Goal: Information Seeking & Learning: Find specific fact

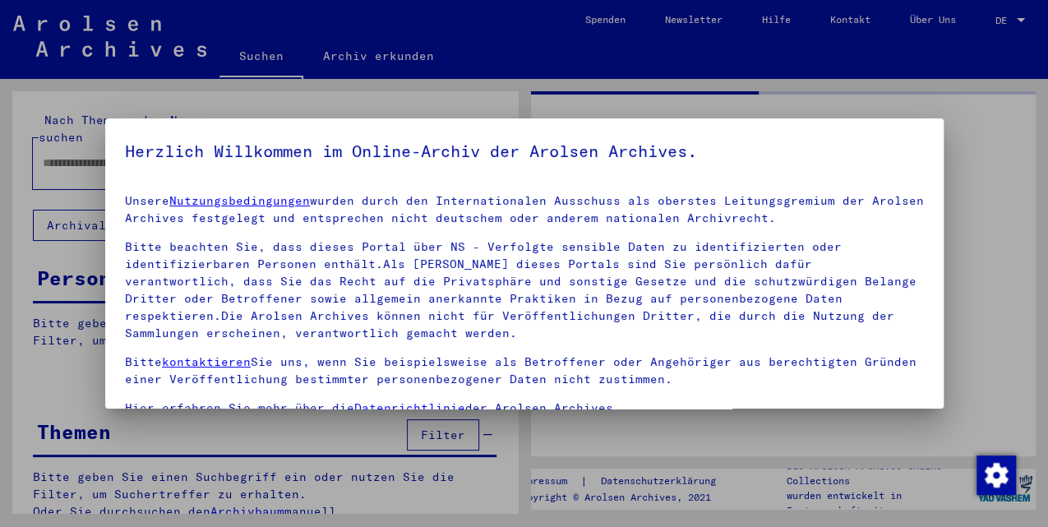
type input "******"
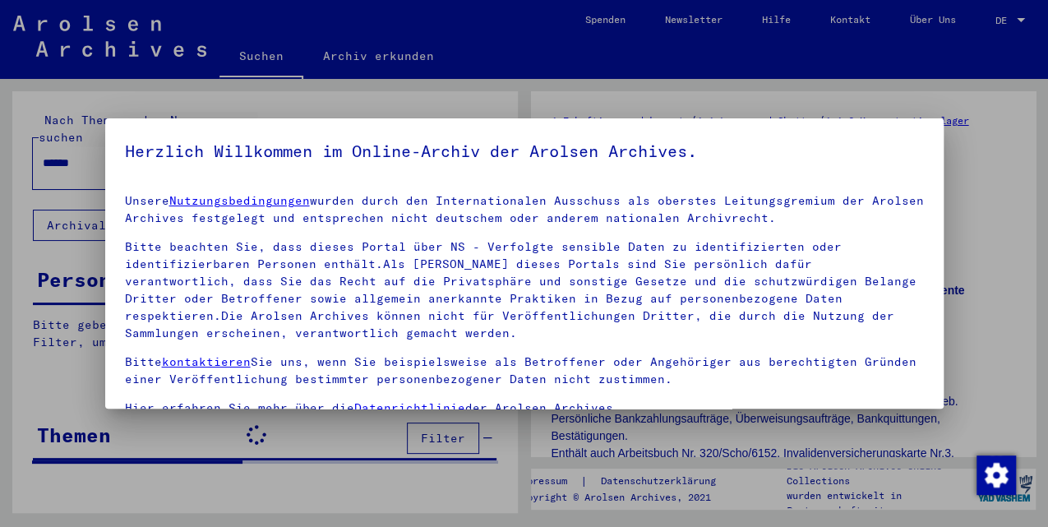
scroll to position [135, 0]
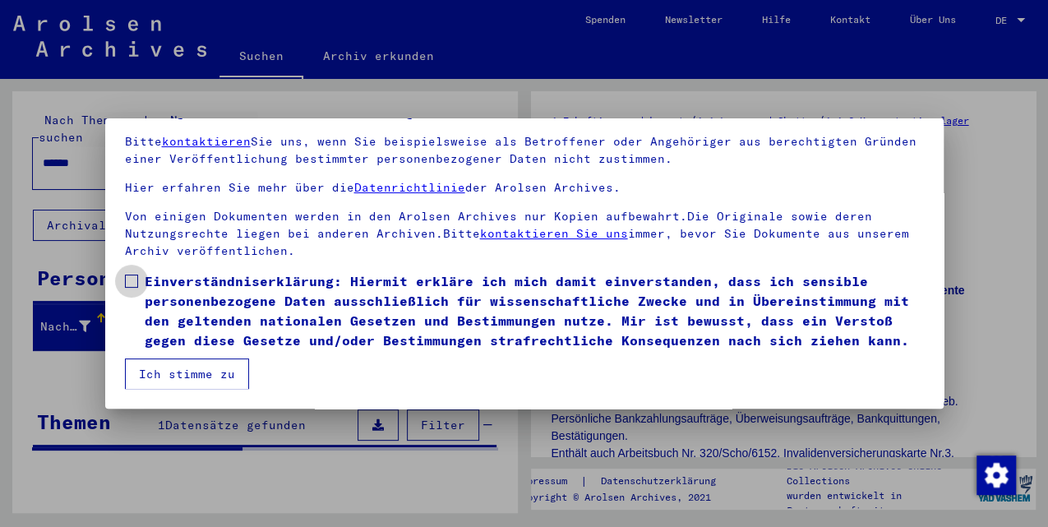
click at [130, 284] on span at bounding box center [131, 281] width 13 height 13
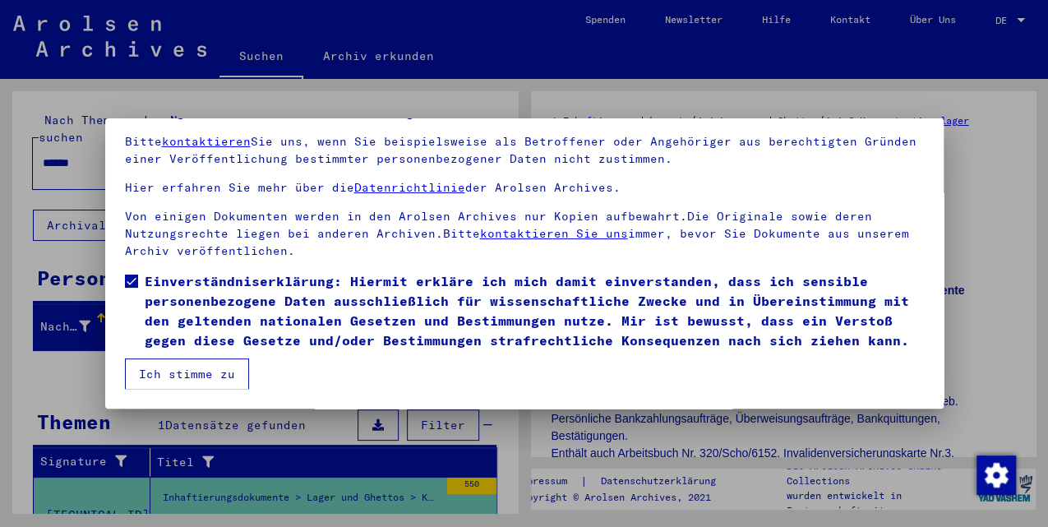
click at [193, 372] on button "Ich stimme zu" at bounding box center [187, 373] width 124 height 31
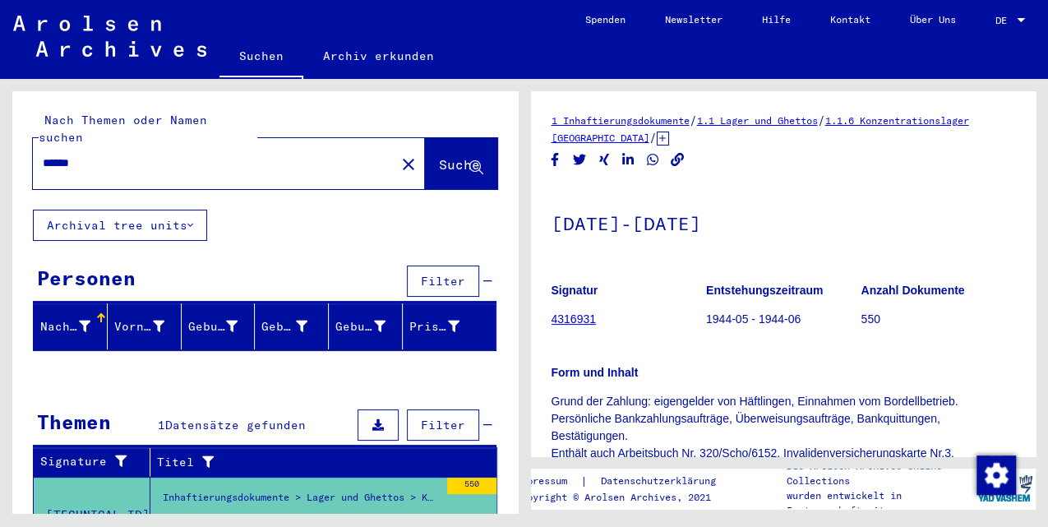
scroll to position [383, 0]
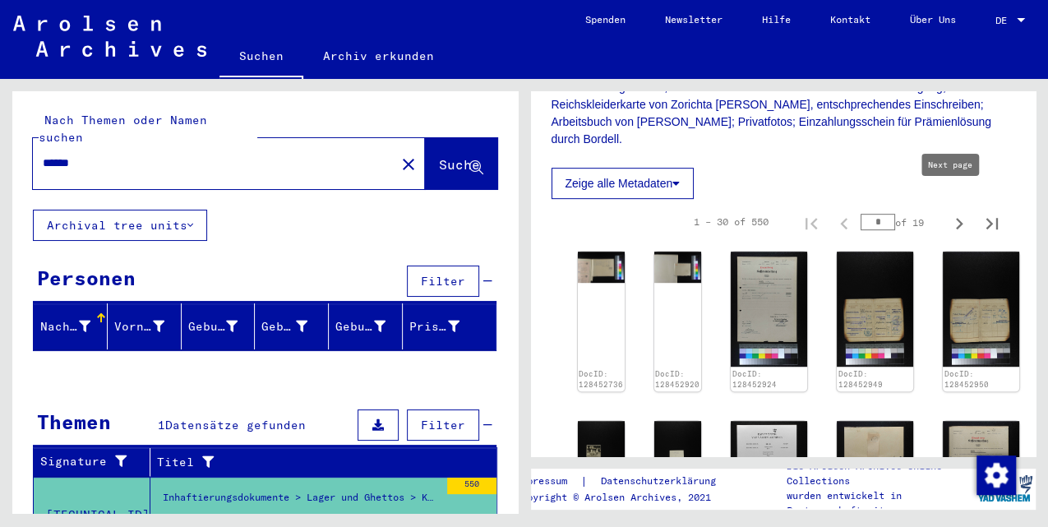
click at [956, 218] on icon "Next page" at bounding box center [959, 224] width 7 height 12
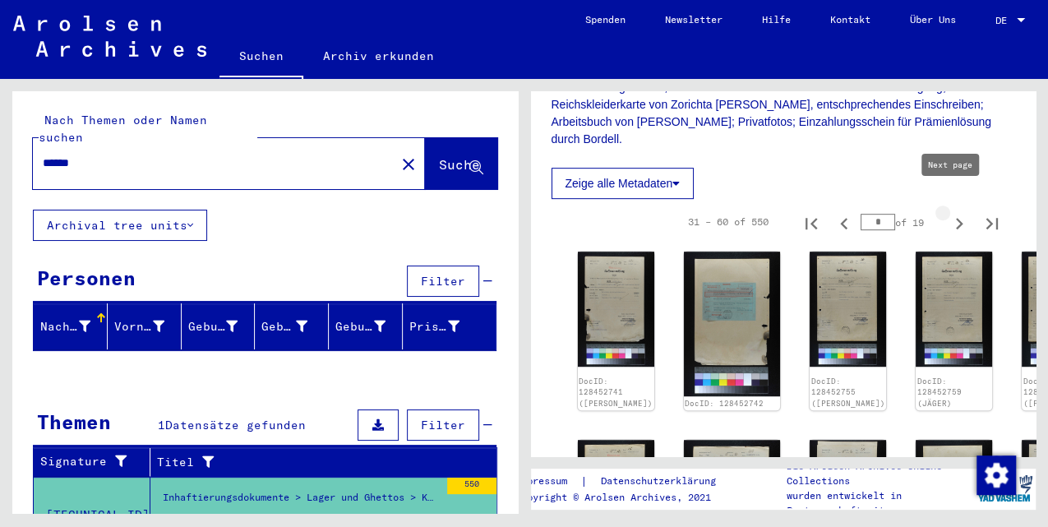
type input "*"
click at [956, 218] on icon "Next page" at bounding box center [959, 224] width 7 height 12
type input "*"
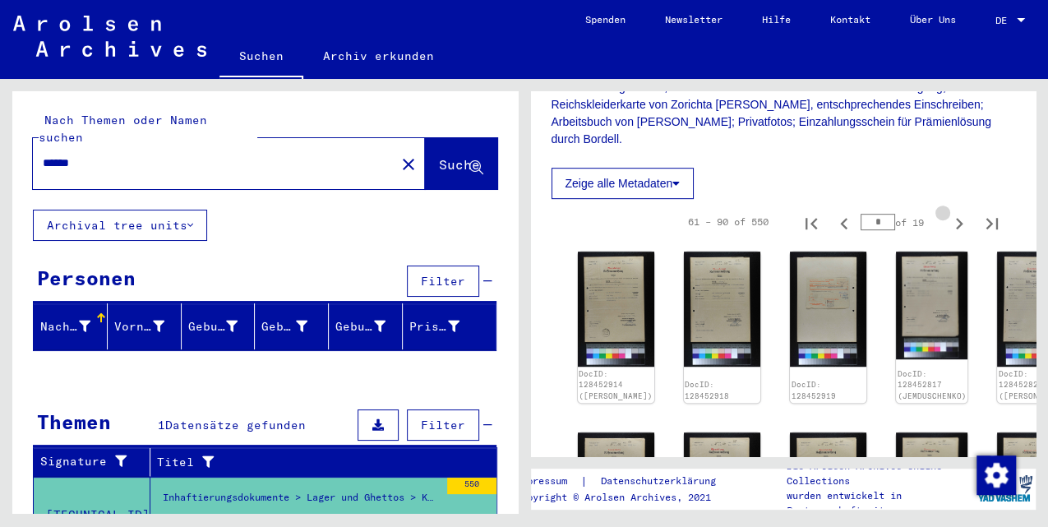
click at [956, 218] on icon "Next page" at bounding box center [959, 224] width 7 height 12
type input "*"
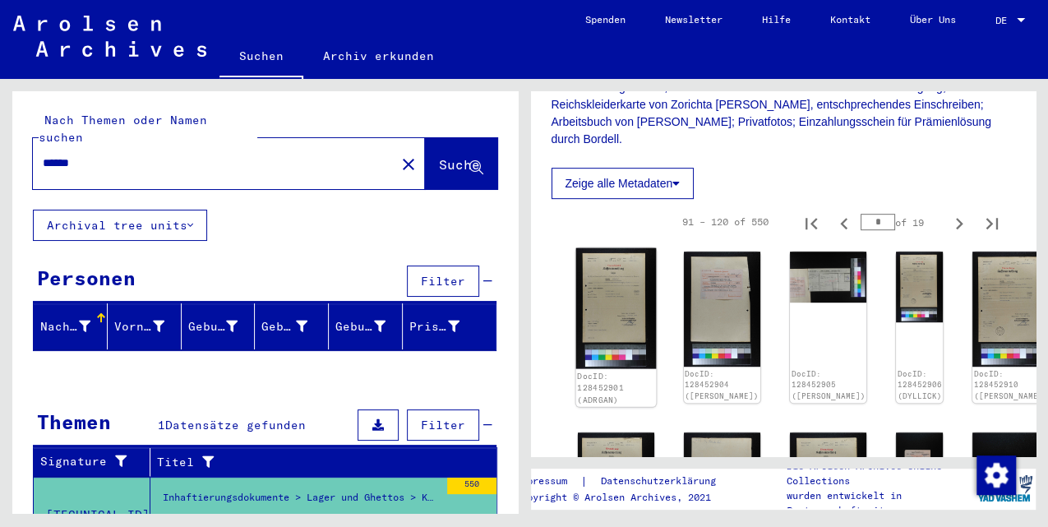
click at [583, 281] on img at bounding box center [615, 308] width 81 height 121
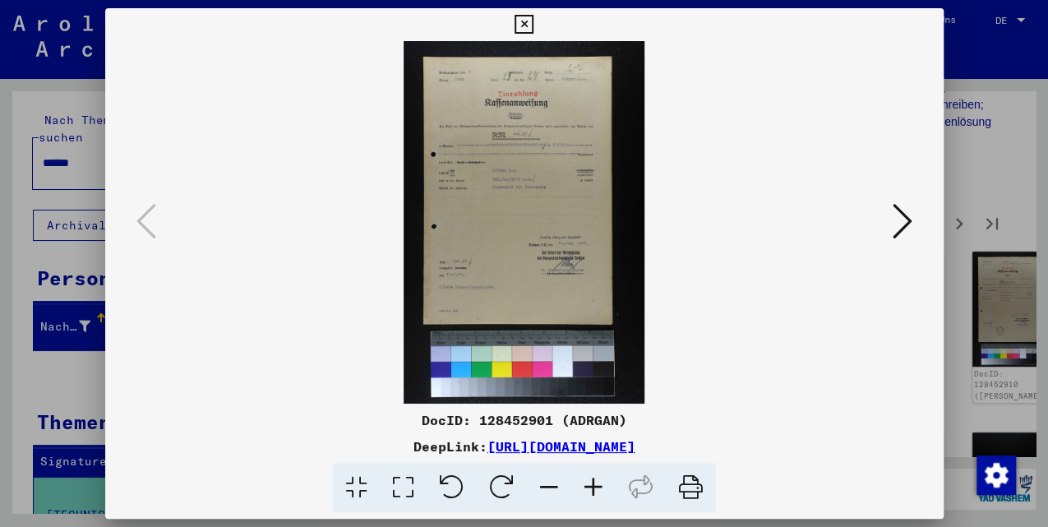
click at [893, 230] on icon at bounding box center [903, 220] width 20 height 39
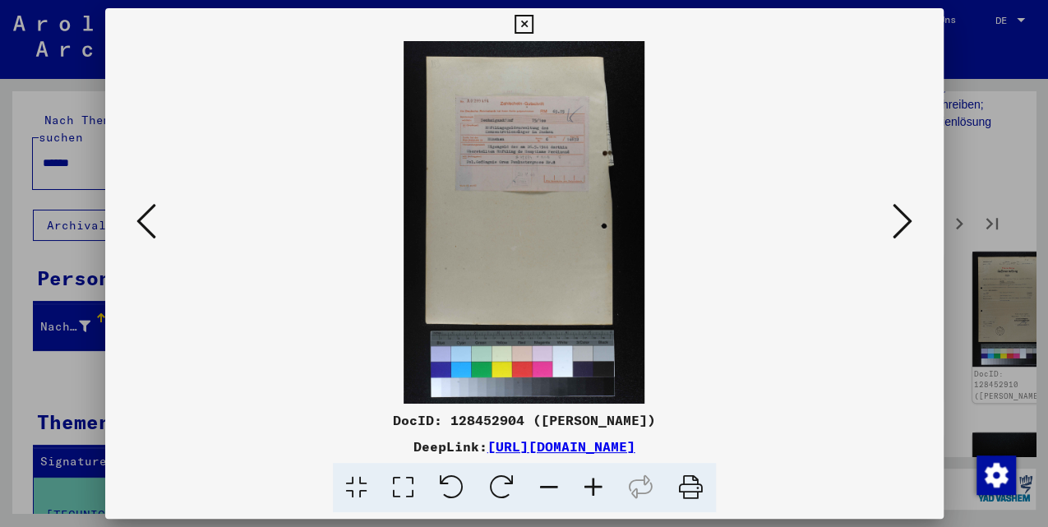
click at [893, 230] on icon at bounding box center [903, 220] width 20 height 39
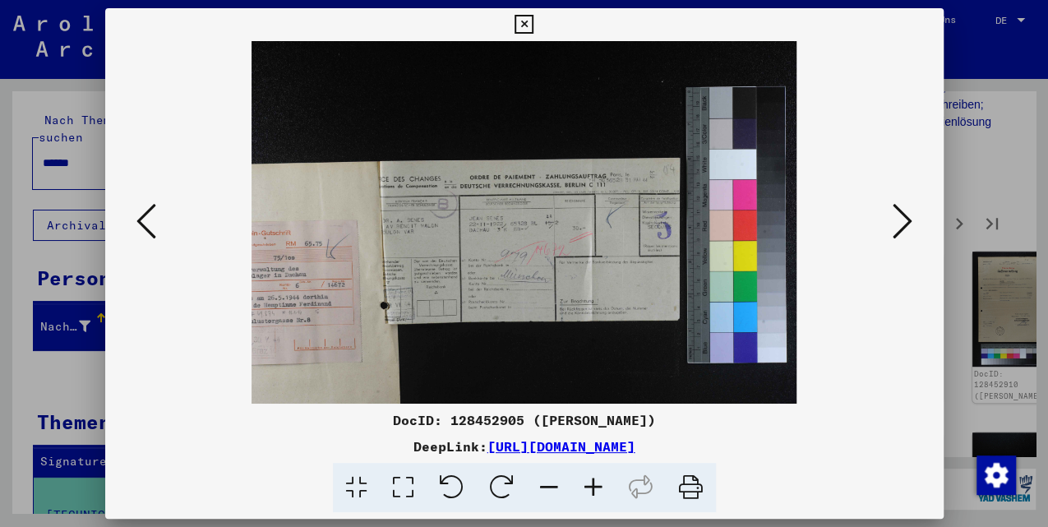
click at [893, 230] on icon at bounding box center [903, 220] width 20 height 39
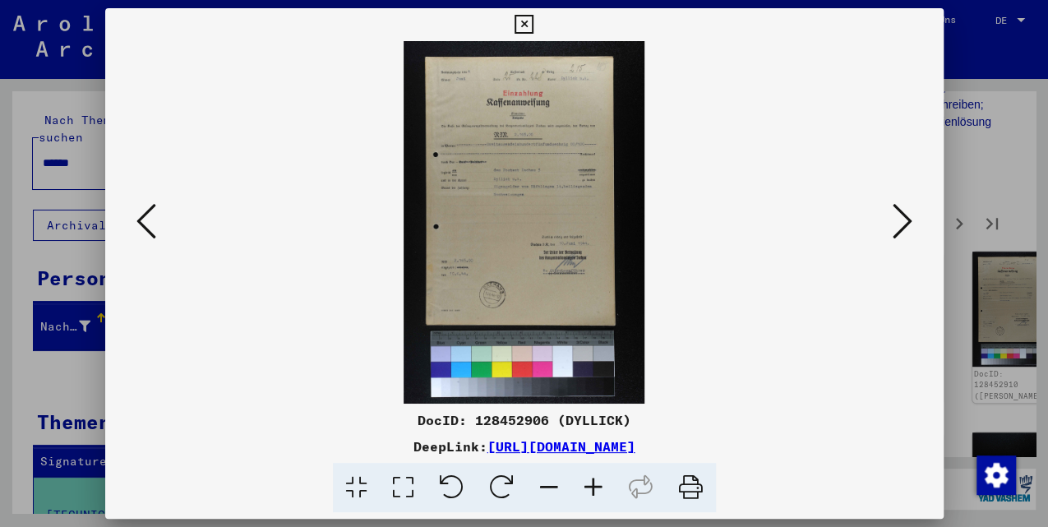
click at [893, 230] on icon at bounding box center [903, 220] width 20 height 39
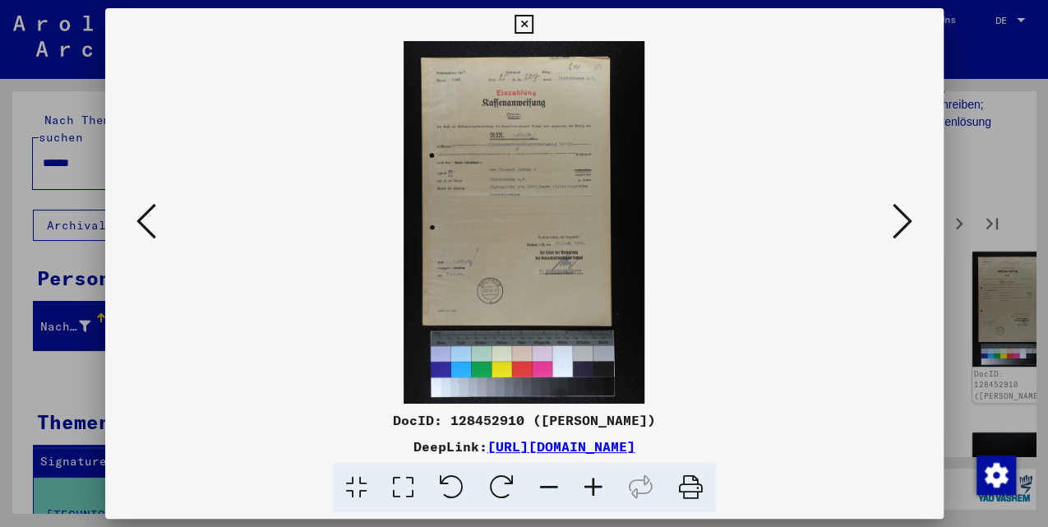
click at [894, 230] on icon at bounding box center [903, 220] width 20 height 39
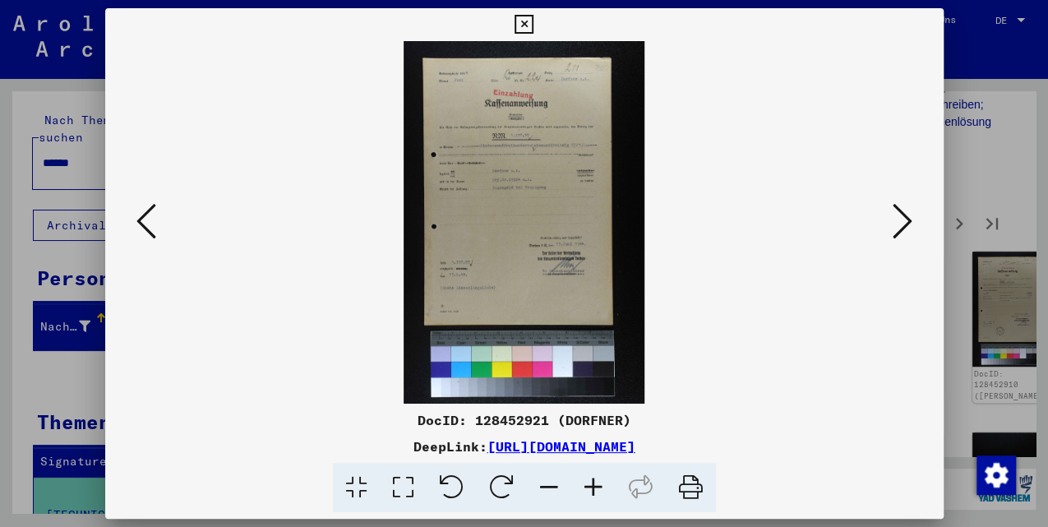
click at [894, 230] on icon at bounding box center [903, 220] width 20 height 39
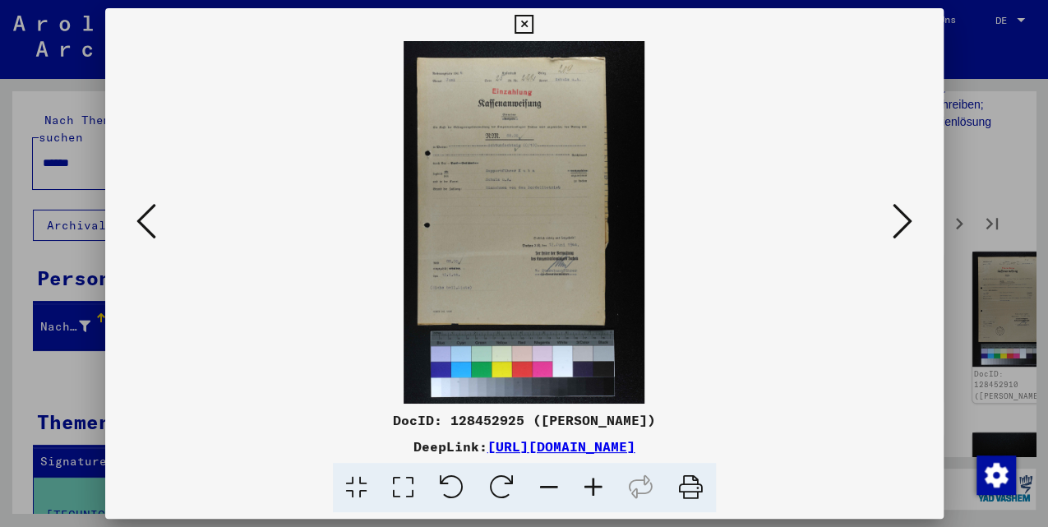
click at [894, 230] on icon at bounding box center [903, 220] width 20 height 39
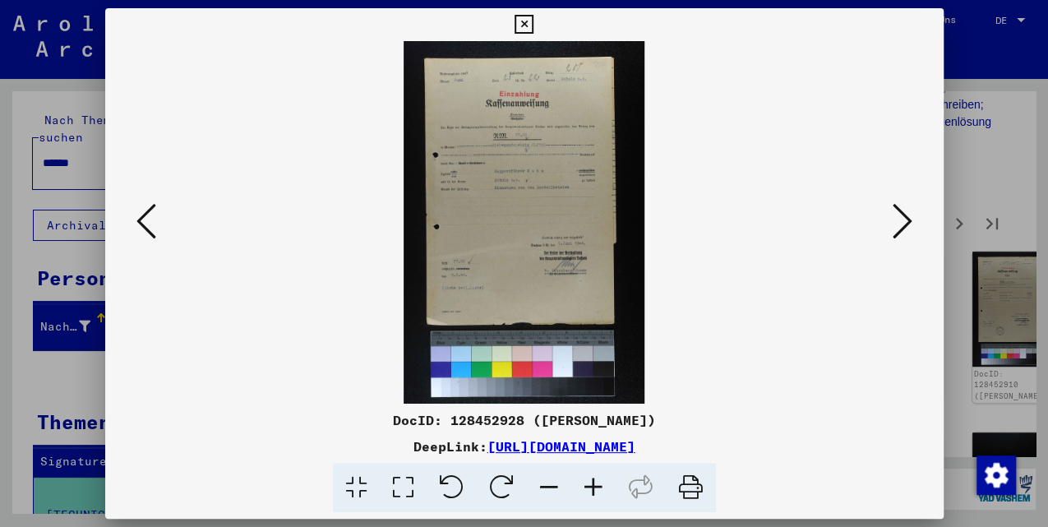
click at [894, 230] on icon at bounding box center [903, 220] width 20 height 39
click at [893, 230] on icon at bounding box center [903, 220] width 20 height 39
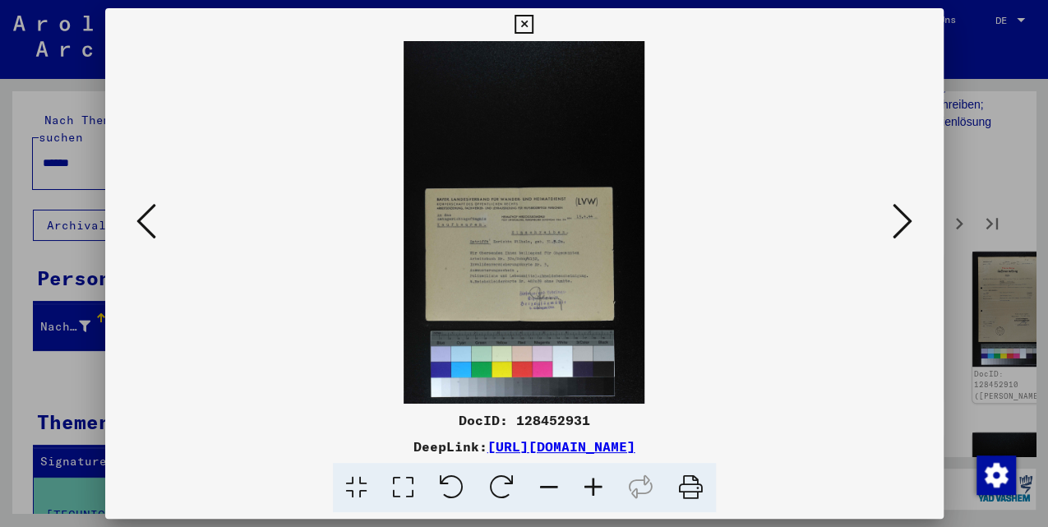
click at [141, 230] on icon at bounding box center [146, 220] width 20 height 39
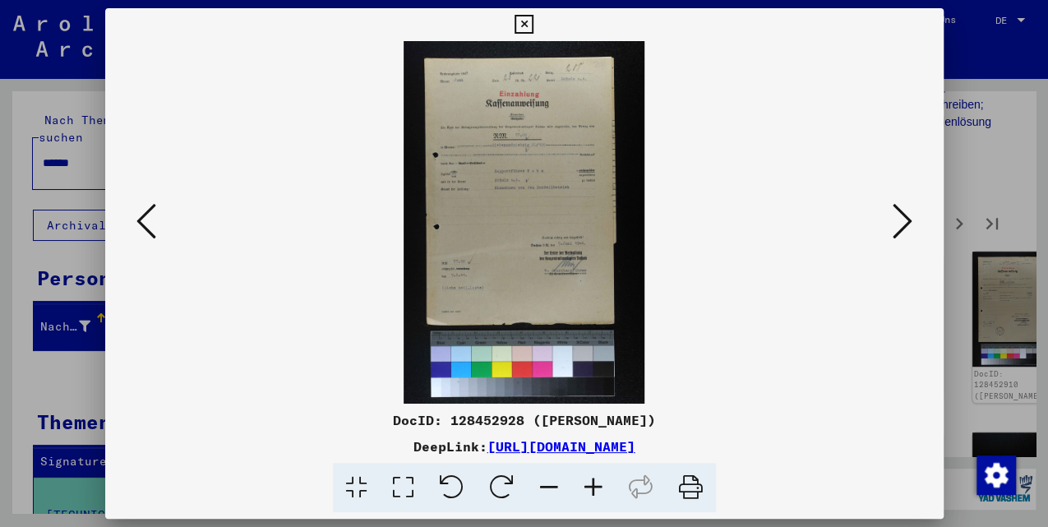
drag, startPoint x: 520, startPoint y: 23, endPoint x: 520, endPoint y: 38, distance: 14.8
click at [520, 24] on icon at bounding box center [524, 25] width 19 height 20
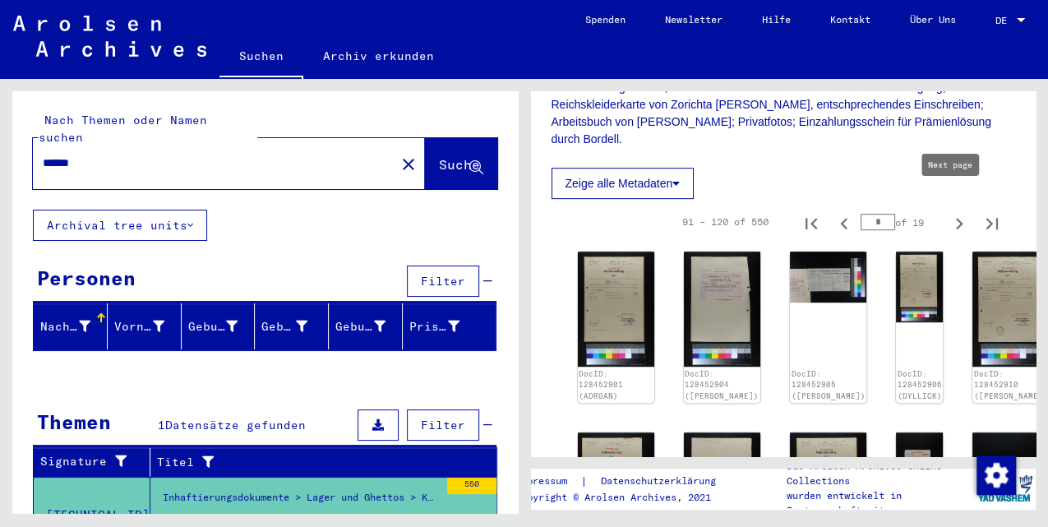
click at [948, 212] on icon "Next page" at bounding box center [959, 223] width 23 height 23
type input "*"
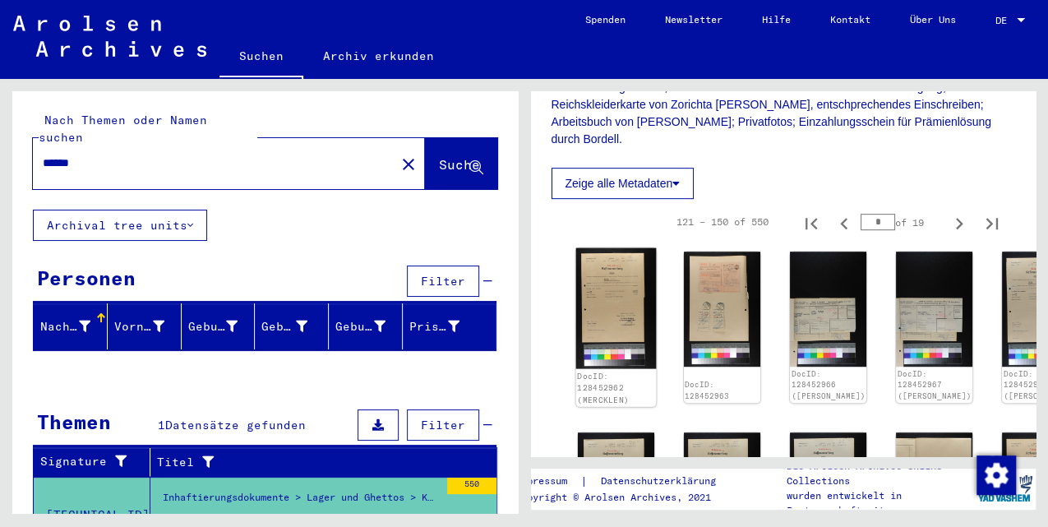
click at [586, 270] on img at bounding box center [615, 308] width 81 height 121
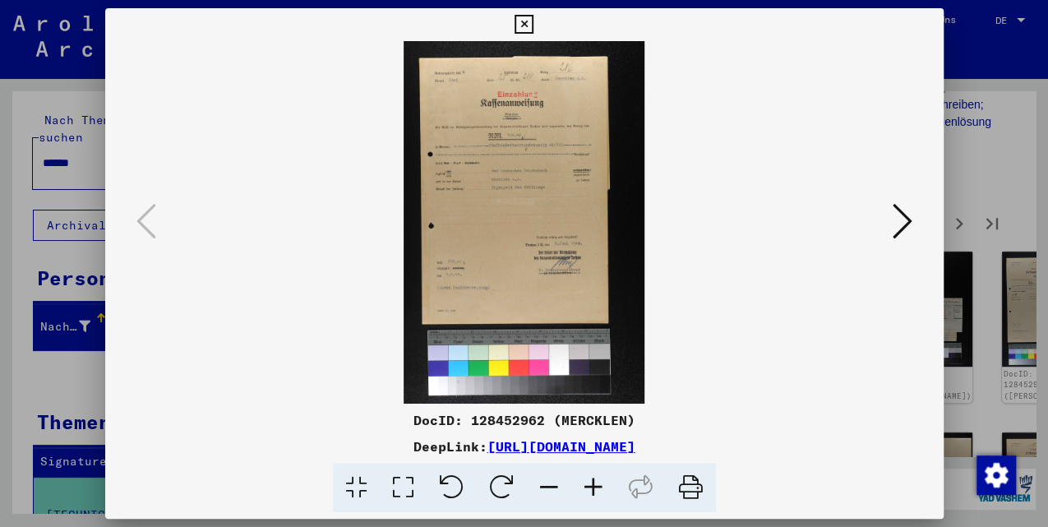
click at [585, 478] on icon at bounding box center [593, 488] width 44 height 50
click at [589, 478] on icon at bounding box center [593, 488] width 44 height 50
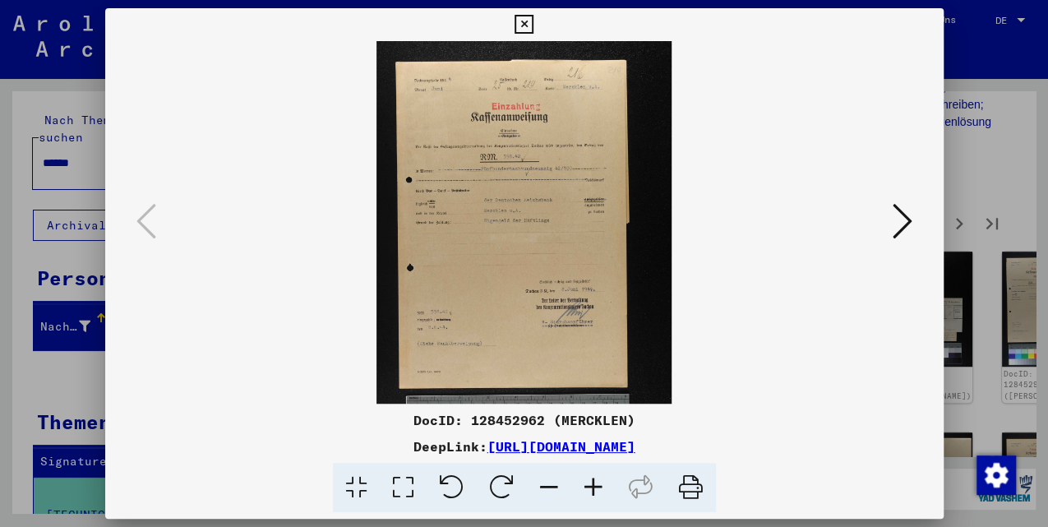
click at [590, 481] on icon at bounding box center [593, 488] width 44 height 50
click at [590, 482] on icon at bounding box center [593, 488] width 44 height 50
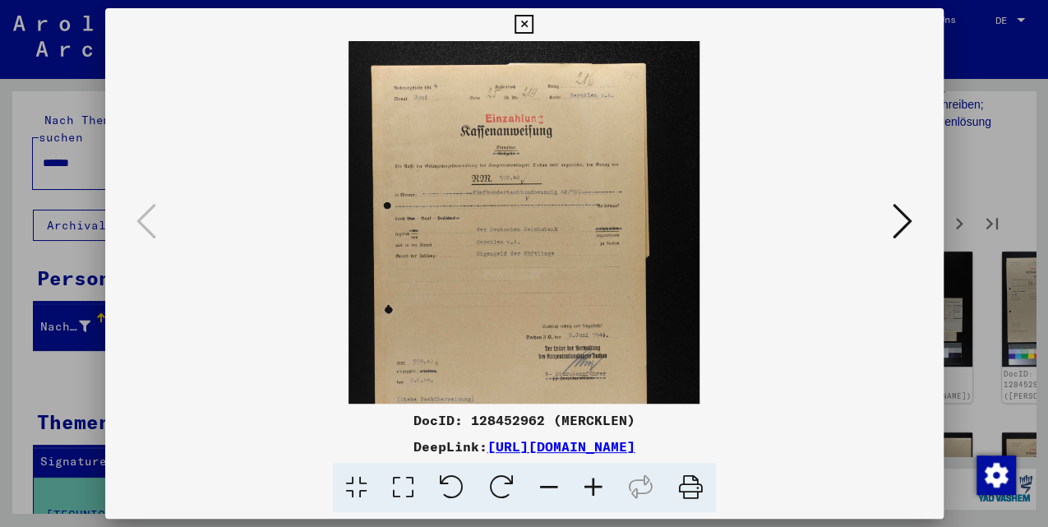
click at [590, 482] on icon at bounding box center [593, 488] width 44 height 50
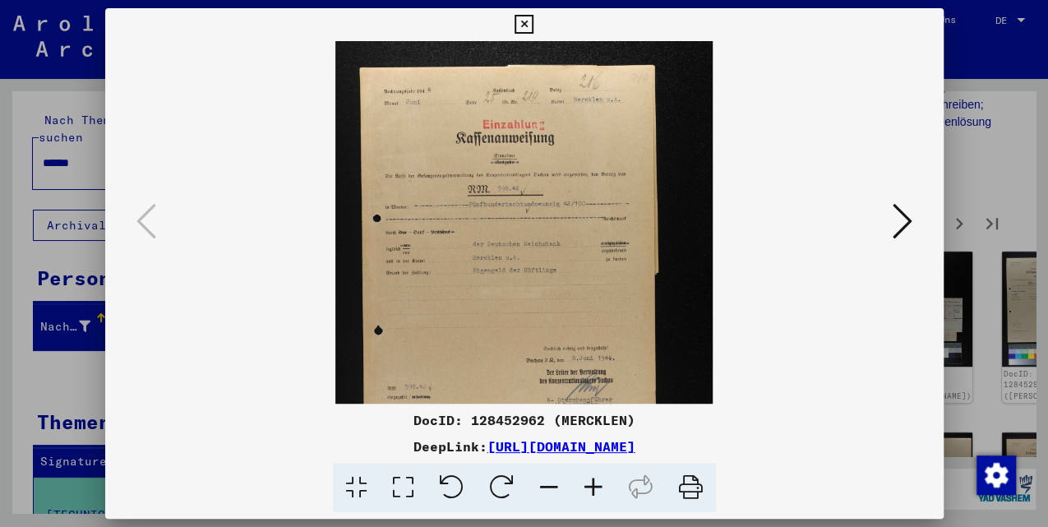
click at [903, 225] on icon at bounding box center [903, 220] width 20 height 39
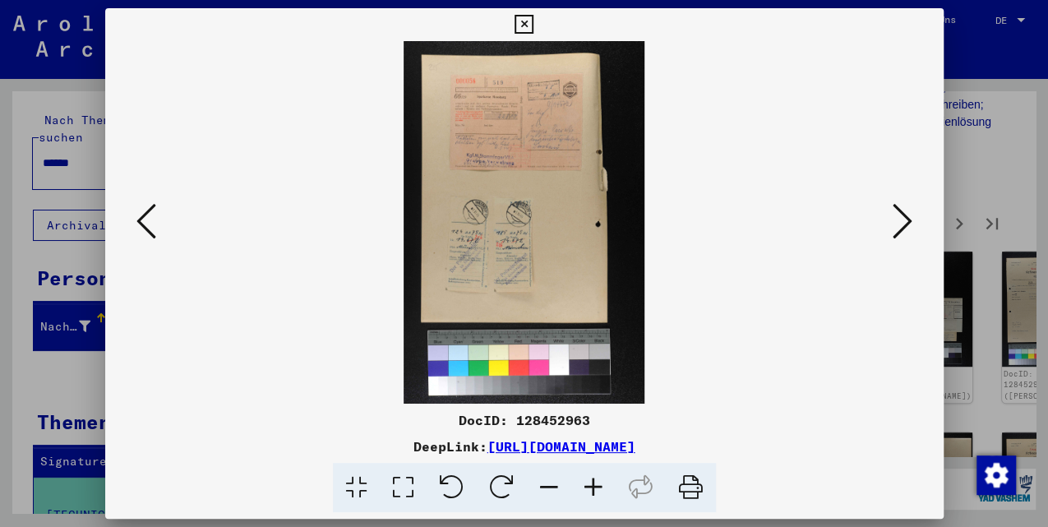
click at [899, 225] on icon at bounding box center [903, 220] width 20 height 39
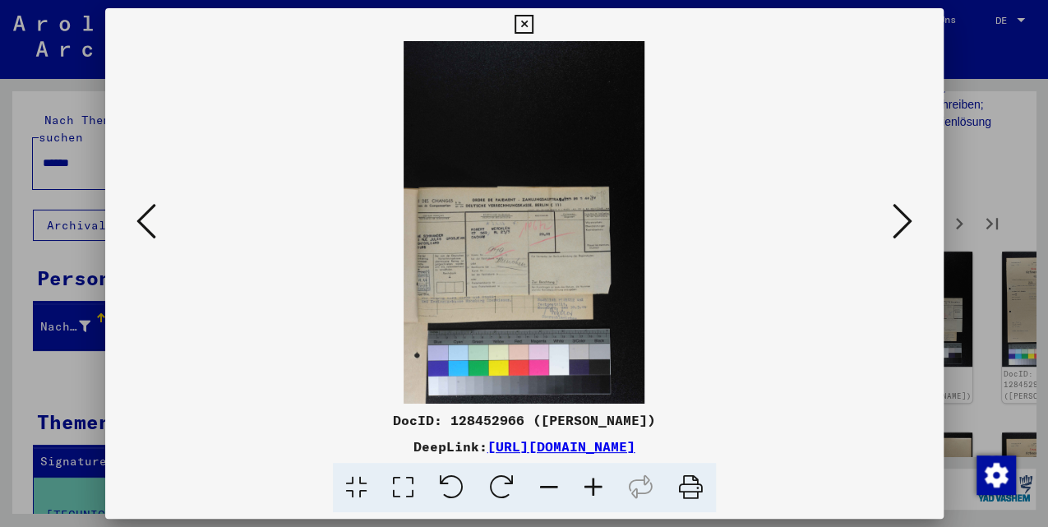
click at [590, 487] on icon at bounding box center [593, 488] width 44 height 50
click at [589, 487] on icon at bounding box center [593, 488] width 44 height 50
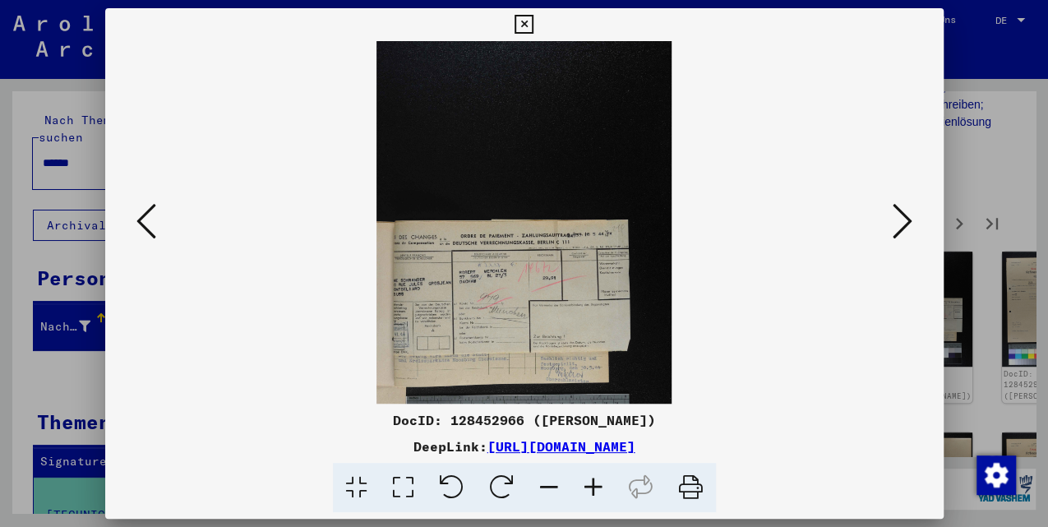
click at [589, 487] on icon at bounding box center [593, 488] width 44 height 50
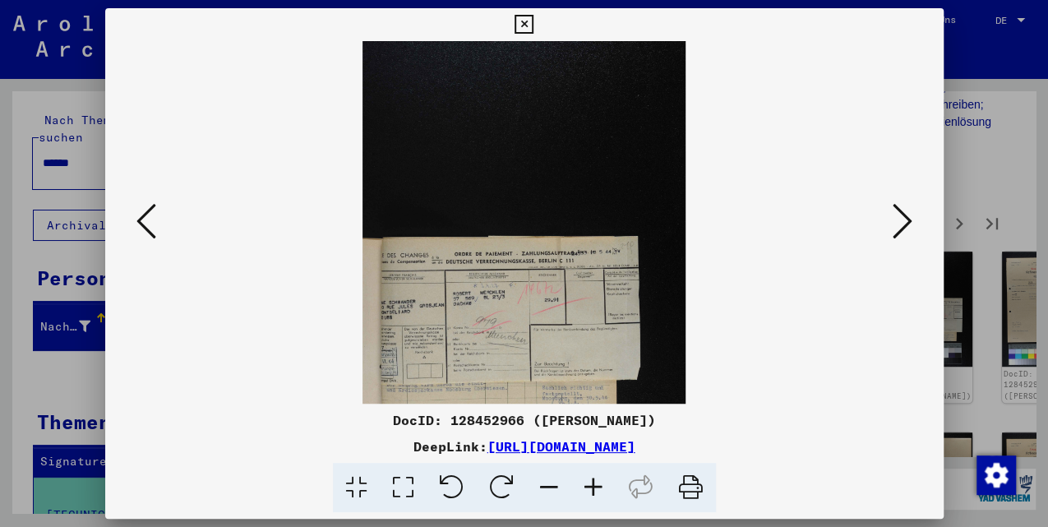
click at [903, 238] on icon at bounding box center [903, 220] width 20 height 39
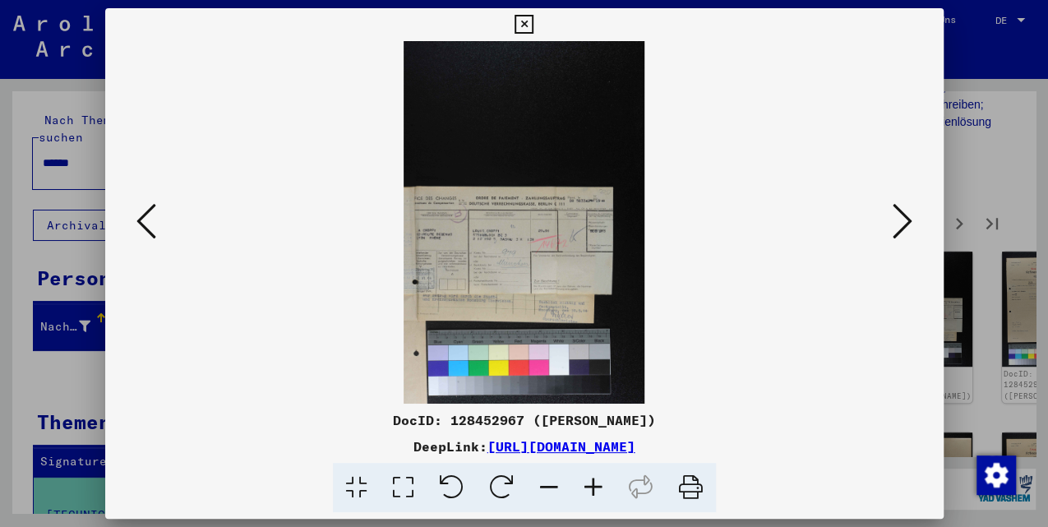
click at [894, 229] on icon at bounding box center [903, 220] width 20 height 39
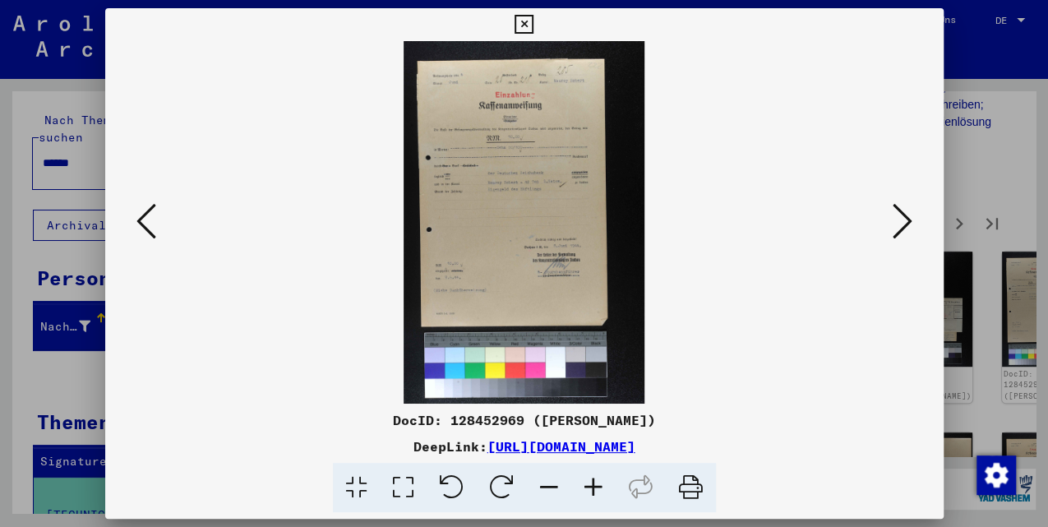
click at [894, 225] on icon at bounding box center [903, 220] width 20 height 39
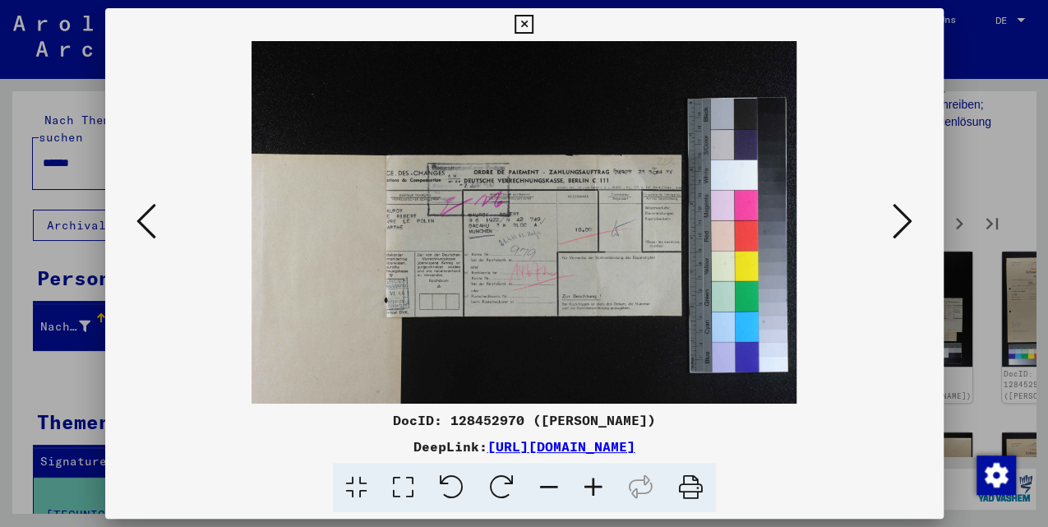
click at [894, 225] on icon at bounding box center [903, 220] width 20 height 39
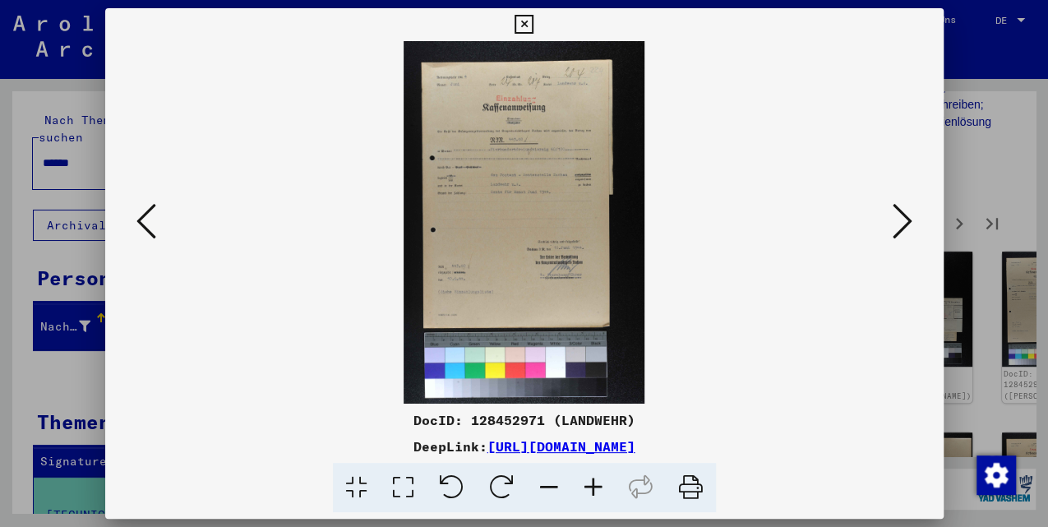
click at [894, 225] on icon at bounding box center [903, 220] width 20 height 39
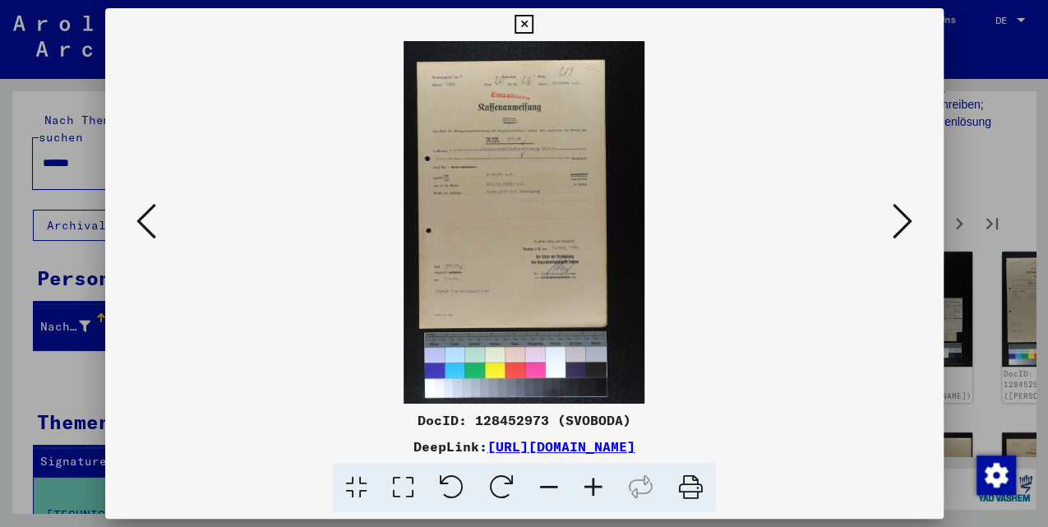
click at [894, 225] on icon at bounding box center [903, 220] width 20 height 39
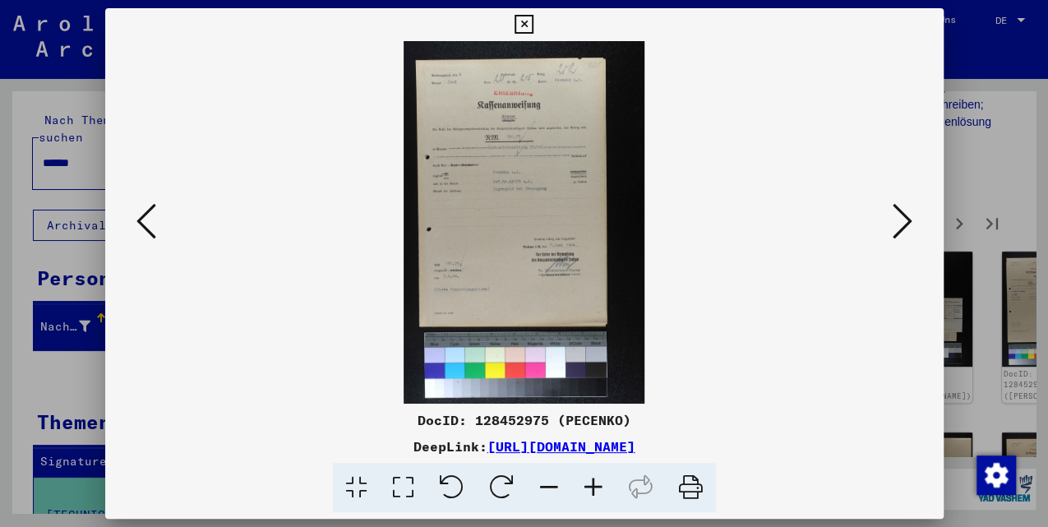
click at [894, 225] on icon at bounding box center [903, 220] width 20 height 39
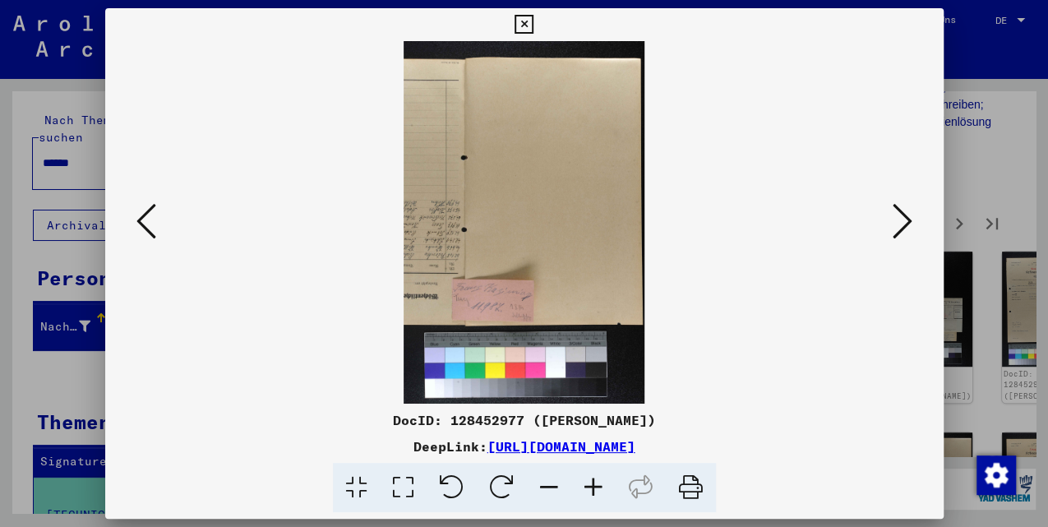
click at [894, 225] on icon at bounding box center [903, 220] width 20 height 39
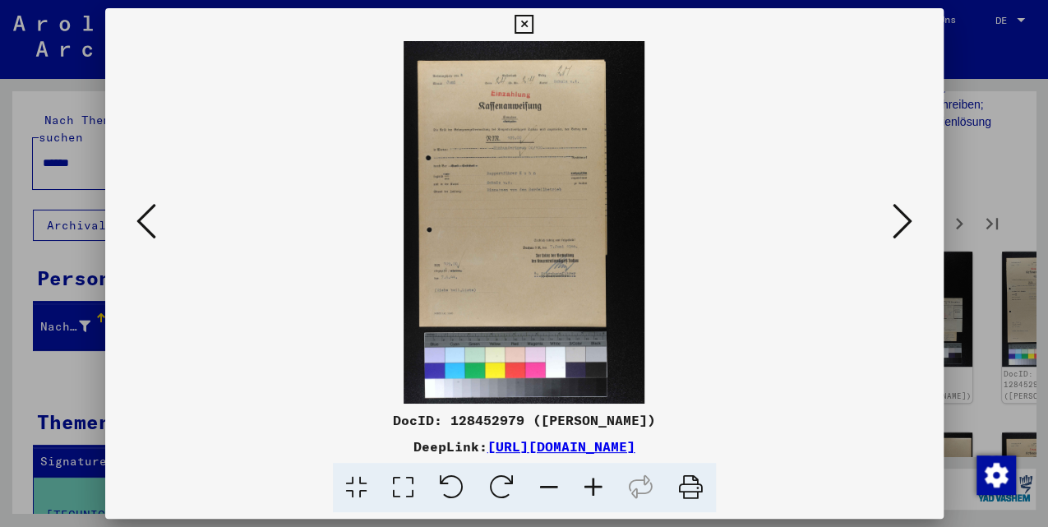
click at [894, 225] on icon at bounding box center [903, 220] width 20 height 39
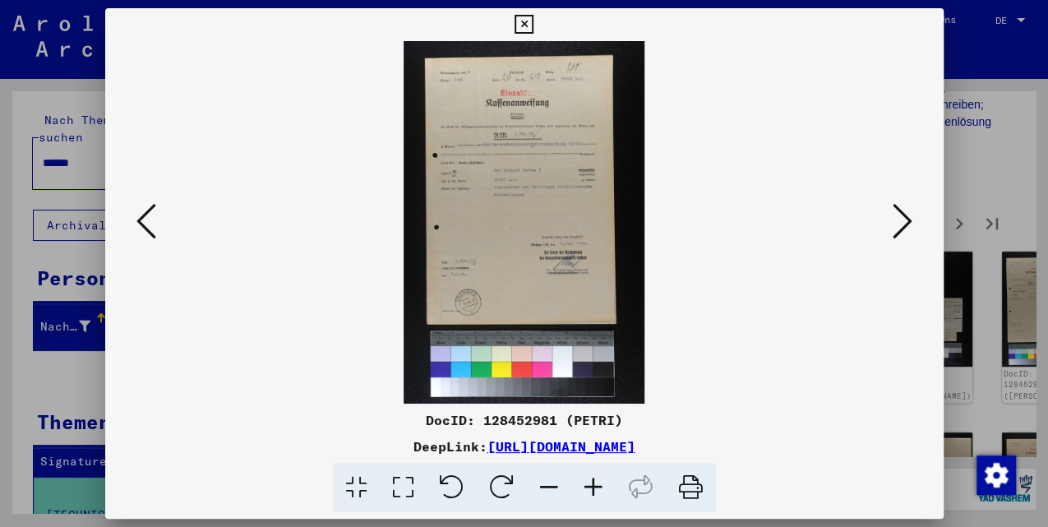
click at [902, 229] on icon at bounding box center [903, 220] width 20 height 39
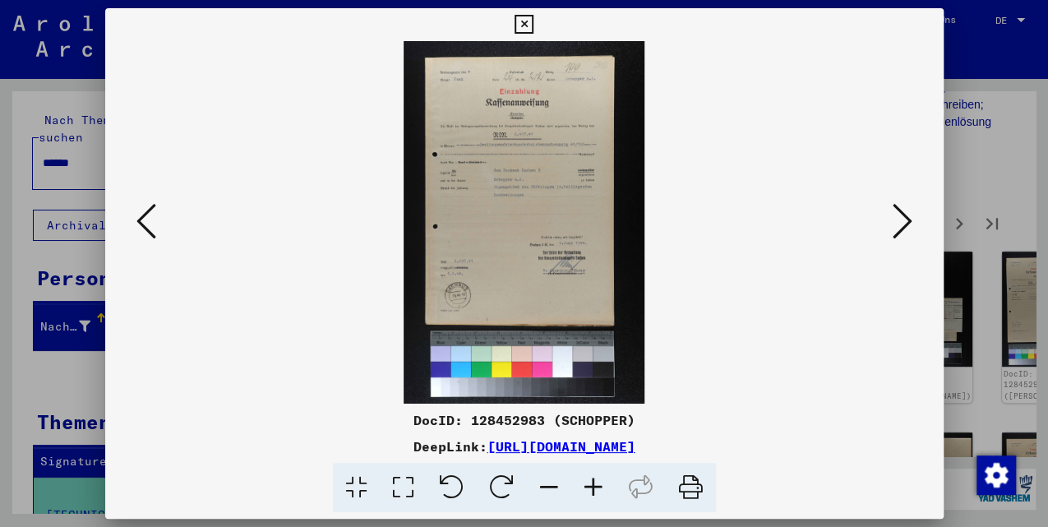
click at [902, 229] on icon at bounding box center [903, 220] width 20 height 39
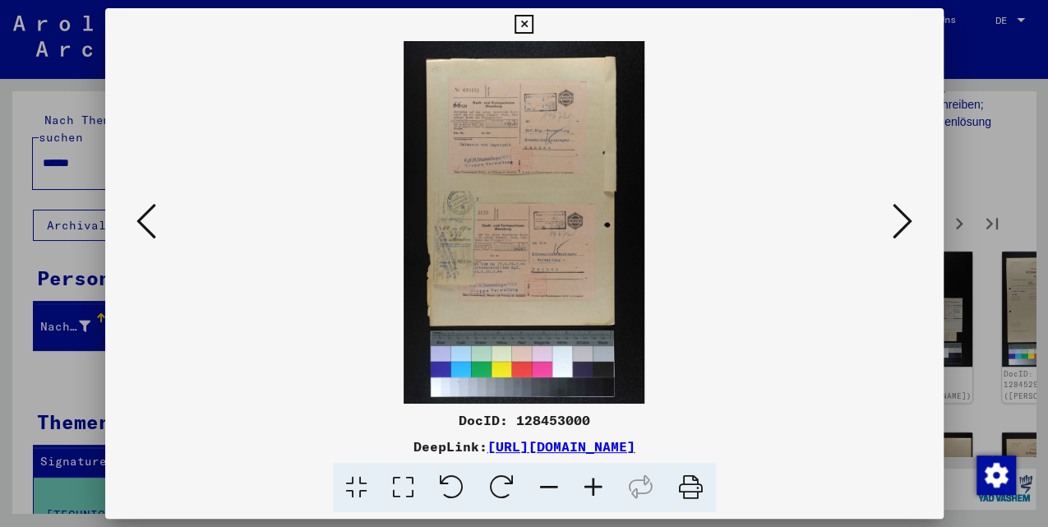
click at [902, 229] on icon at bounding box center [903, 220] width 20 height 39
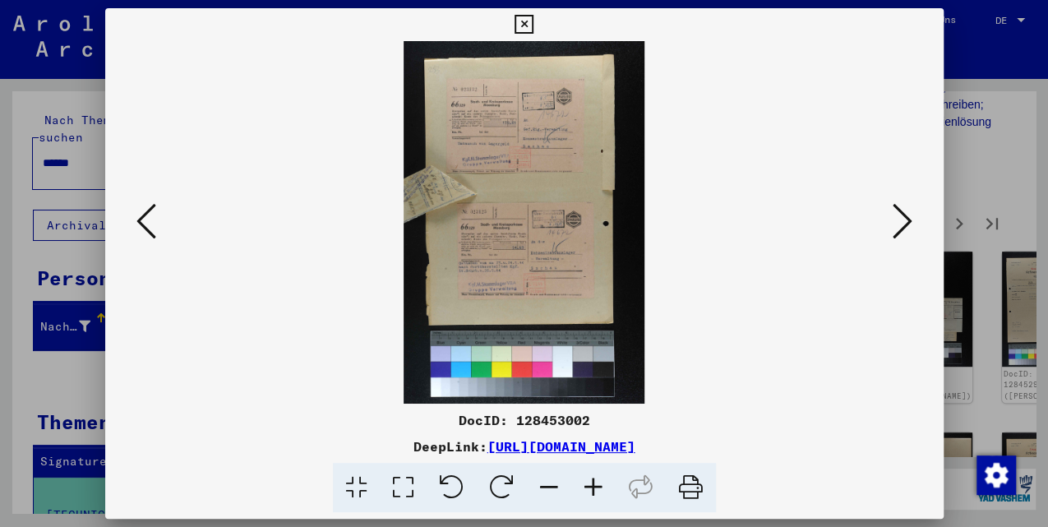
click at [902, 229] on icon at bounding box center [903, 220] width 20 height 39
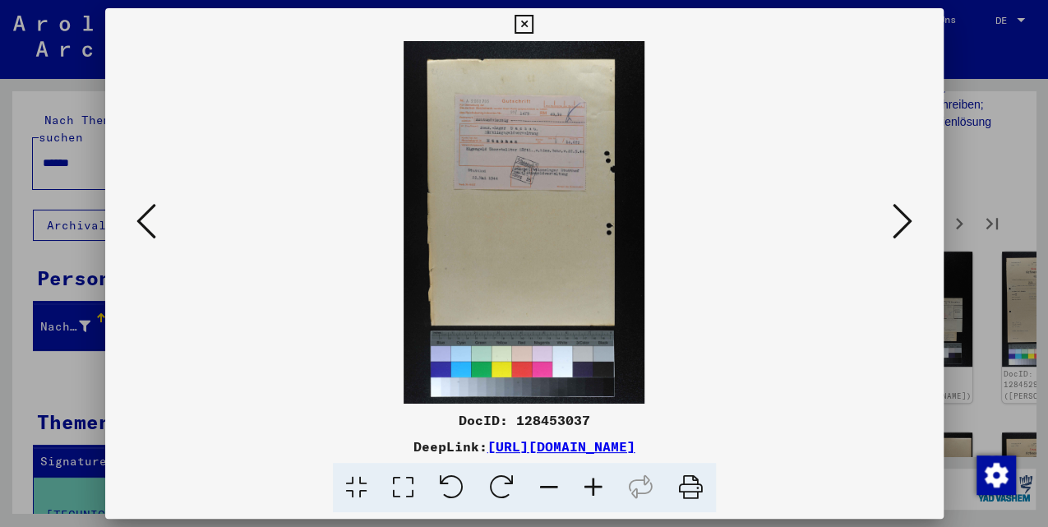
click at [902, 229] on icon at bounding box center [903, 220] width 20 height 39
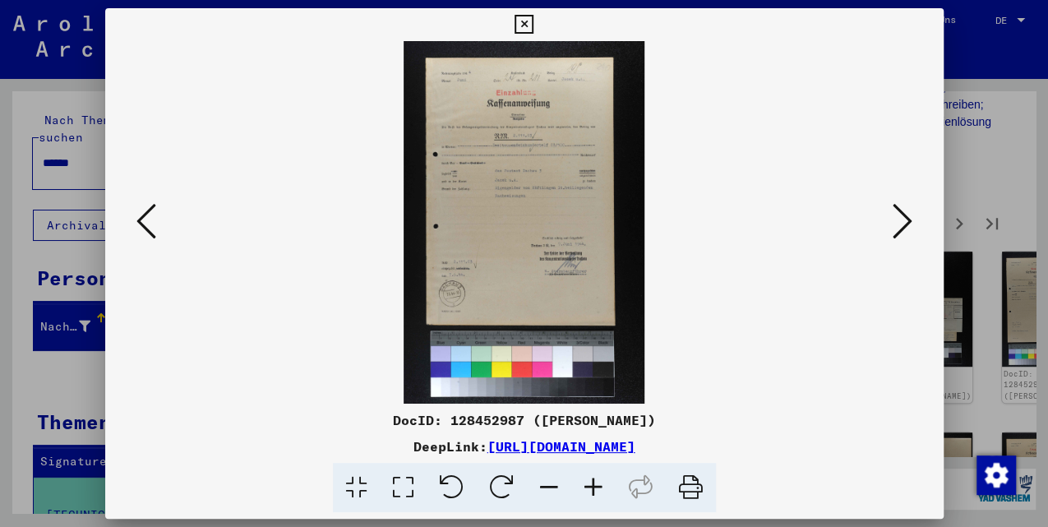
click at [902, 229] on icon at bounding box center [903, 220] width 20 height 39
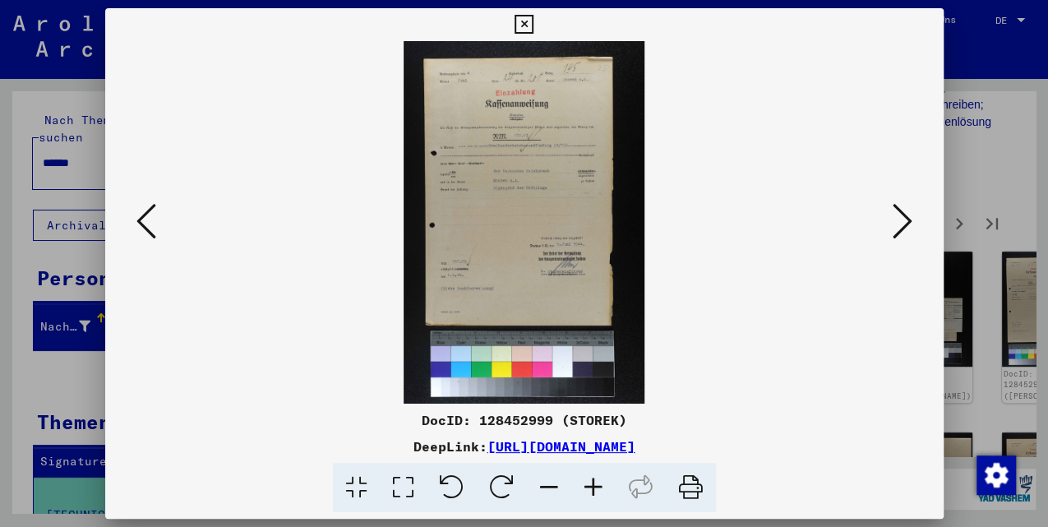
click at [902, 229] on icon at bounding box center [903, 220] width 20 height 39
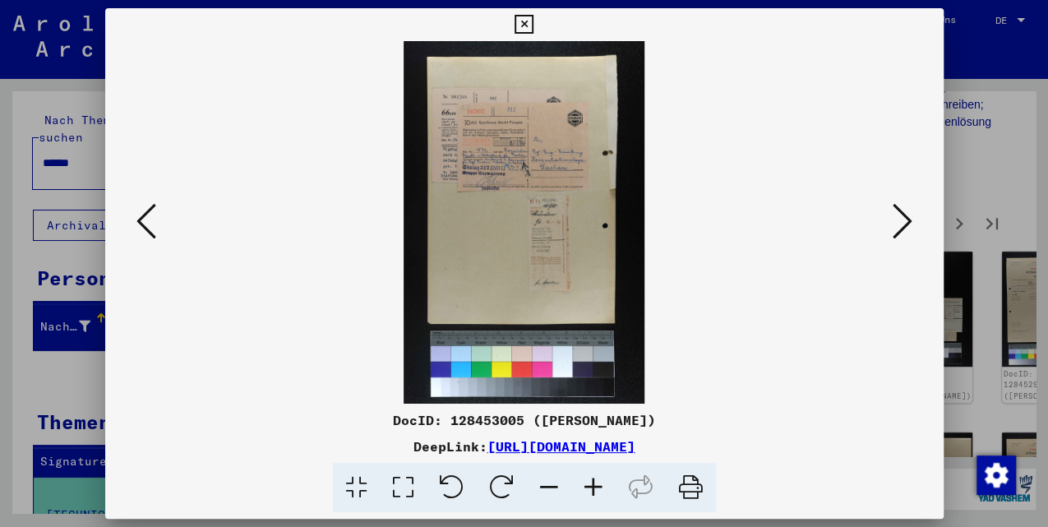
click at [902, 229] on icon at bounding box center [903, 220] width 20 height 39
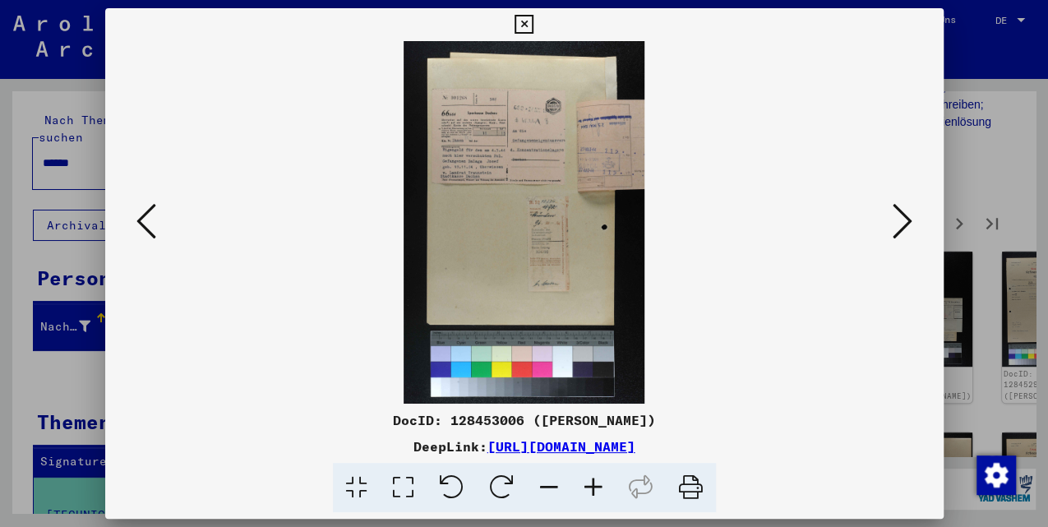
click at [902, 229] on icon at bounding box center [903, 220] width 20 height 39
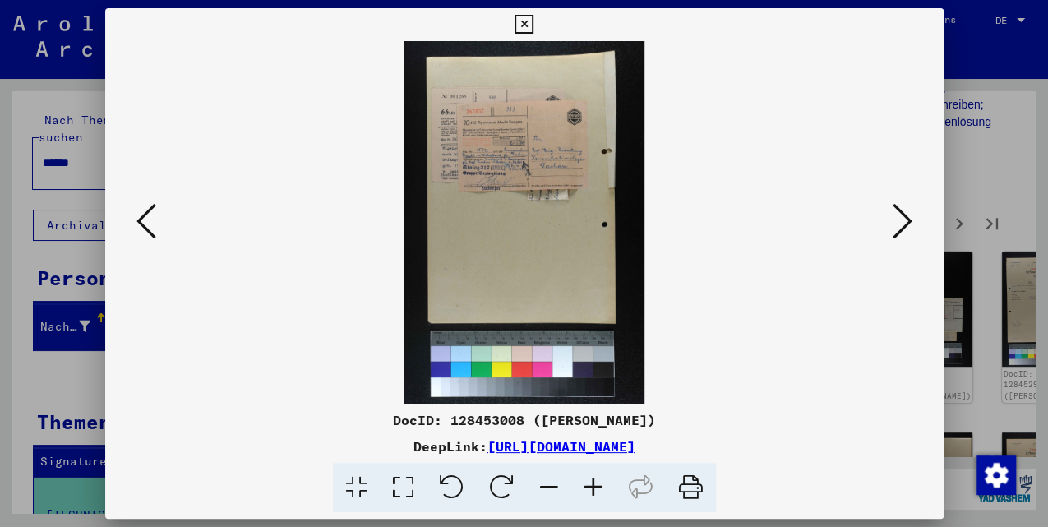
click at [902, 229] on icon at bounding box center [903, 220] width 20 height 39
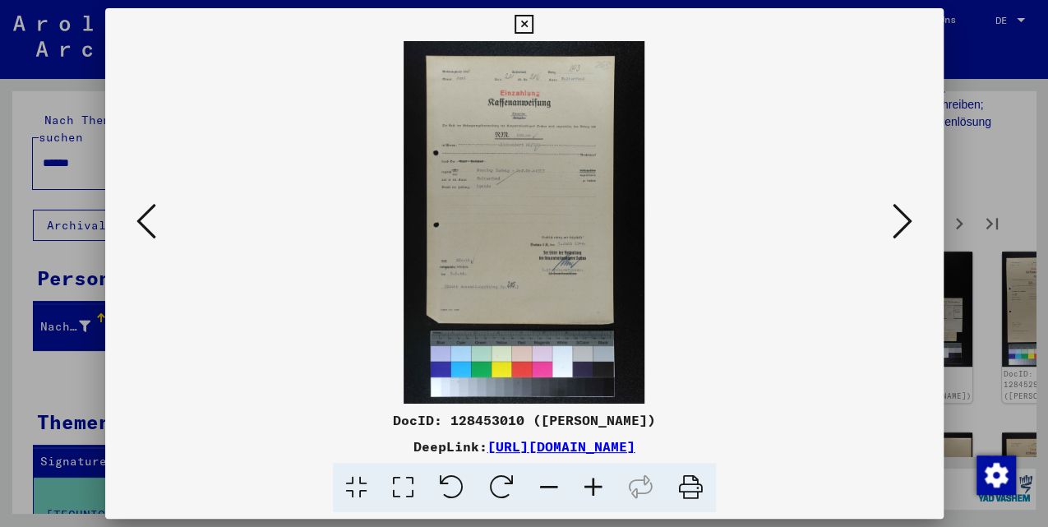
click at [902, 229] on icon at bounding box center [903, 220] width 20 height 39
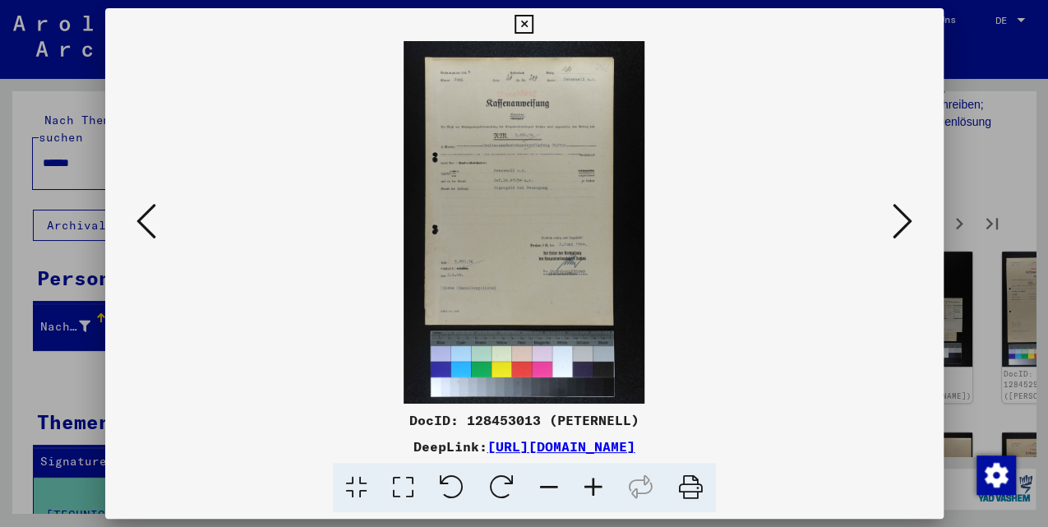
click at [145, 232] on icon at bounding box center [146, 220] width 20 height 39
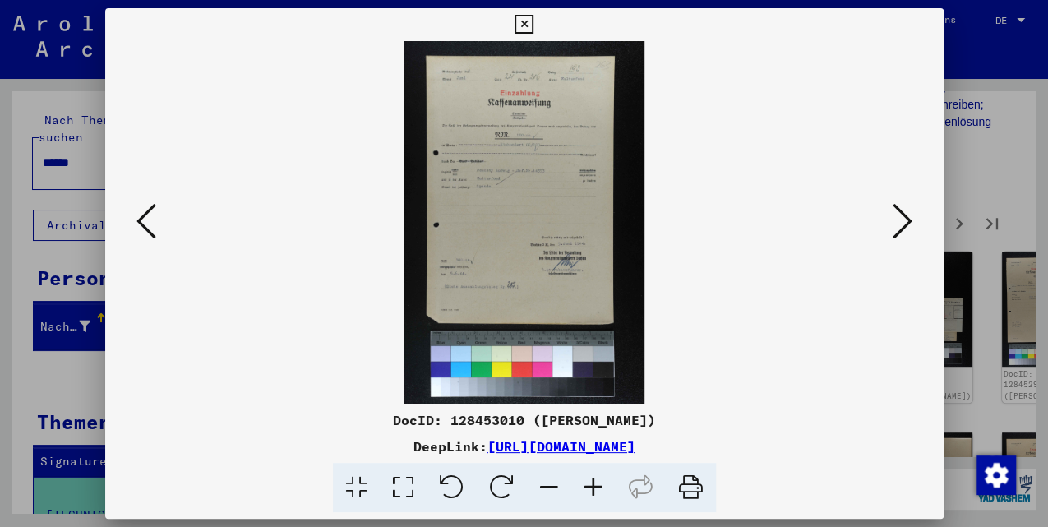
click at [145, 232] on icon at bounding box center [146, 220] width 20 height 39
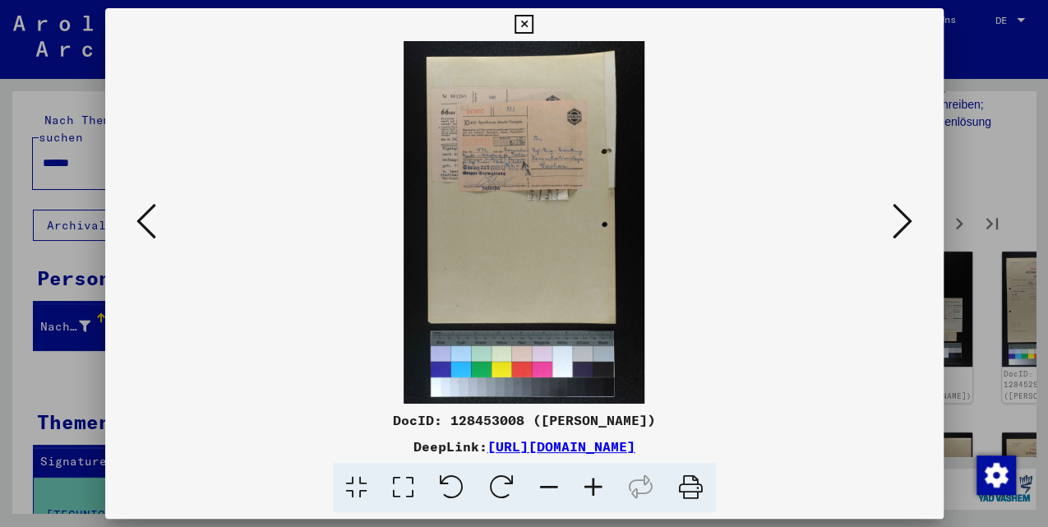
click at [905, 222] on icon at bounding box center [903, 220] width 20 height 39
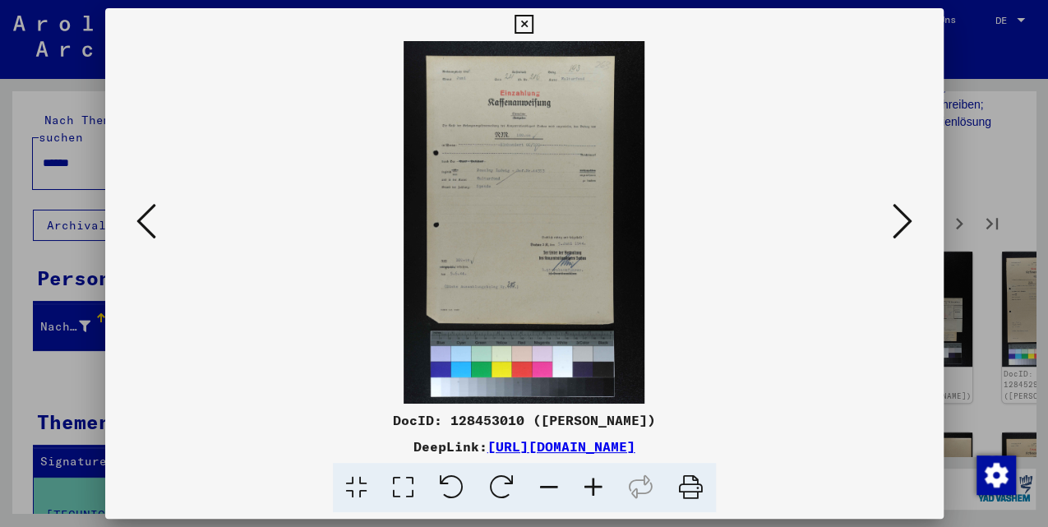
click at [904, 223] on icon at bounding box center [903, 220] width 20 height 39
click at [900, 225] on icon at bounding box center [903, 220] width 20 height 39
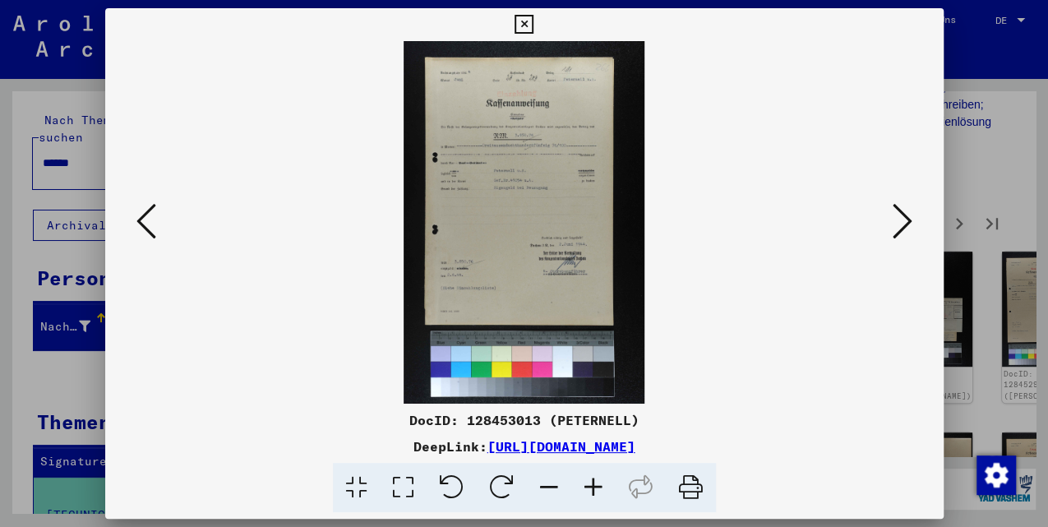
click at [898, 225] on icon at bounding box center [903, 220] width 20 height 39
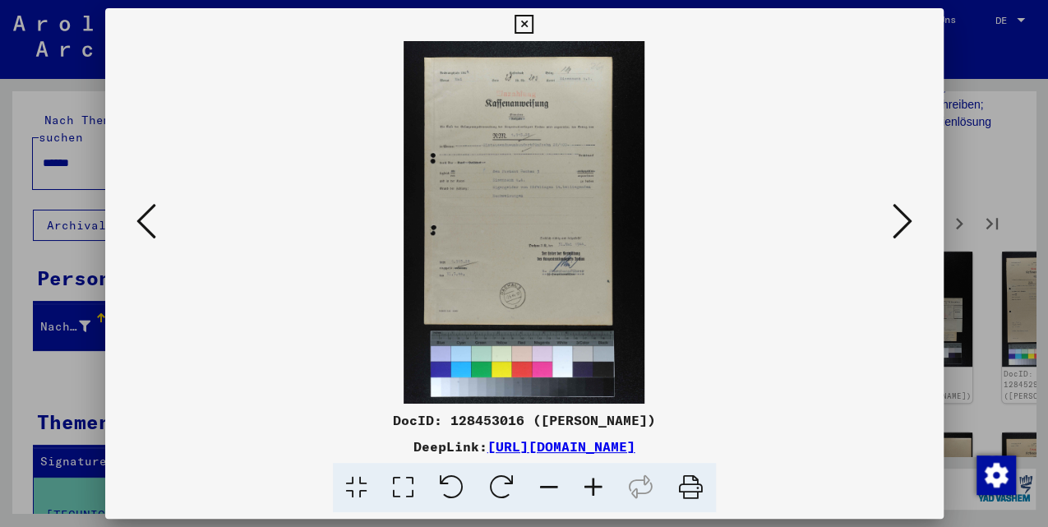
click at [898, 225] on icon at bounding box center [903, 220] width 20 height 39
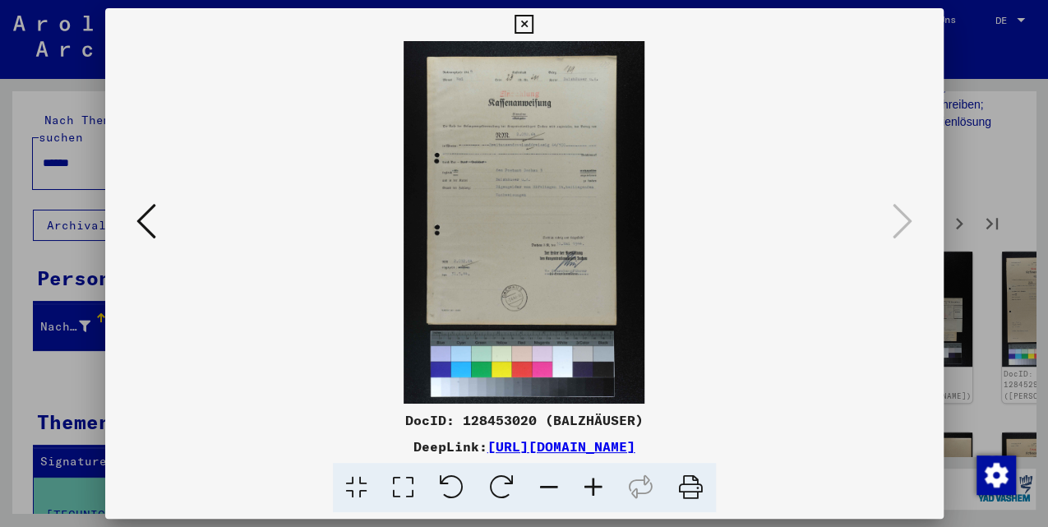
click at [516, 23] on icon at bounding box center [524, 25] width 19 height 20
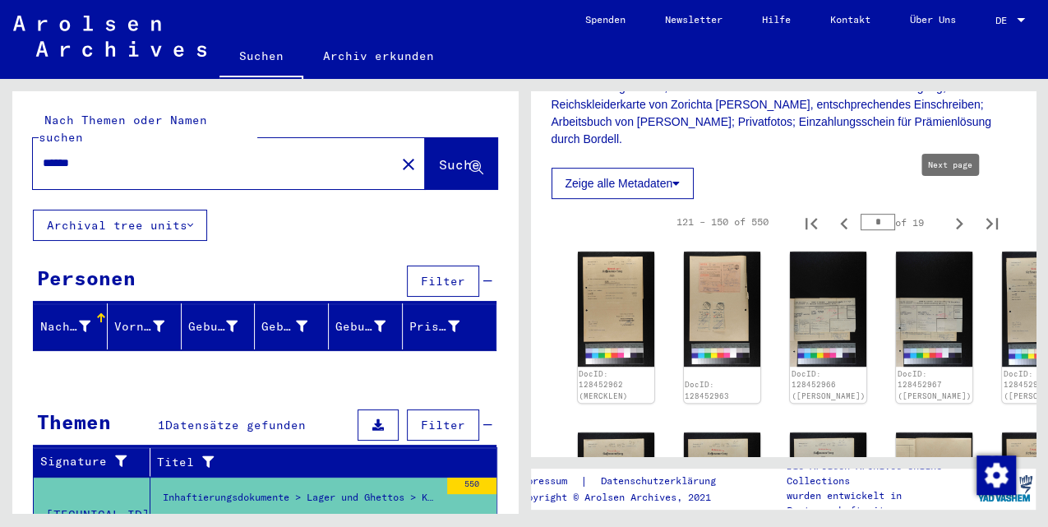
click at [949, 212] on icon "Next page" at bounding box center [959, 223] width 23 height 23
type input "*"
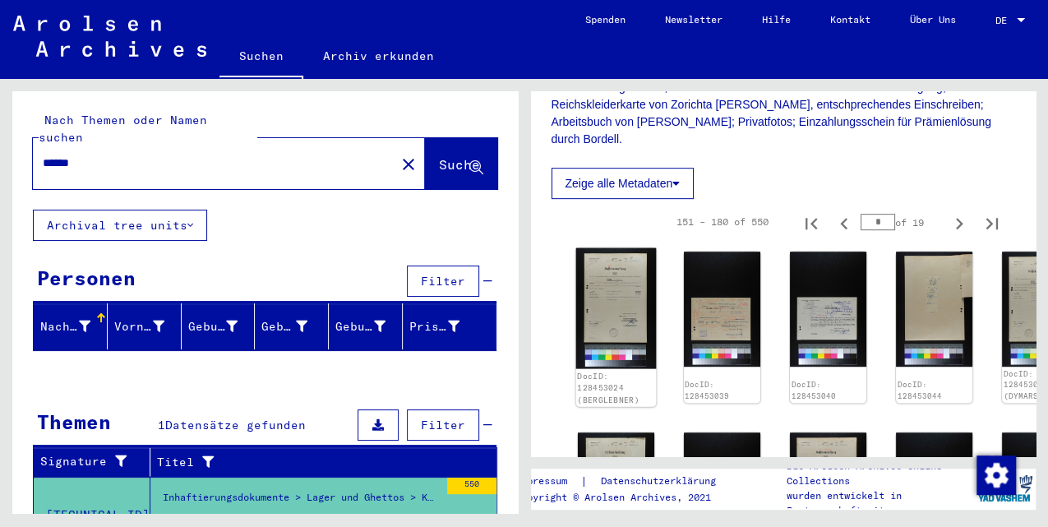
click at [612, 266] on img at bounding box center [615, 308] width 81 height 121
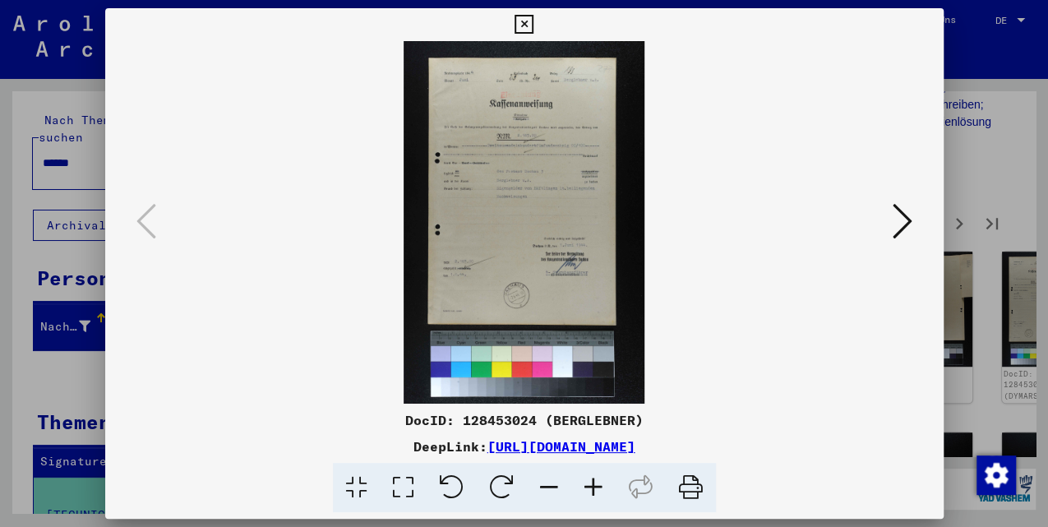
click at [894, 233] on icon at bounding box center [903, 220] width 20 height 39
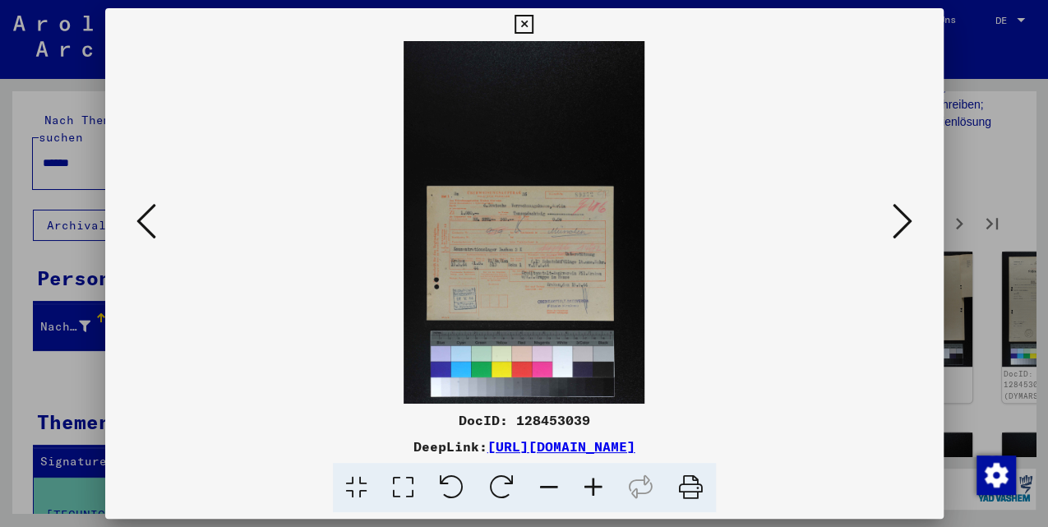
click at [893, 233] on icon at bounding box center [903, 220] width 20 height 39
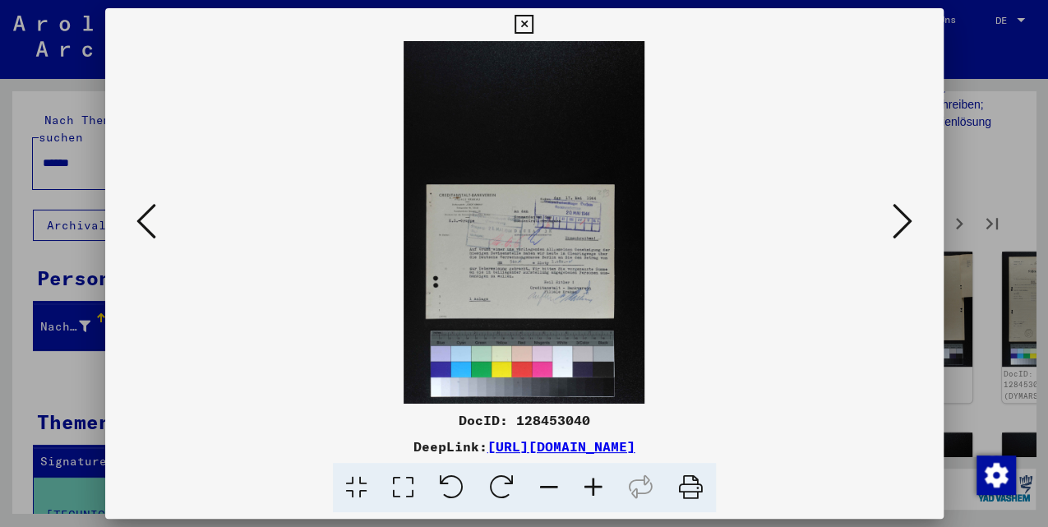
click at [141, 219] on icon at bounding box center [146, 220] width 20 height 39
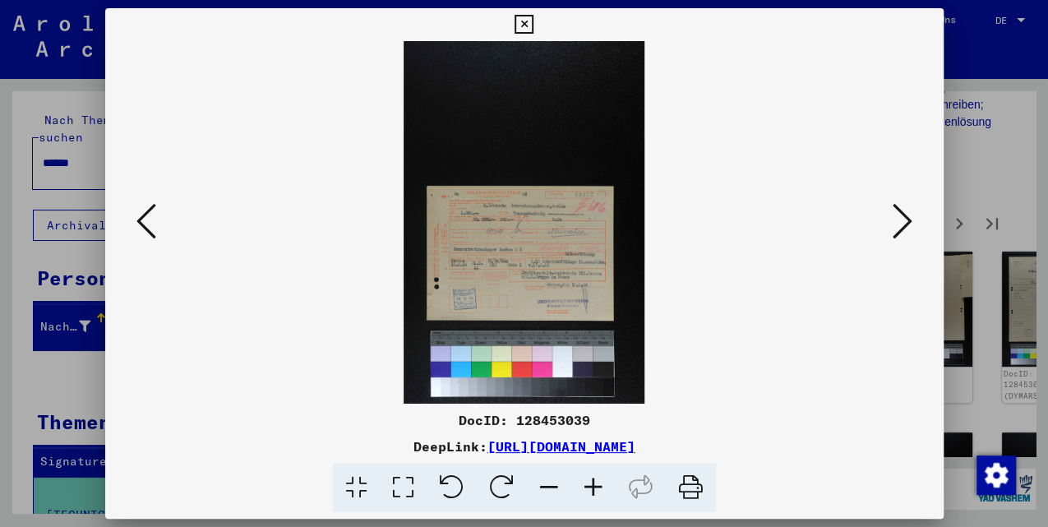
click at [589, 490] on icon at bounding box center [593, 488] width 44 height 50
click at [585, 490] on icon at bounding box center [593, 488] width 44 height 50
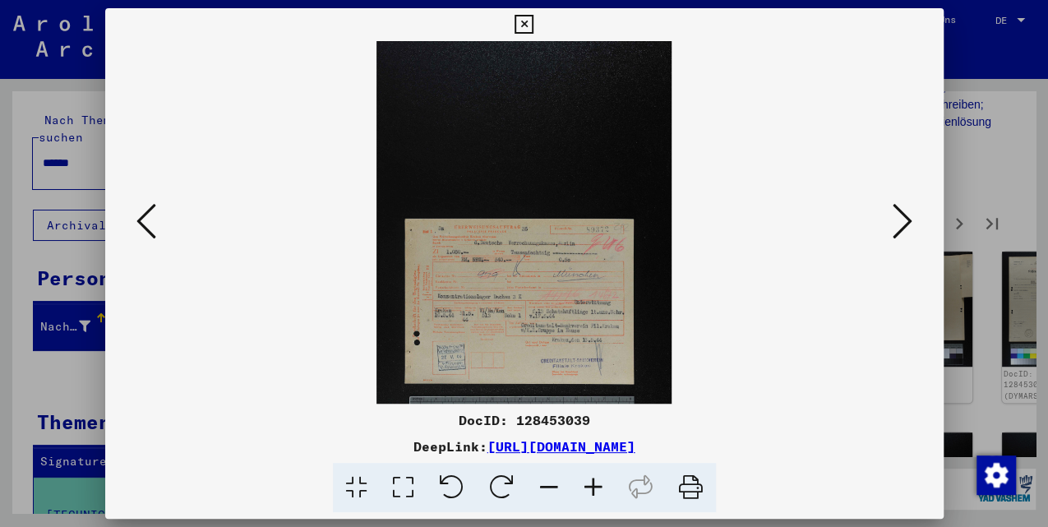
click at [585, 489] on icon at bounding box center [593, 488] width 44 height 50
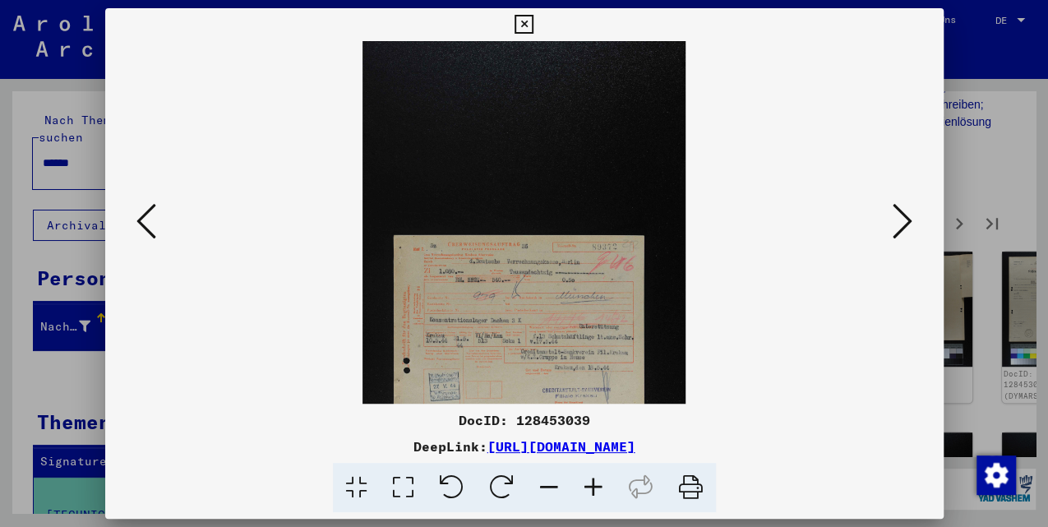
click at [899, 230] on icon at bounding box center [903, 220] width 20 height 39
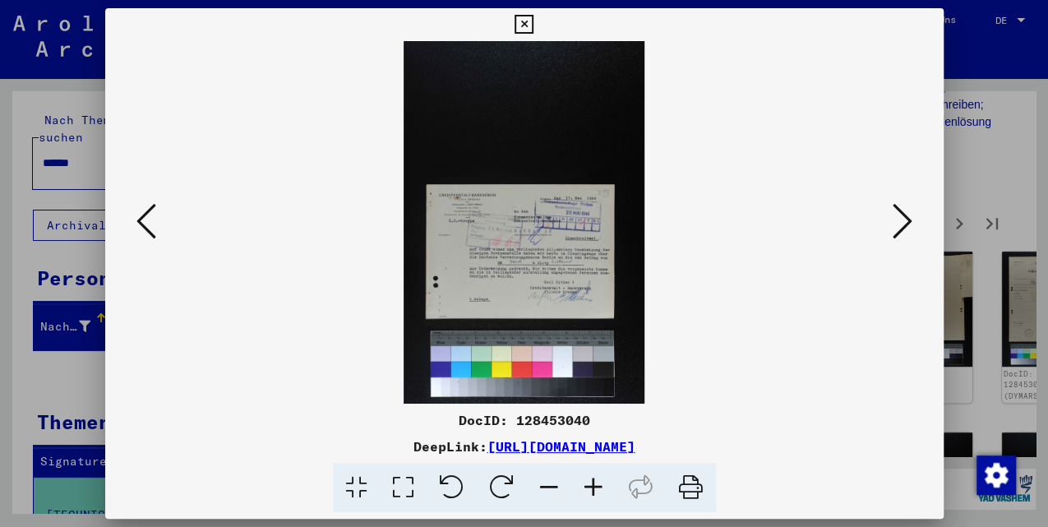
click at [899, 230] on icon at bounding box center [903, 220] width 20 height 39
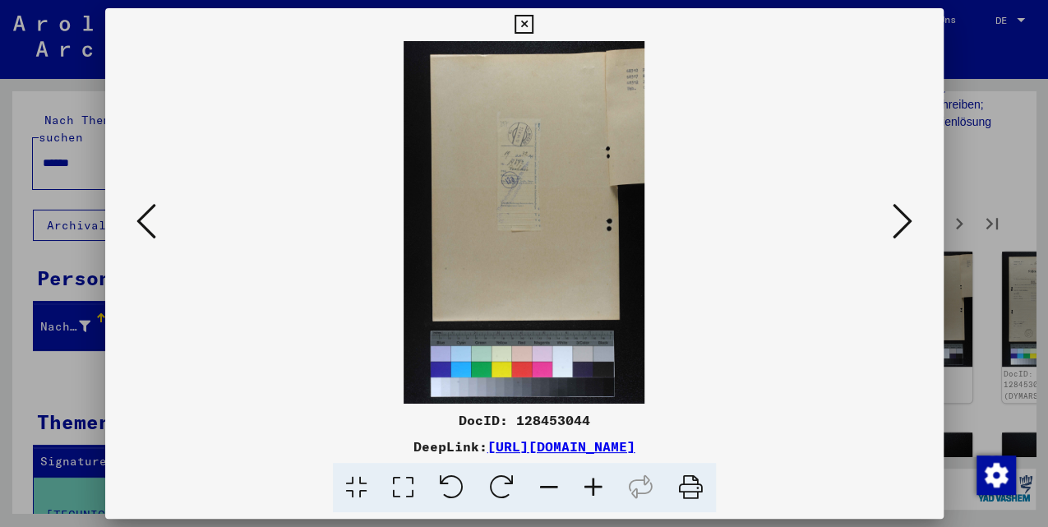
click at [899, 230] on icon at bounding box center [903, 220] width 20 height 39
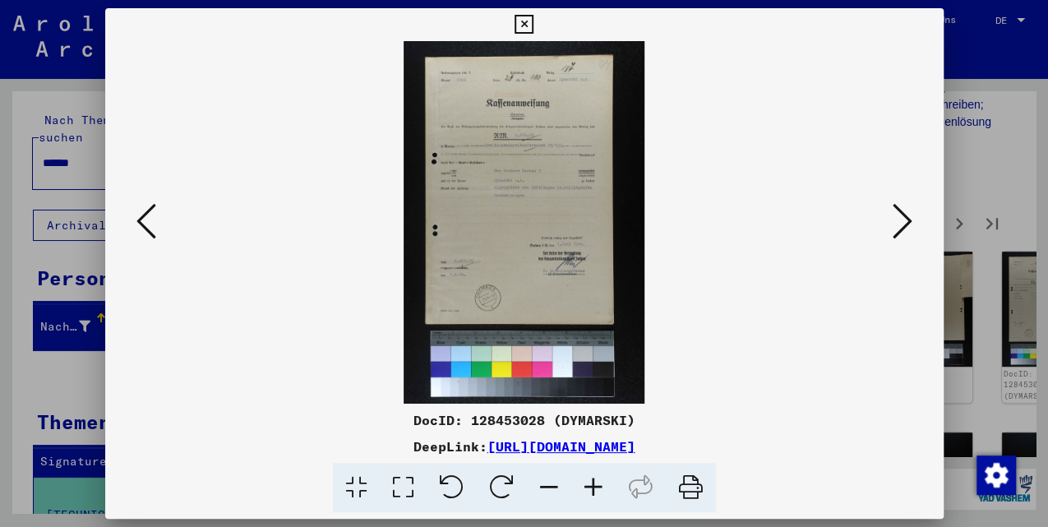
click at [899, 230] on icon at bounding box center [903, 220] width 20 height 39
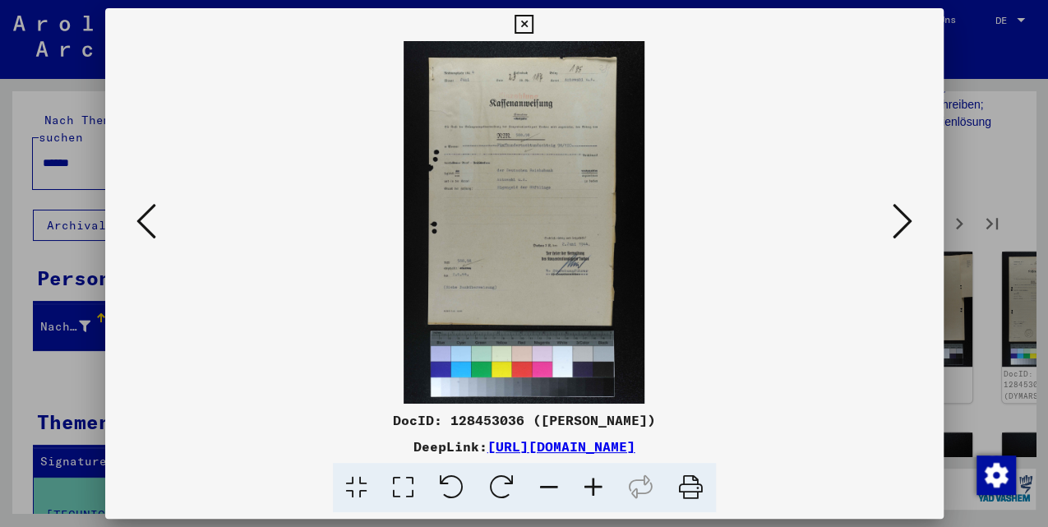
click at [899, 230] on icon at bounding box center [903, 220] width 20 height 39
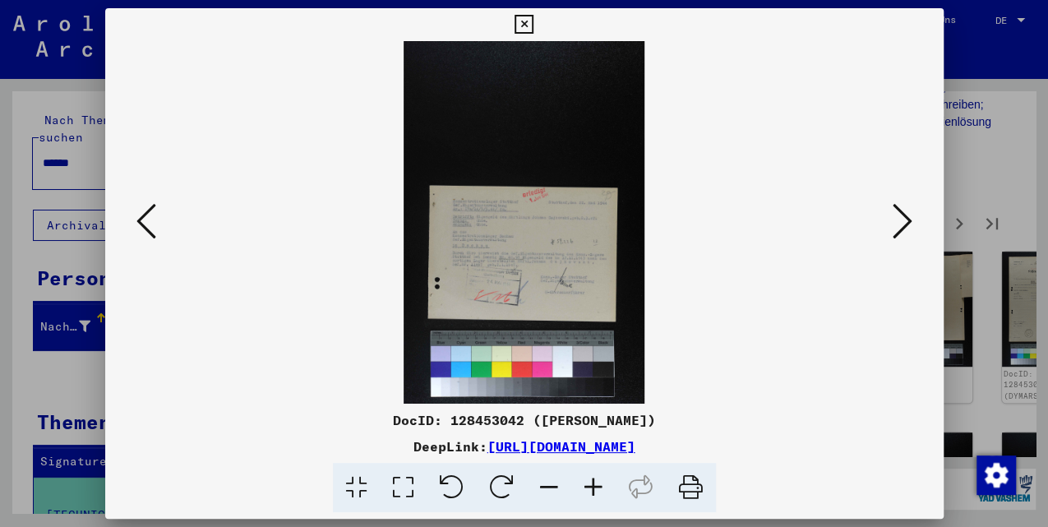
click at [899, 230] on icon at bounding box center [903, 220] width 20 height 39
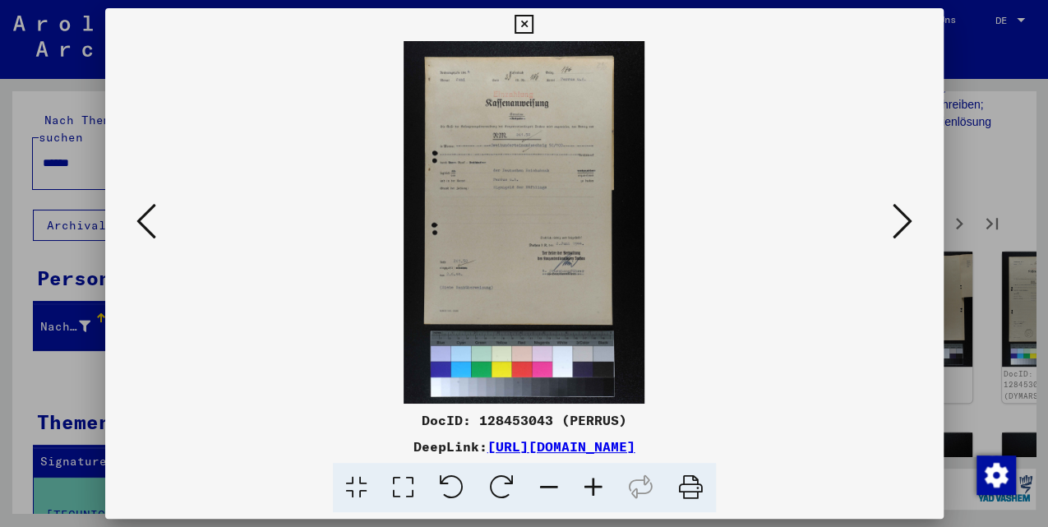
click at [899, 230] on icon at bounding box center [903, 220] width 20 height 39
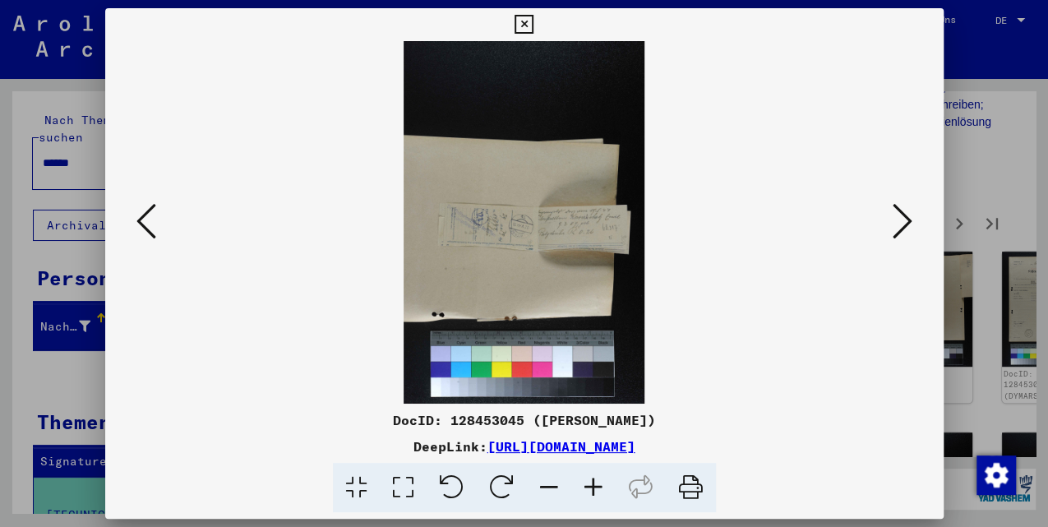
click at [899, 230] on icon at bounding box center [903, 220] width 20 height 39
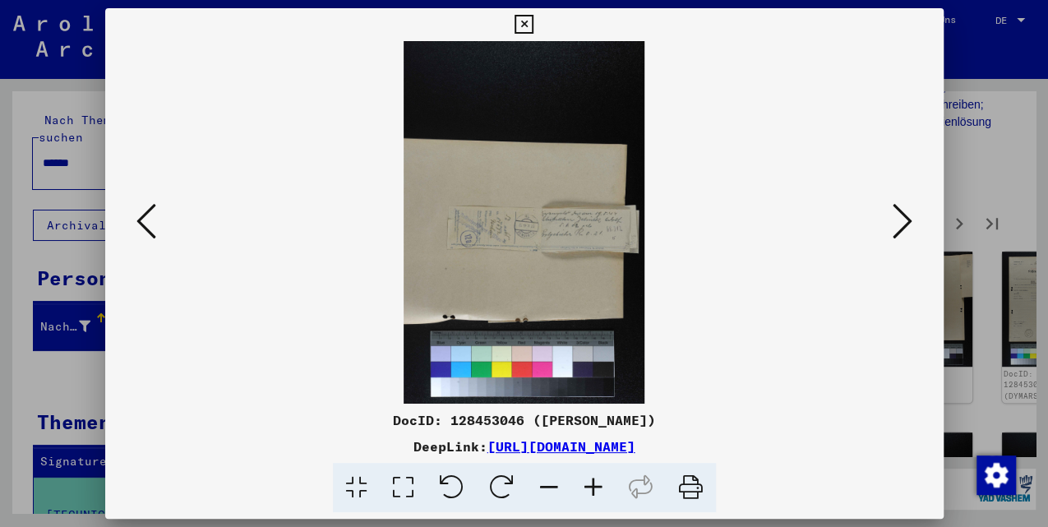
click at [899, 230] on icon at bounding box center [903, 220] width 20 height 39
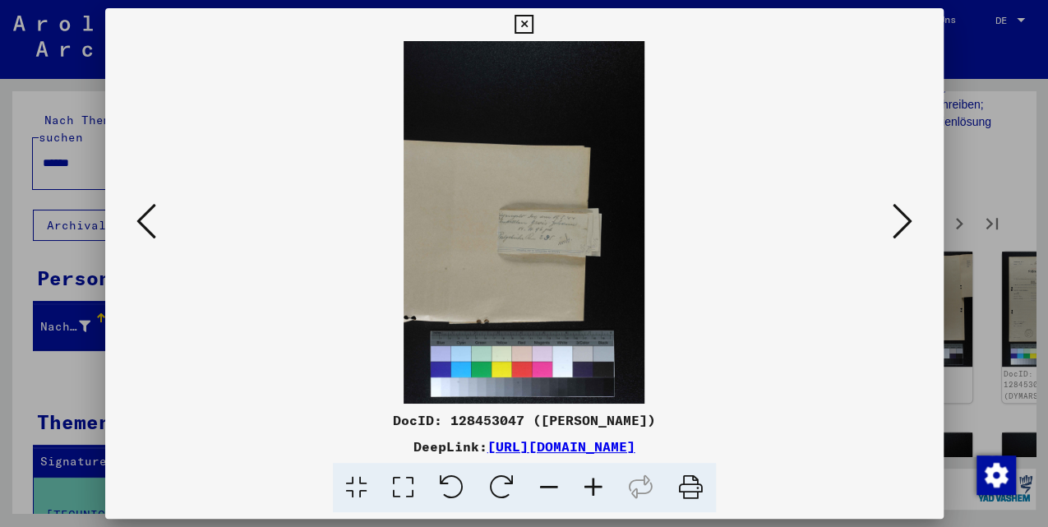
click at [899, 230] on icon at bounding box center [903, 220] width 20 height 39
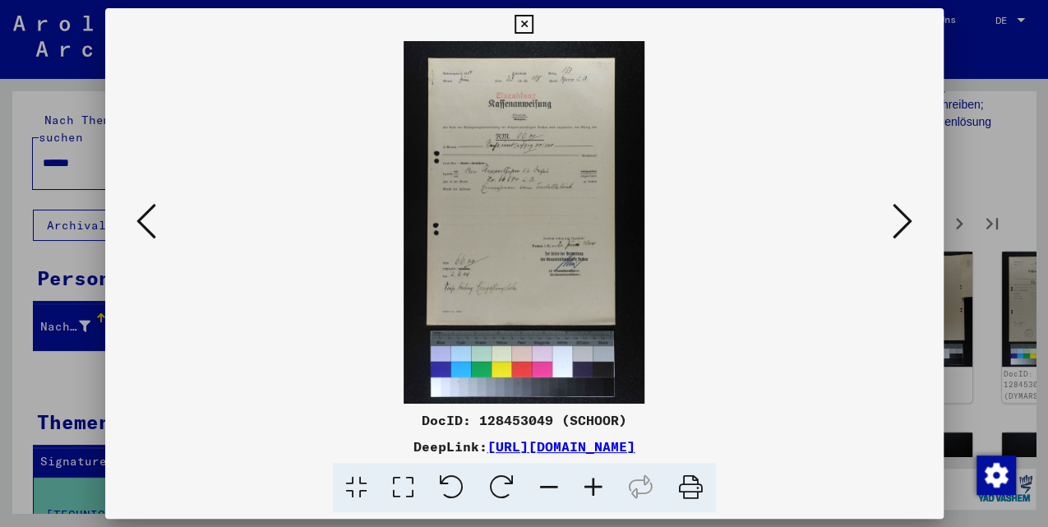
click at [899, 232] on icon at bounding box center [903, 220] width 20 height 39
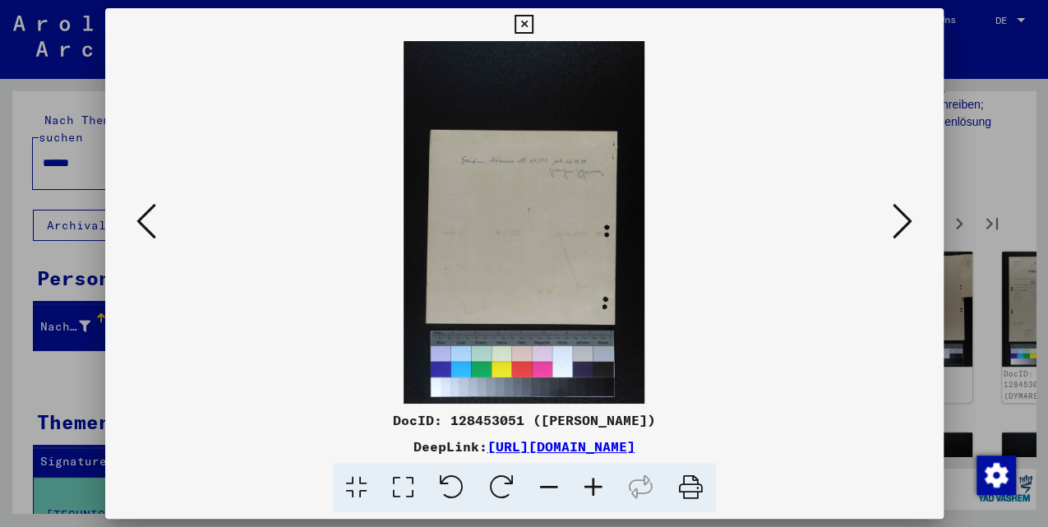
click at [899, 232] on icon at bounding box center [903, 220] width 20 height 39
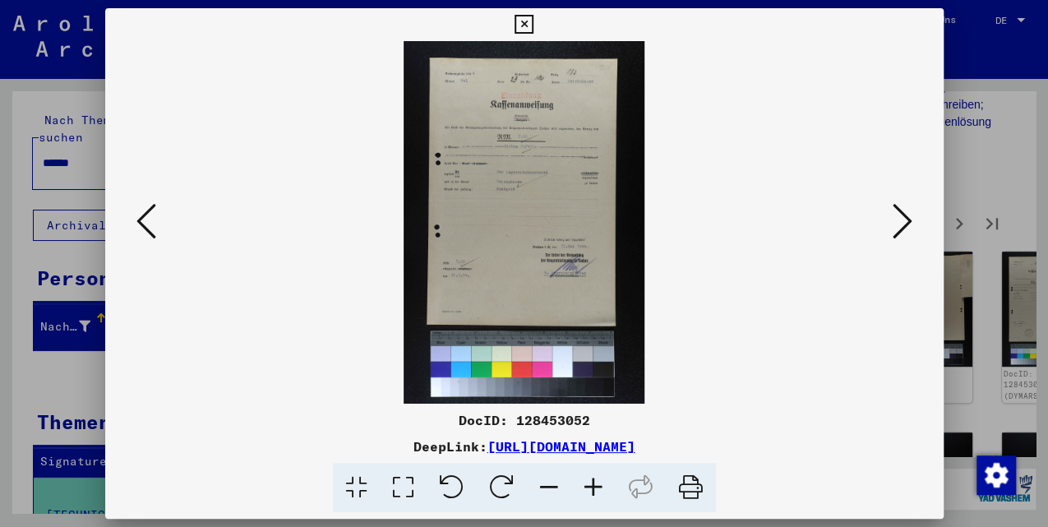
click at [899, 232] on icon at bounding box center [903, 220] width 20 height 39
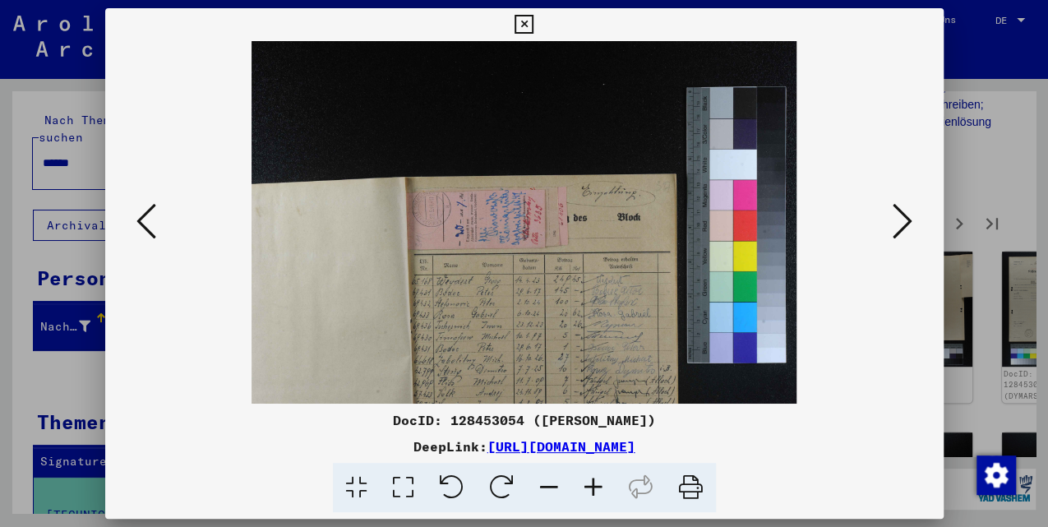
click at [899, 232] on icon at bounding box center [903, 220] width 20 height 39
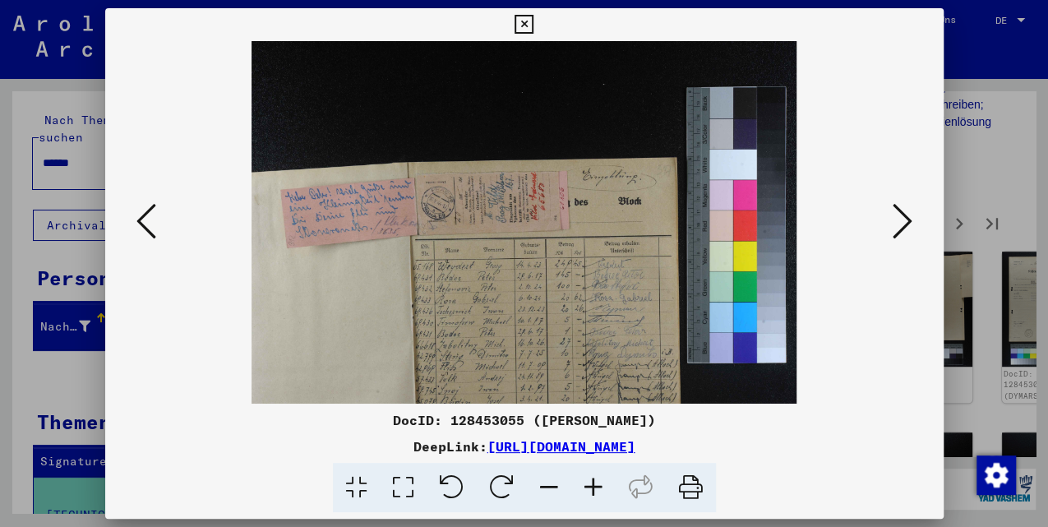
click at [899, 232] on icon at bounding box center [903, 220] width 20 height 39
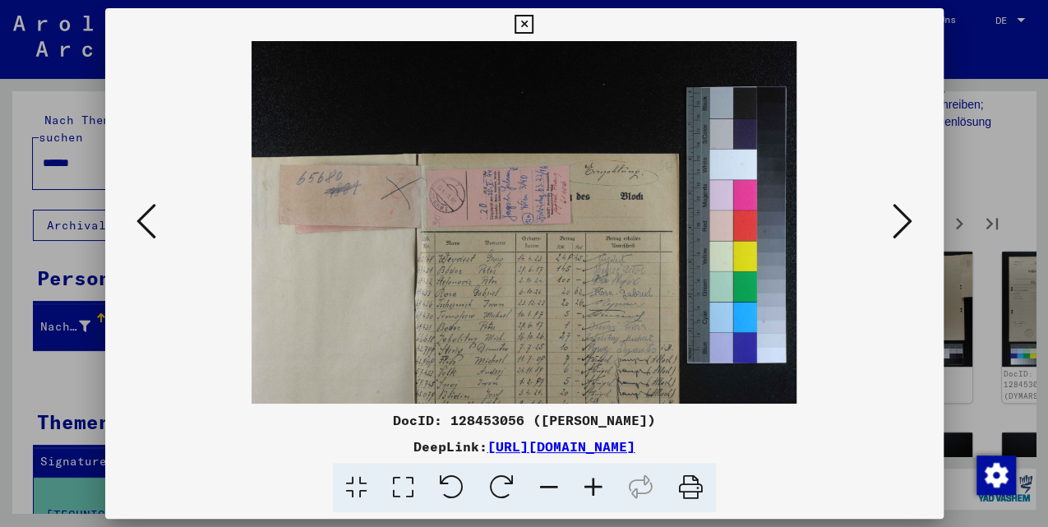
click at [899, 232] on icon at bounding box center [903, 220] width 20 height 39
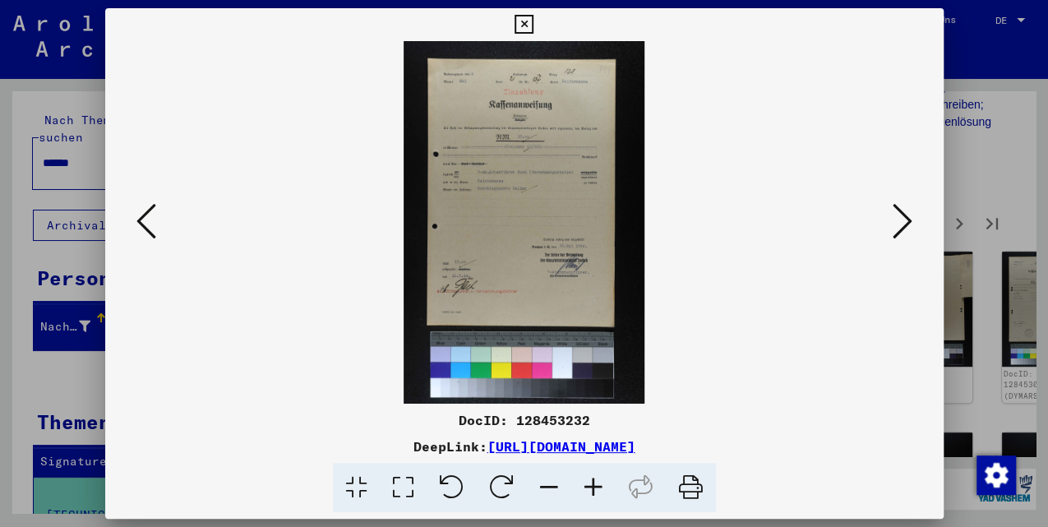
click at [899, 232] on icon at bounding box center [903, 220] width 20 height 39
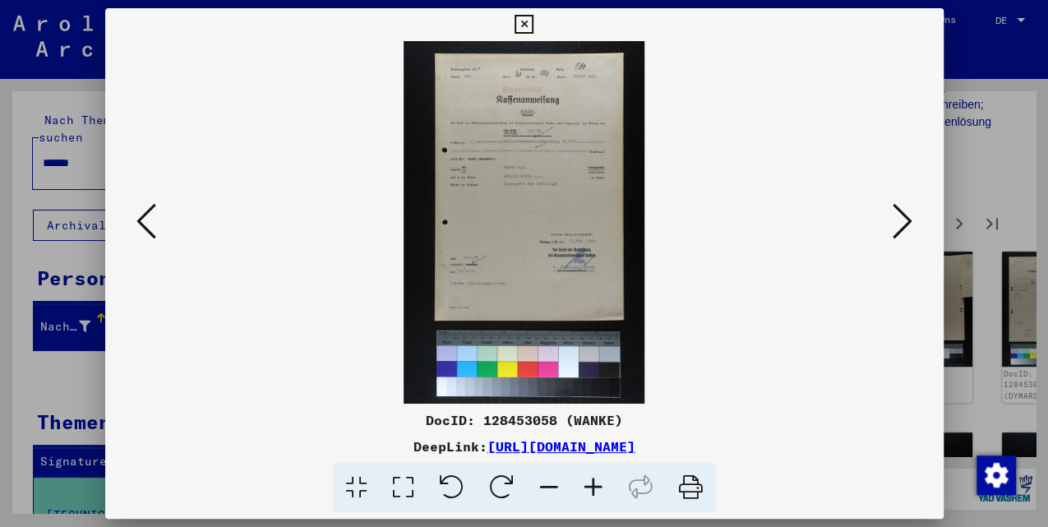
click at [899, 232] on icon at bounding box center [903, 220] width 20 height 39
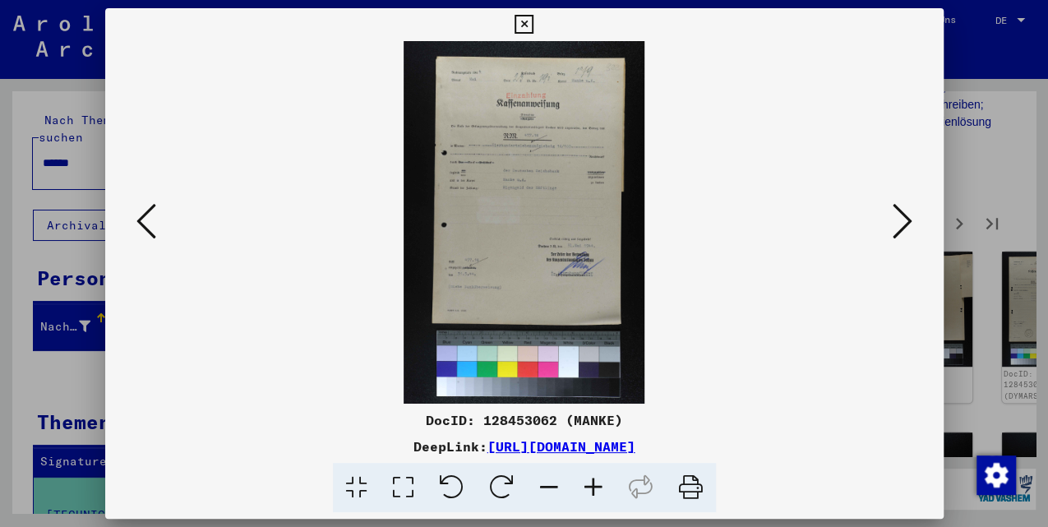
click at [899, 232] on icon at bounding box center [903, 220] width 20 height 39
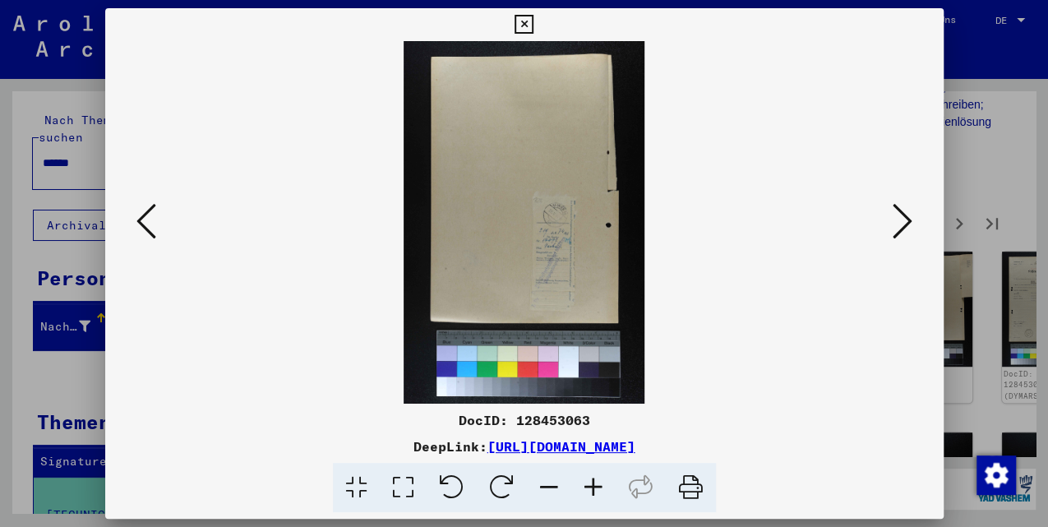
click at [899, 232] on icon at bounding box center [903, 220] width 20 height 39
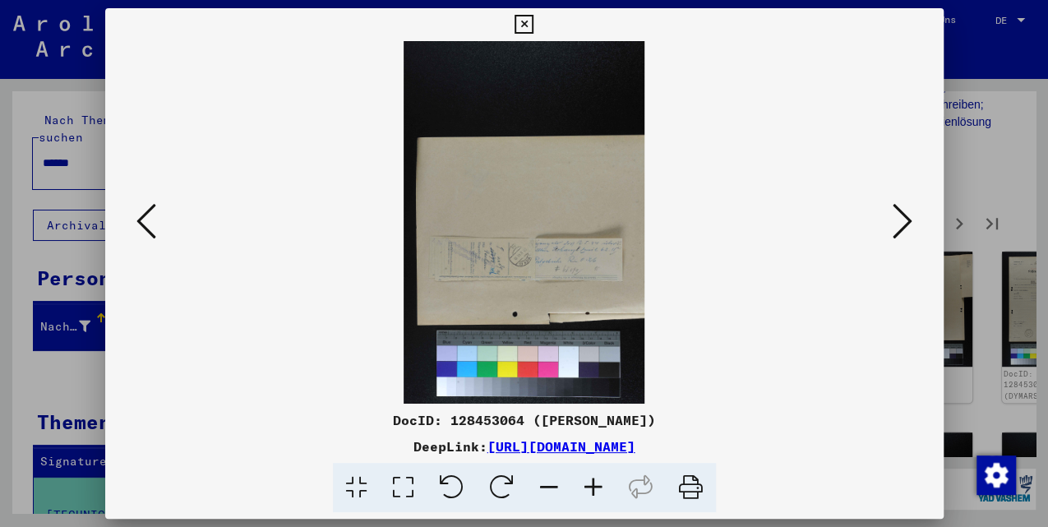
click at [899, 232] on icon at bounding box center [903, 220] width 20 height 39
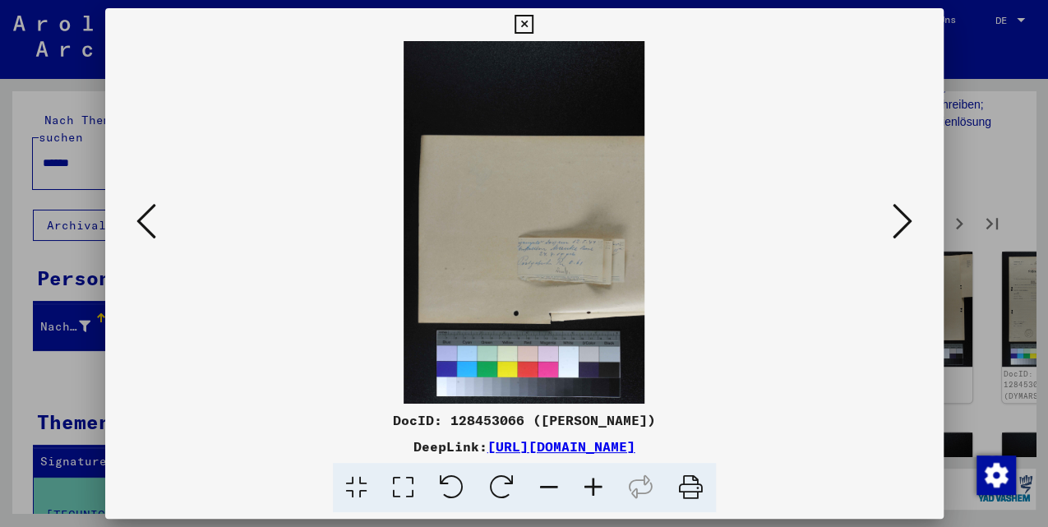
click at [899, 232] on icon at bounding box center [903, 220] width 20 height 39
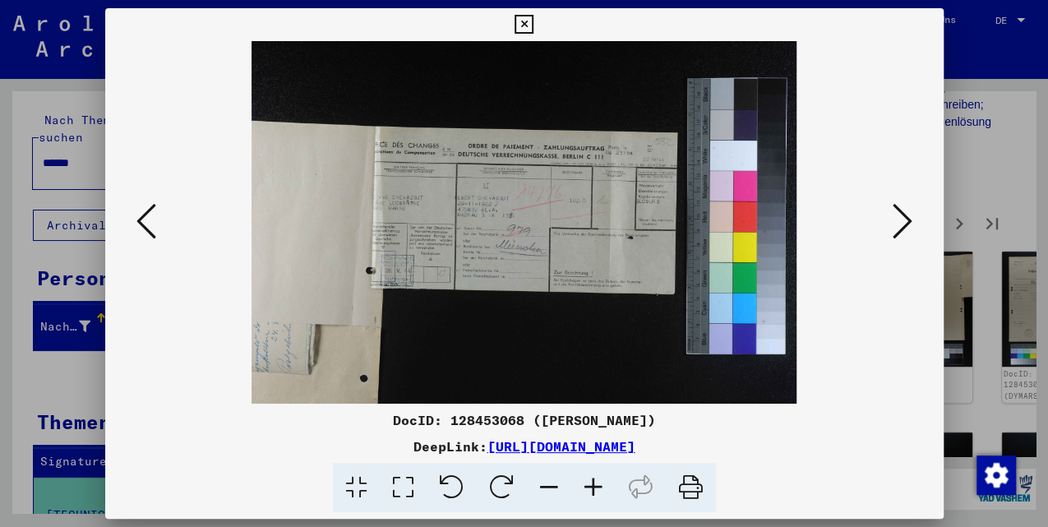
click at [899, 232] on icon at bounding box center [903, 220] width 20 height 39
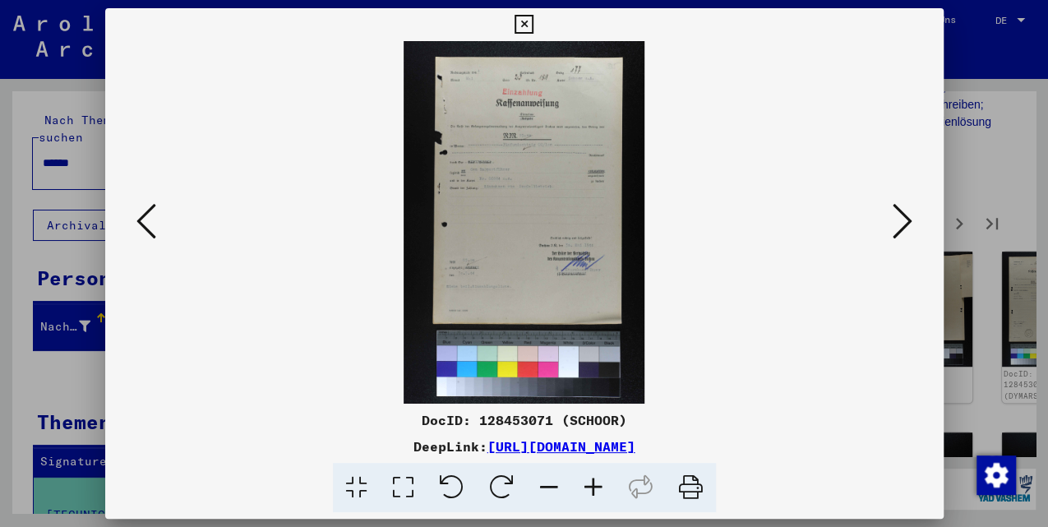
click at [899, 232] on icon at bounding box center [903, 220] width 20 height 39
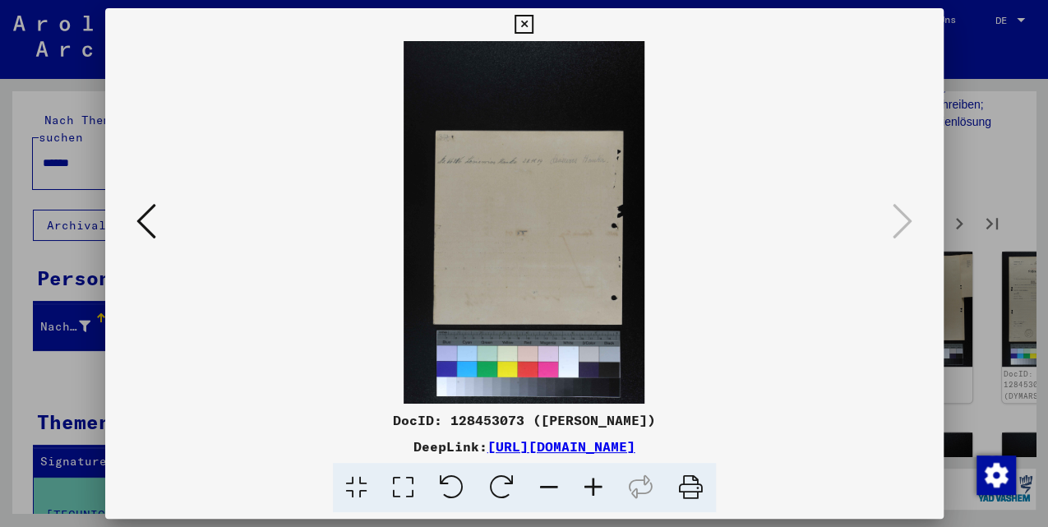
click at [138, 221] on icon at bounding box center [146, 220] width 20 height 39
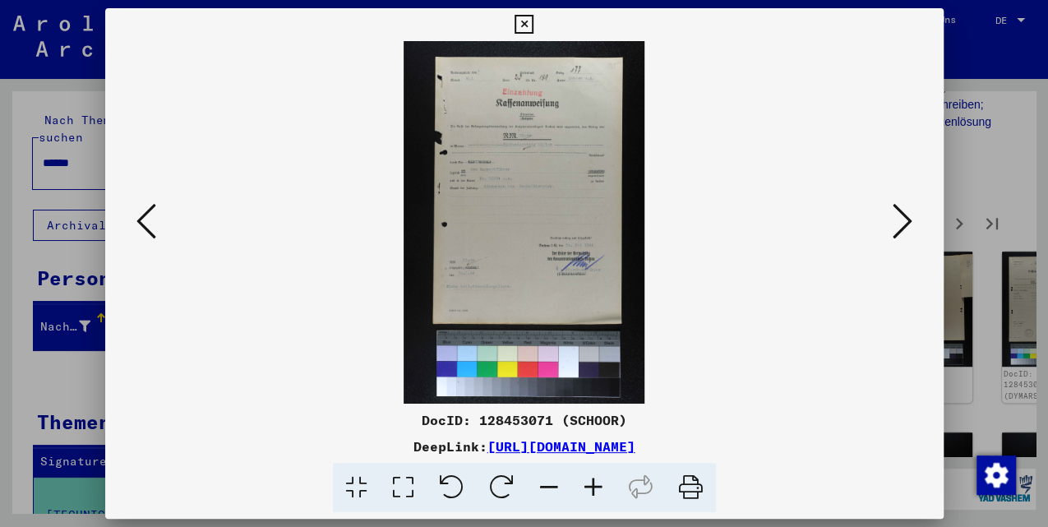
click at [895, 230] on icon at bounding box center [903, 220] width 20 height 39
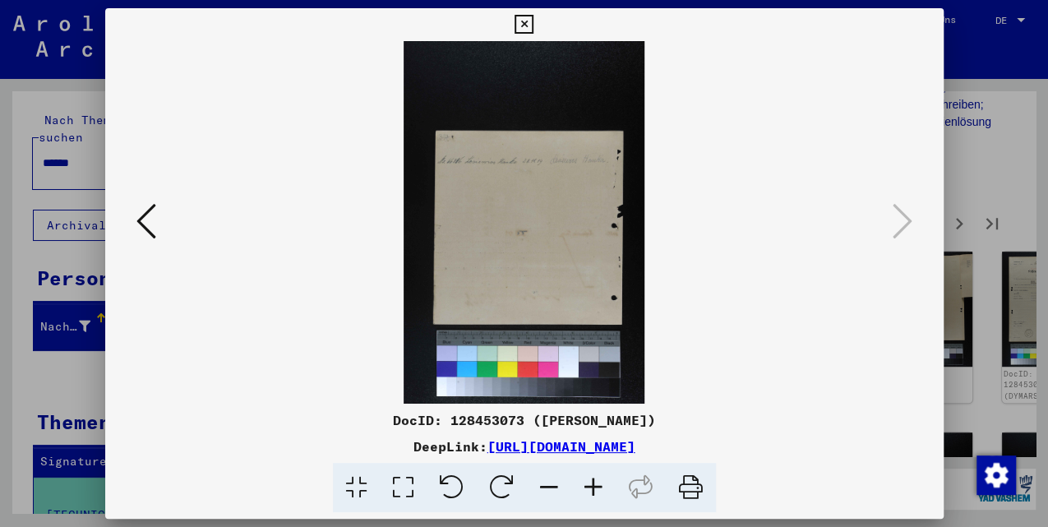
click at [510, 24] on button at bounding box center [524, 24] width 29 height 33
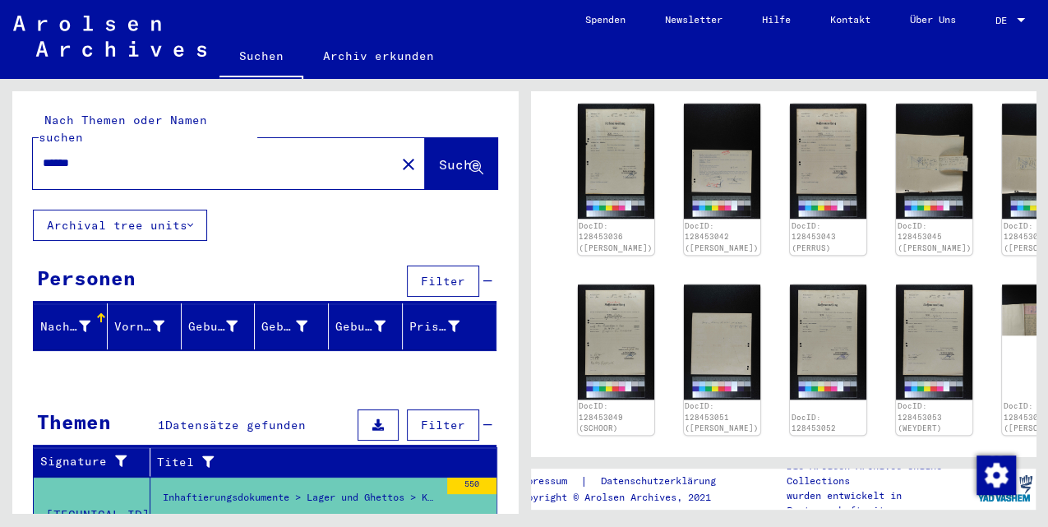
scroll to position [66, 0]
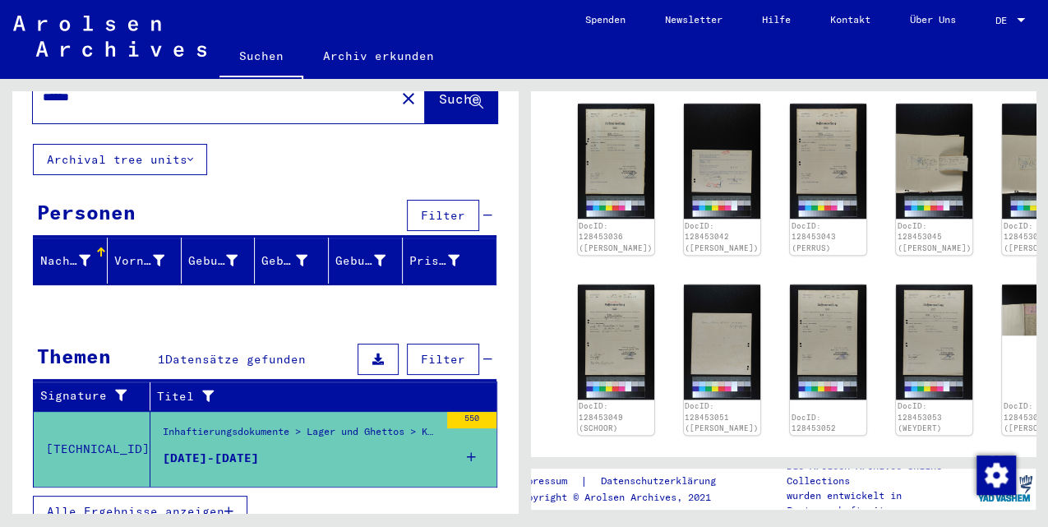
click at [179, 504] on span "Alle Ergebnisse anzeigen" at bounding box center [136, 511] width 178 height 15
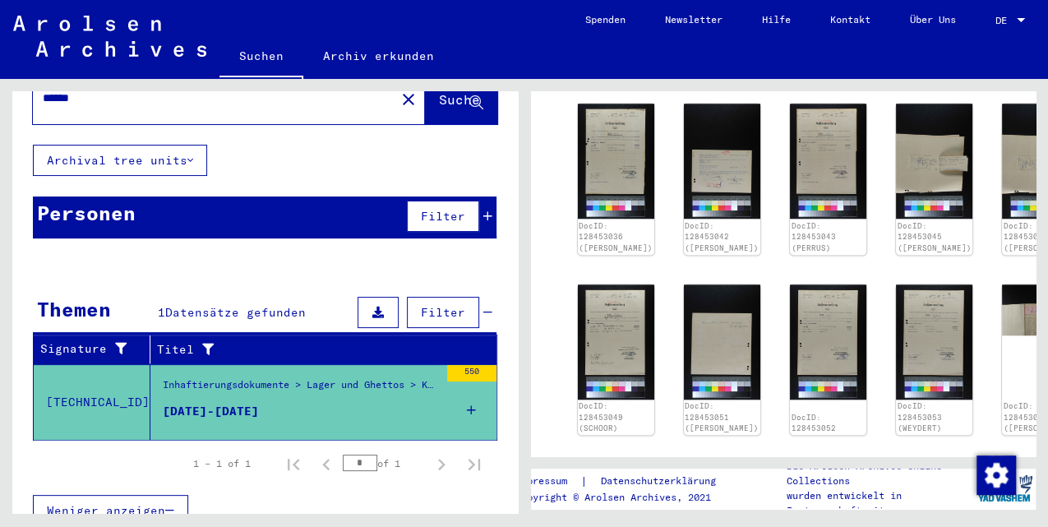
scroll to position [0, 0]
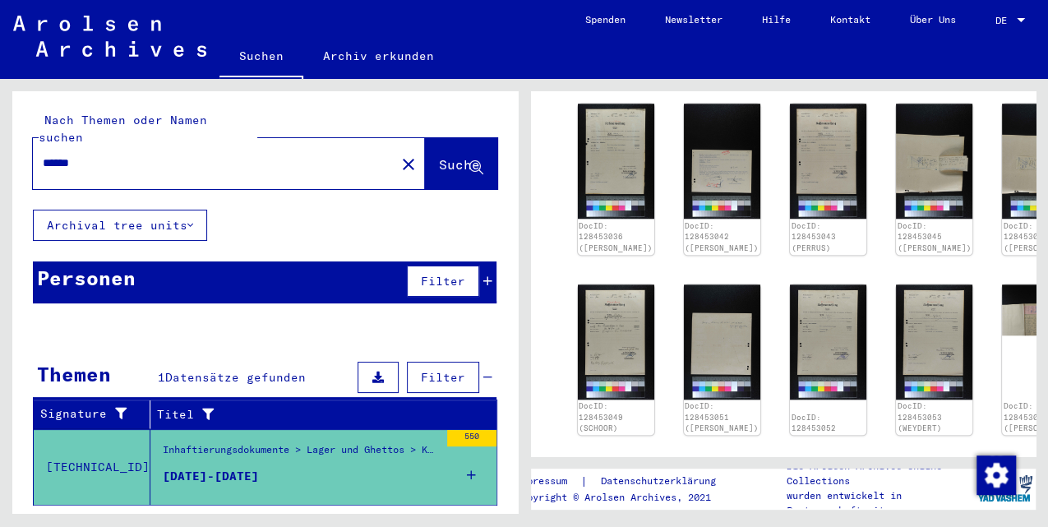
drag, startPoint x: 130, startPoint y: 147, endPoint x: -2, endPoint y: 145, distance: 132.4
click at [0, 145] on html "Suchen Archiv erkunden Spenden Newsletter Hilfe Kontakt Über Uns Suchen Archiv …" at bounding box center [524, 263] width 1048 height 527
type input "*******"
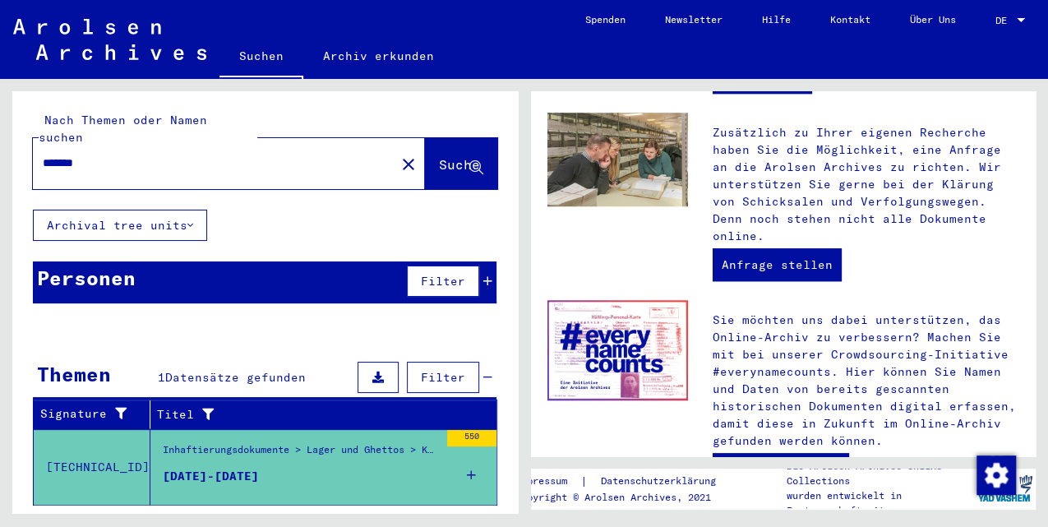
click at [439, 156] on span "Suche" at bounding box center [459, 164] width 41 height 16
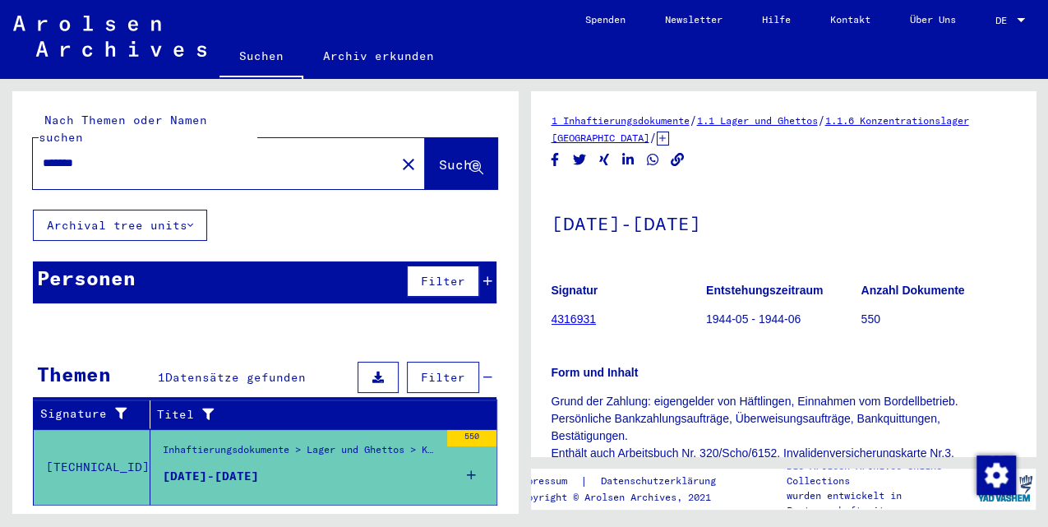
click at [254, 66] on link "Suchen" at bounding box center [261, 57] width 84 height 43
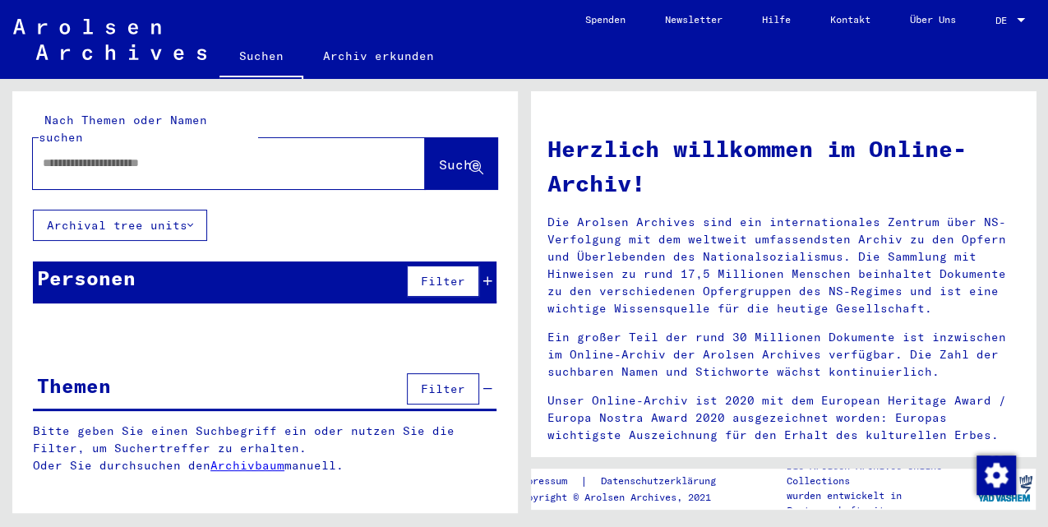
click at [205, 164] on div at bounding box center [204, 163] width 343 height 37
click at [207, 158] on div at bounding box center [204, 163] width 343 height 37
click at [209, 155] on input "text" at bounding box center [209, 163] width 333 height 17
click at [151, 155] on input "text" at bounding box center [209, 163] width 333 height 17
type input "*********"
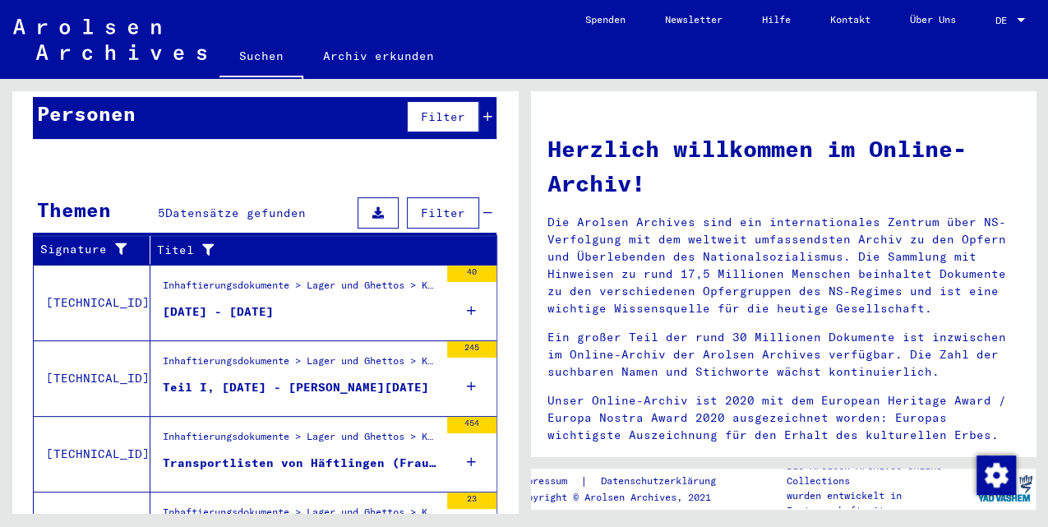
scroll to position [321, 0]
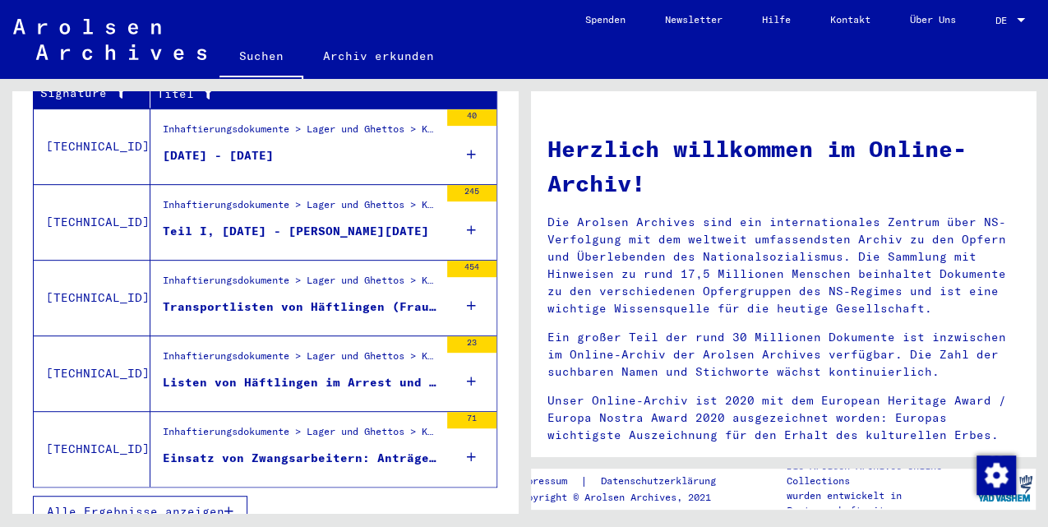
click at [215, 504] on span "Alle Ergebnisse anzeigen" at bounding box center [136, 511] width 178 height 15
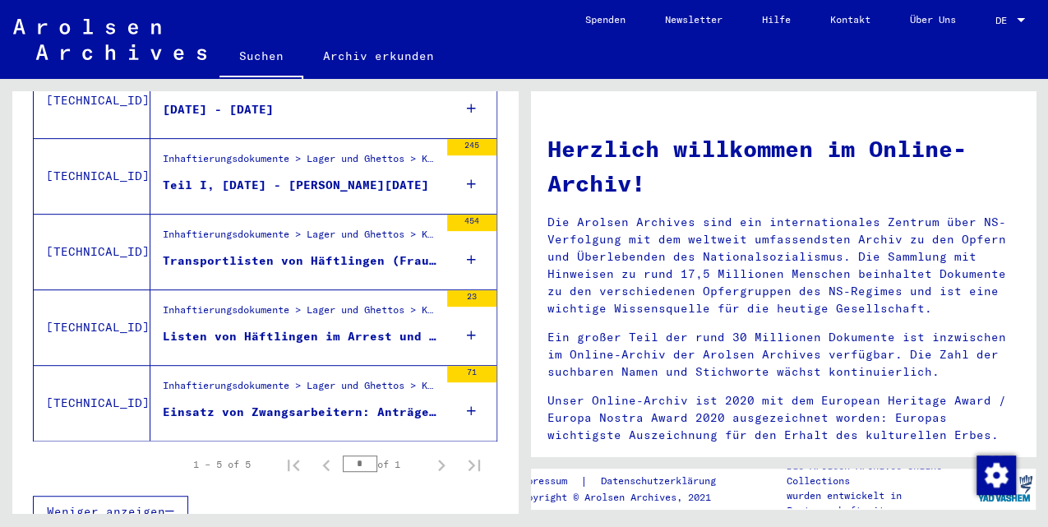
click at [367, 404] on div "Einsatz von Zwangsarbeitern: Anträge und Korrespondenz der Bauleitung der Waffe…" at bounding box center [301, 412] width 276 height 17
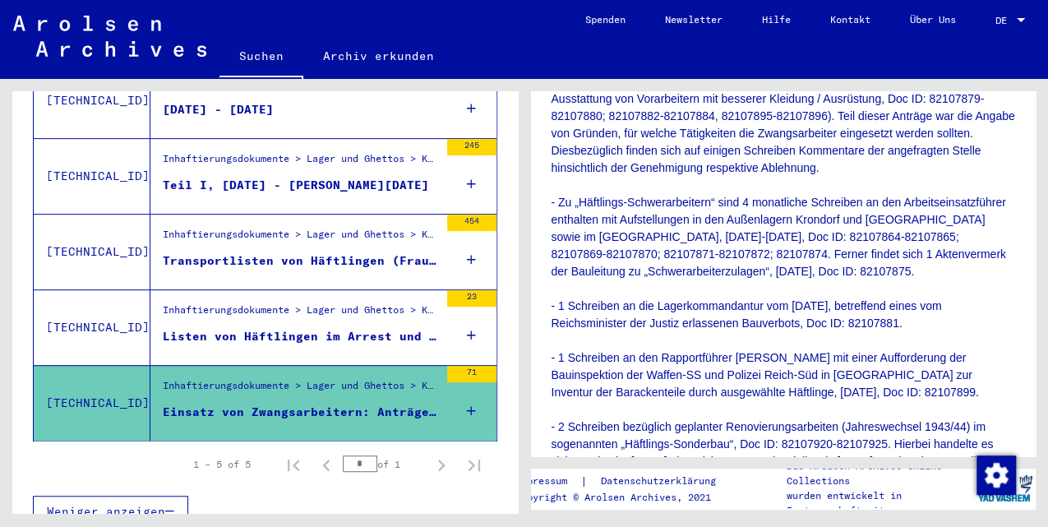
scroll to position [822, 0]
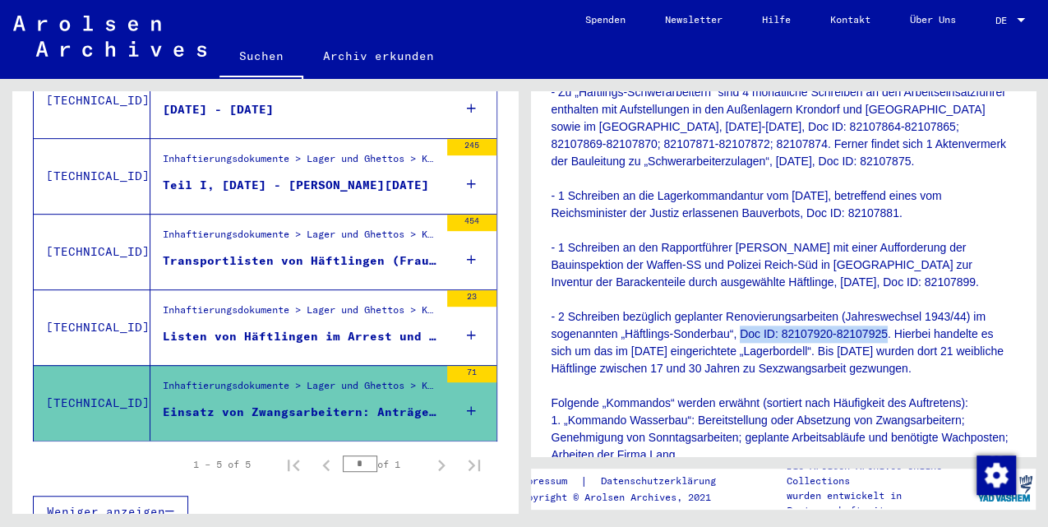
drag, startPoint x: 740, startPoint y: 352, endPoint x: 885, endPoint y: 346, distance: 145.6
click at [885, 346] on p "Der Großteil der Dokumente dieser Einheit besteht aus Anträgen der Bauleitung d…" at bounding box center [784, 290] width 464 height 1277
drag, startPoint x: 885, startPoint y: 346, endPoint x: 877, endPoint y: 352, distance: 10.0
copy p "Doc ID: 82107920-82107925"
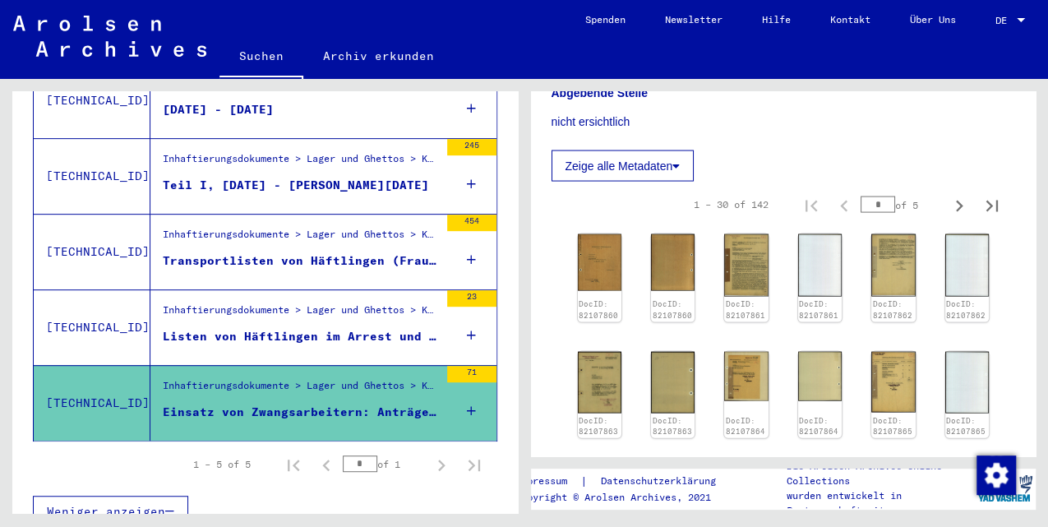
scroll to position [2082, 0]
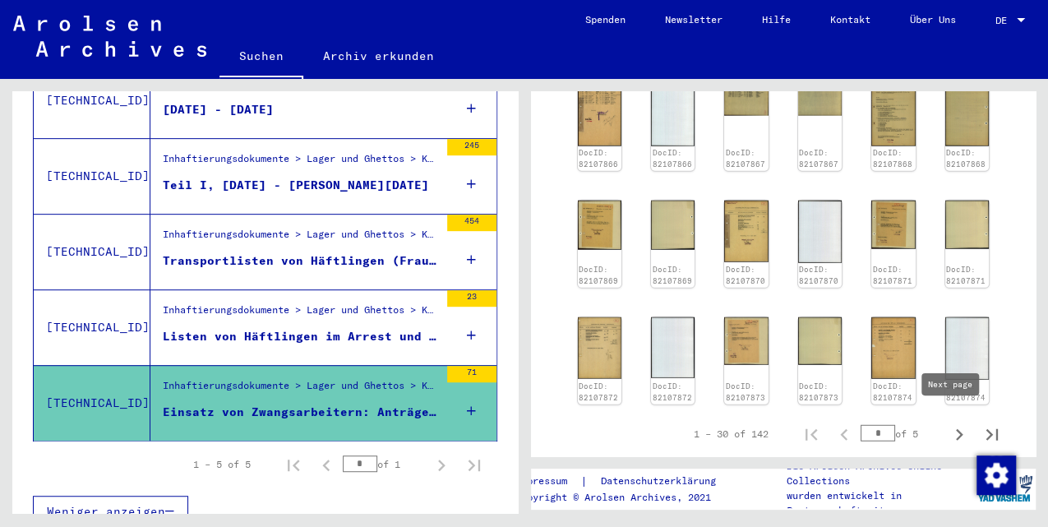
click at [954, 423] on icon "Next page" at bounding box center [959, 434] width 23 height 23
type input "*"
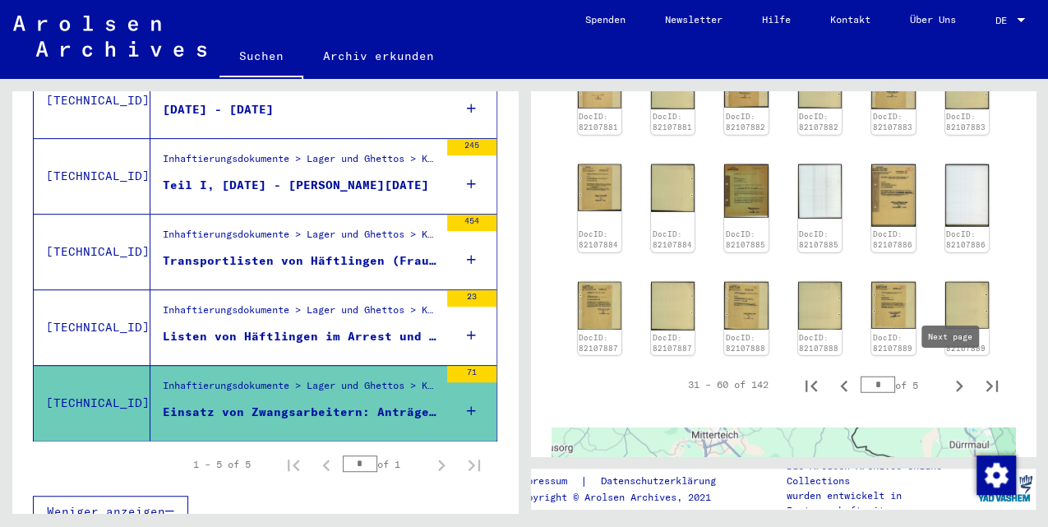
click at [954, 375] on icon "Next page" at bounding box center [959, 386] width 23 height 23
type input "*"
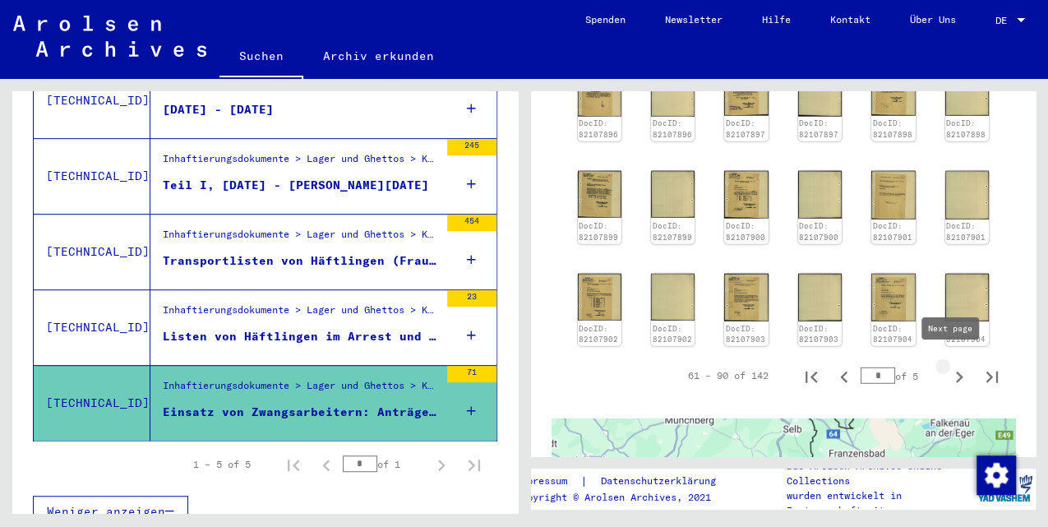
click at [950, 366] on icon "Next page" at bounding box center [959, 377] width 23 height 23
type input "*"
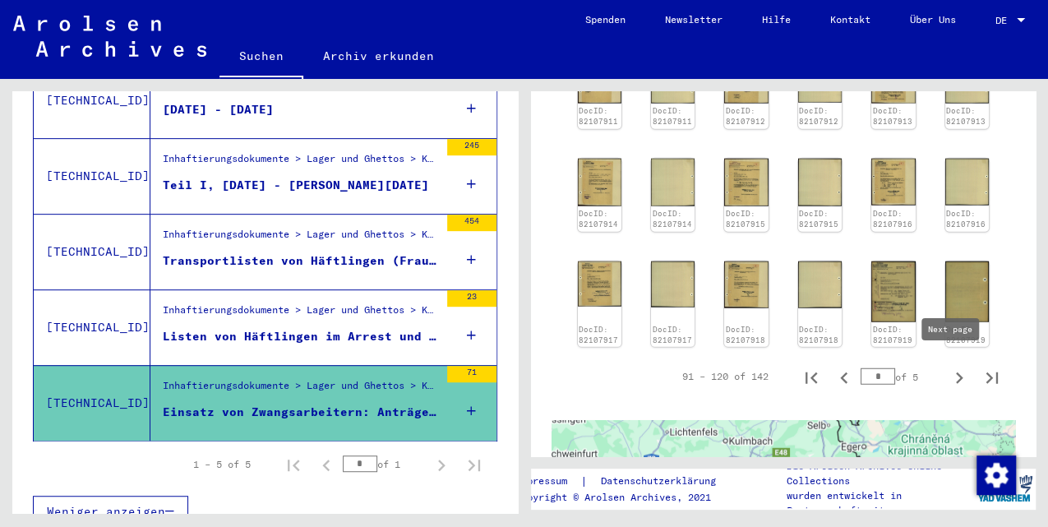
click at [949, 367] on icon "Next page" at bounding box center [959, 378] width 23 height 23
type input "*"
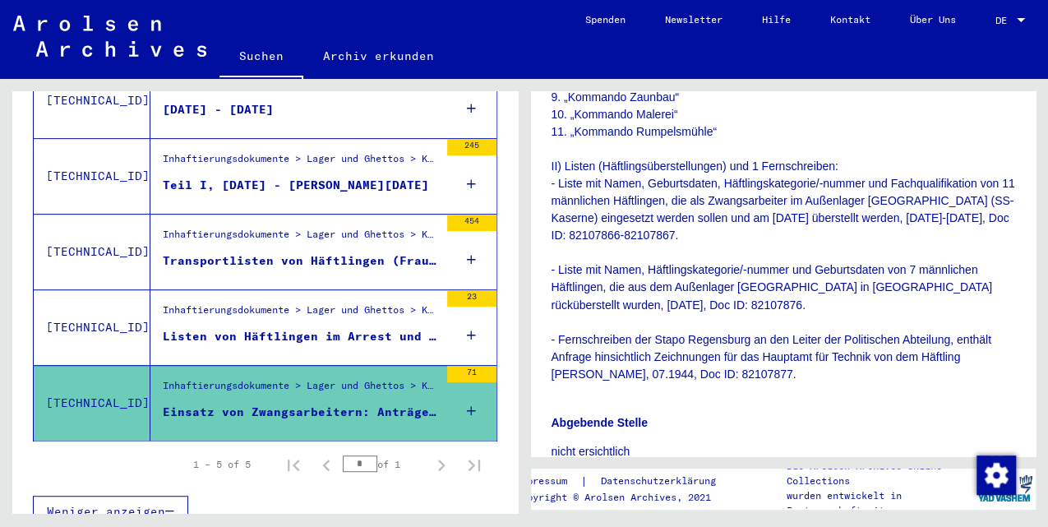
scroll to position [1644, 0]
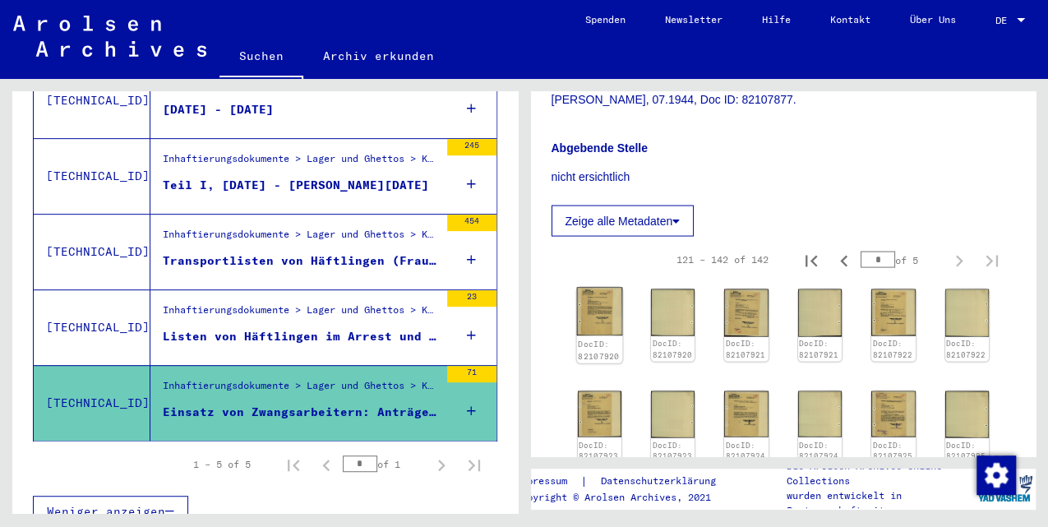
click at [585, 299] on img at bounding box center [599, 311] width 46 height 48
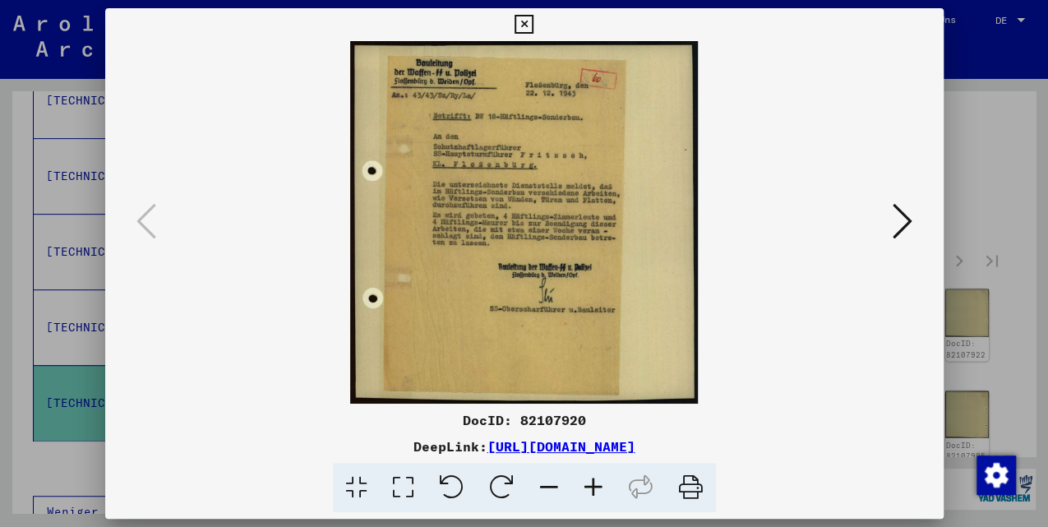
click at [897, 219] on icon at bounding box center [903, 220] width 20 height 39
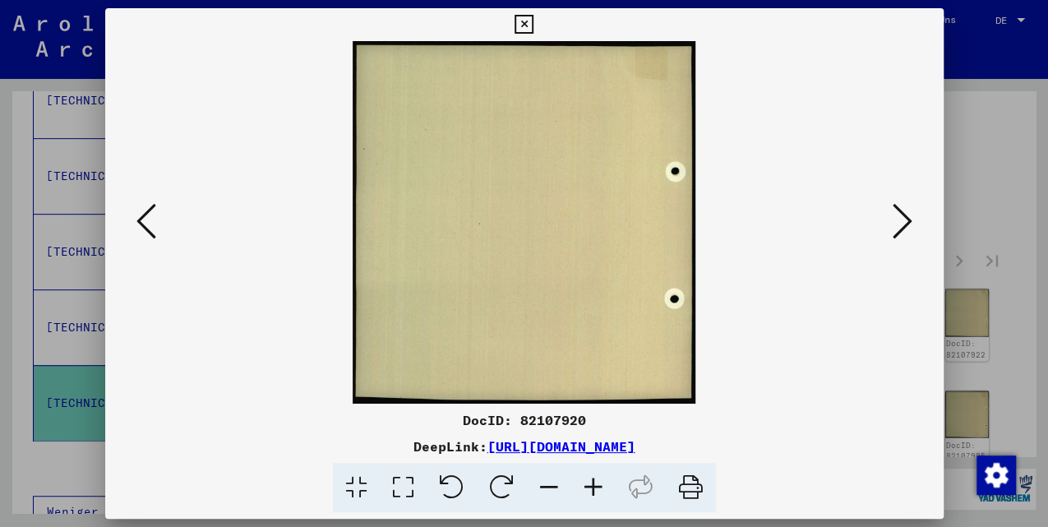
click at [898, 219] on icon at bounding box center [903, 220] width 20 height 39
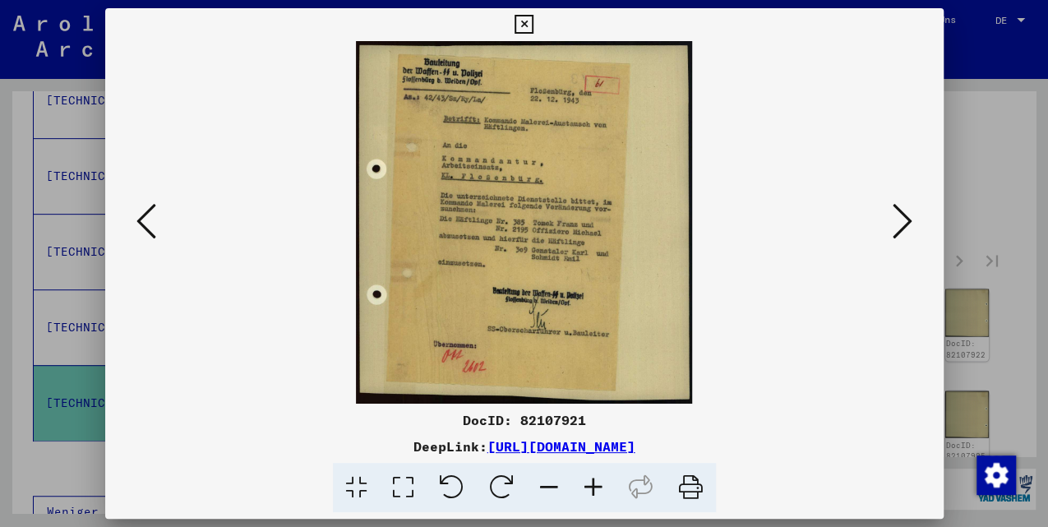
click at [899, 224] on icon at bounding box center [903, 220] width 20 height 39
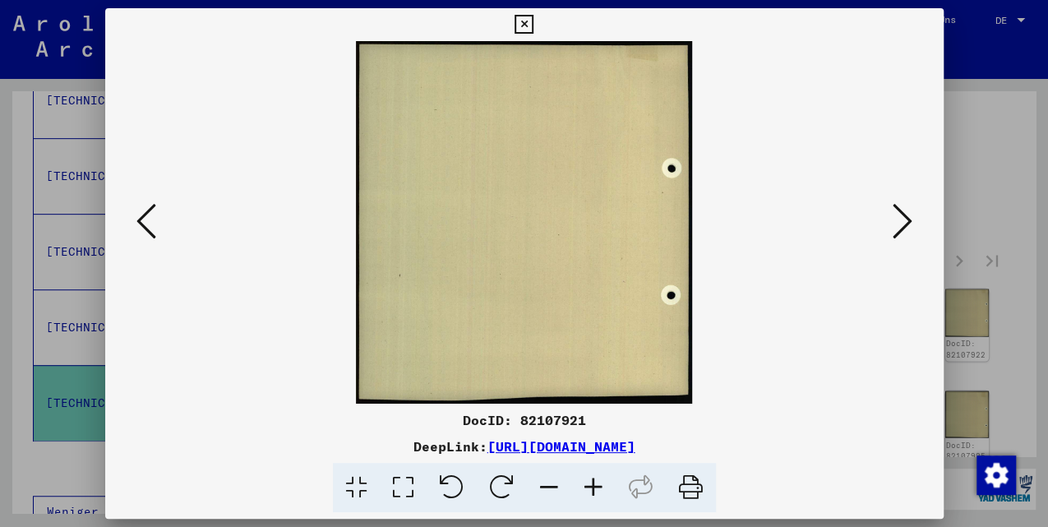
click at [899, 224] on icon at bounding box center [903, 220] width 20 height 39
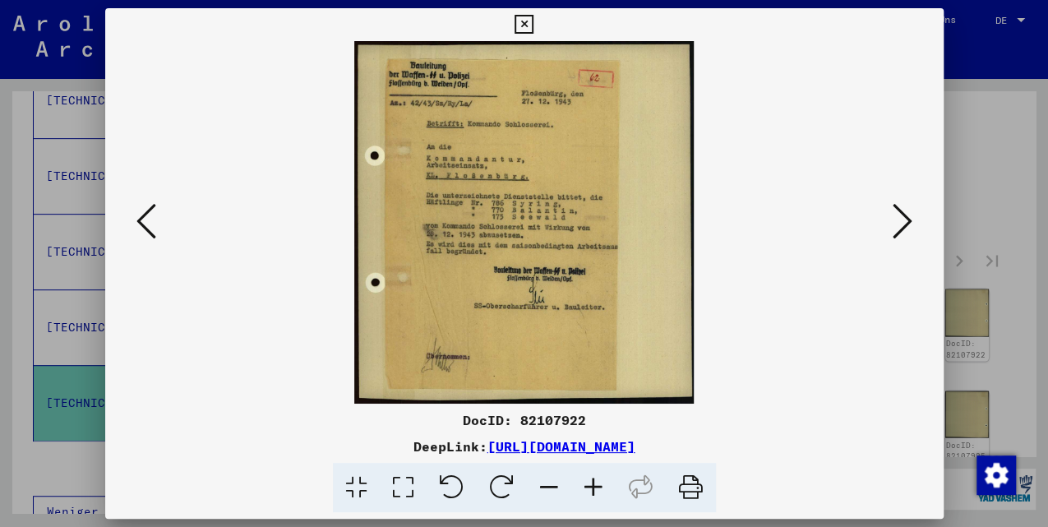
click at [894, 224] on icon at bounding box center [903, 220] width 20 height 39
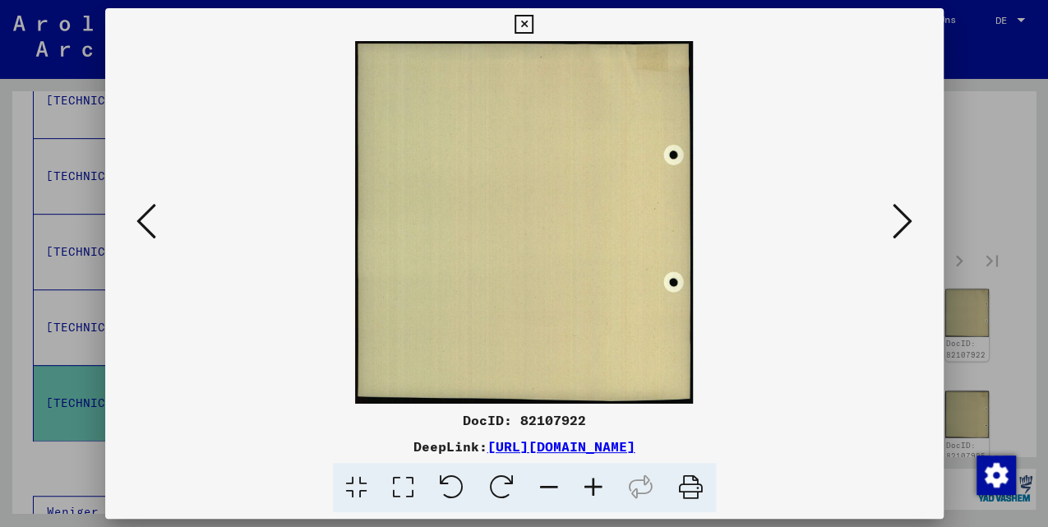
click at [894, 224] on icon at bounding box center [903, 220] width 20 height 39
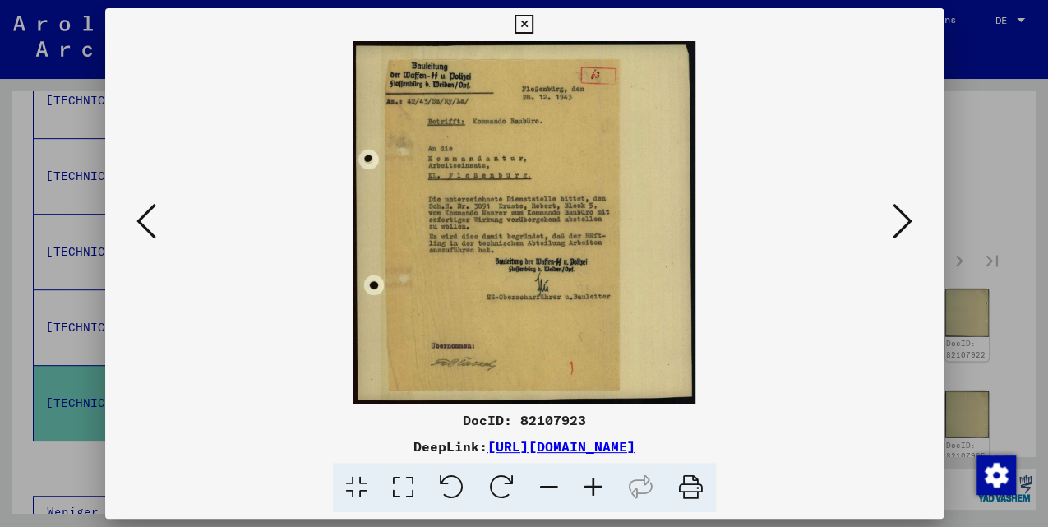
click at [895, 226] on icon at bounding box center [903, 220] width 20 height 39
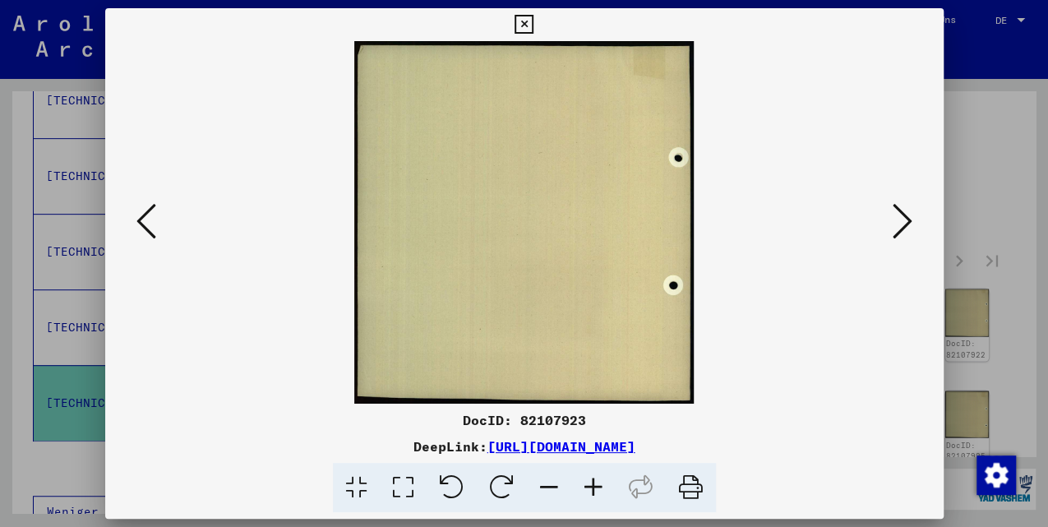
click at [897, 227] on icon at bounding box center [903, 220] width 20 height 39
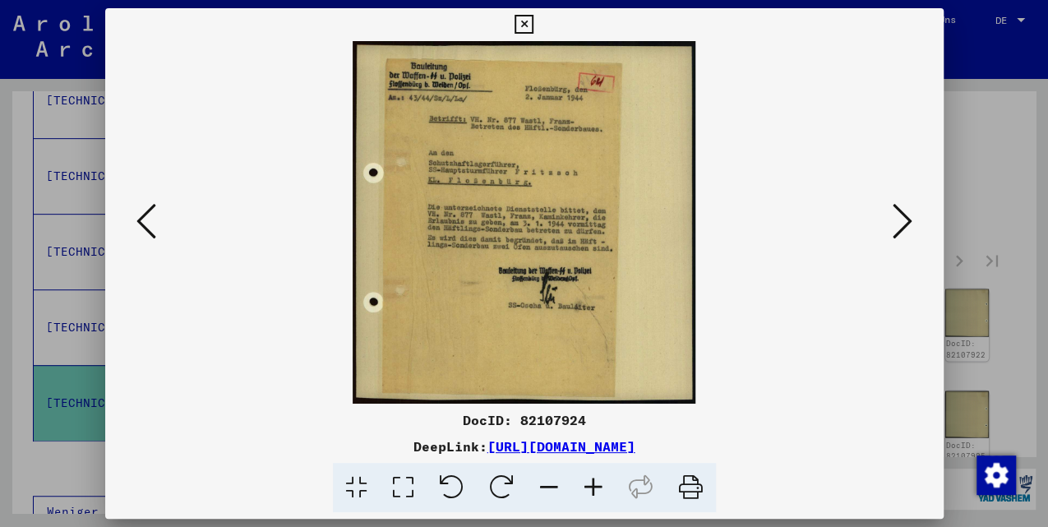
click at [893, 225] on icon at bounding box center [903, 220] width 20 height 39
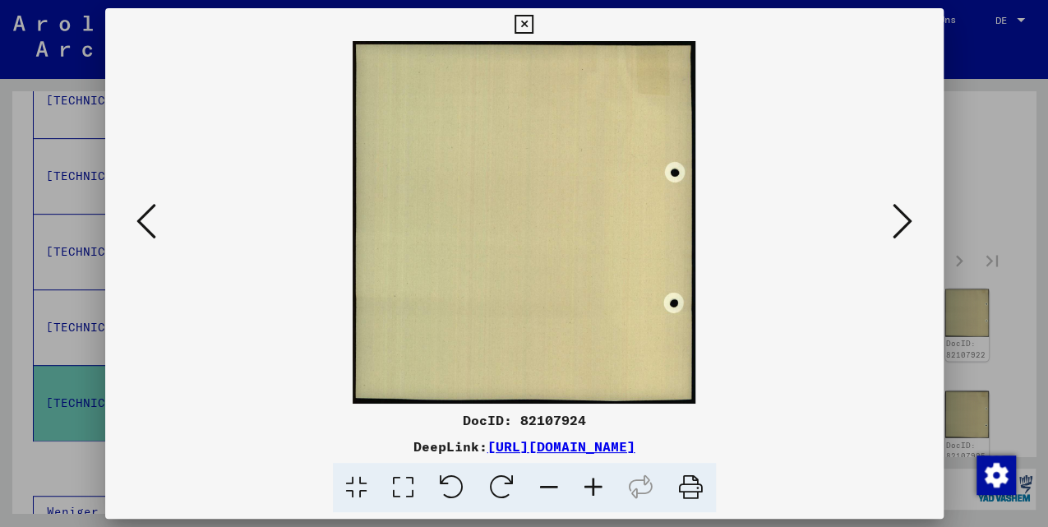
click at [893, 225] on icon at bounding box center [903, 220] width 20 height 39
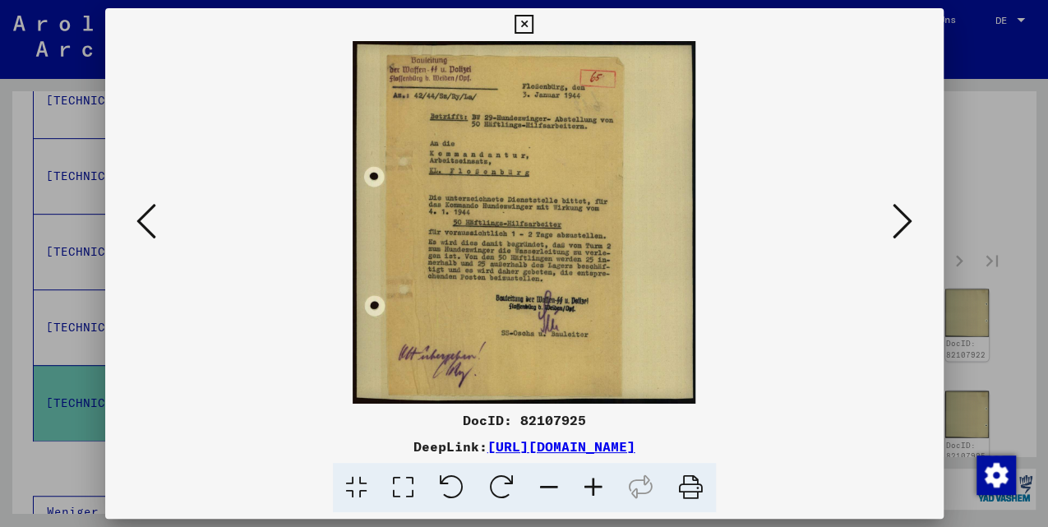
click at [894, 224] on icon at bounding box center [903, 220] width 20 height 39
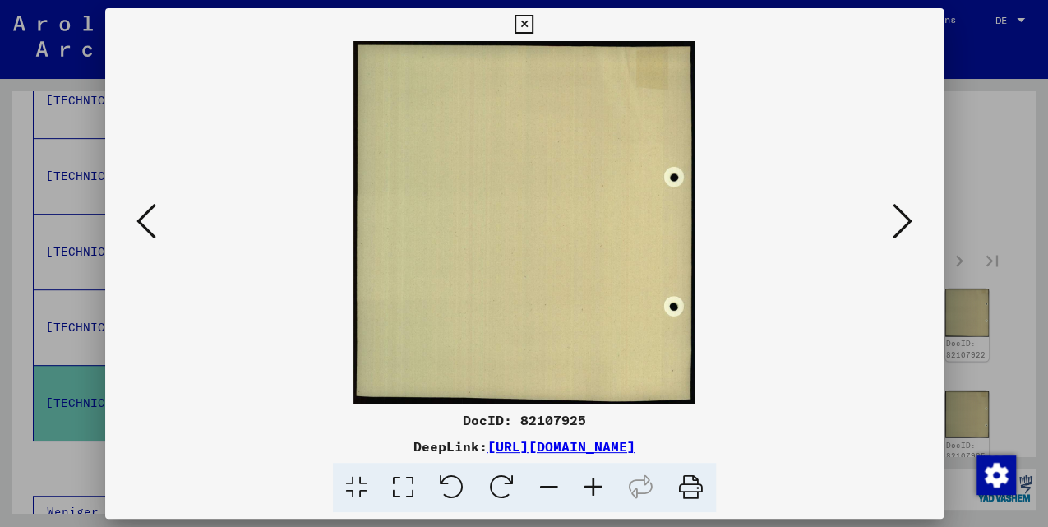
click at [894, 224] on icon at bounding box center [903, 220] width 20 height 39
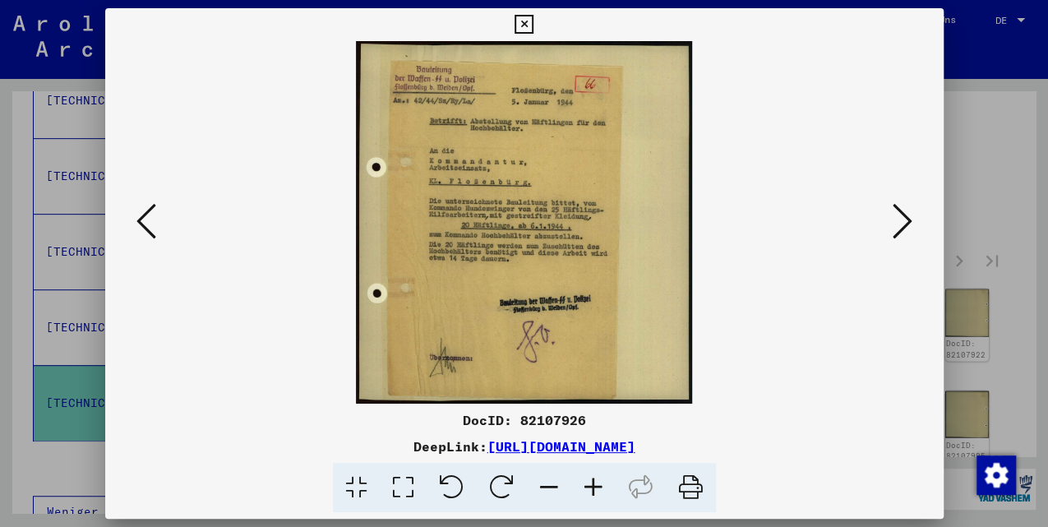
click at [520, 16] on icon at bounding box center [524, 25] width 19 height 20
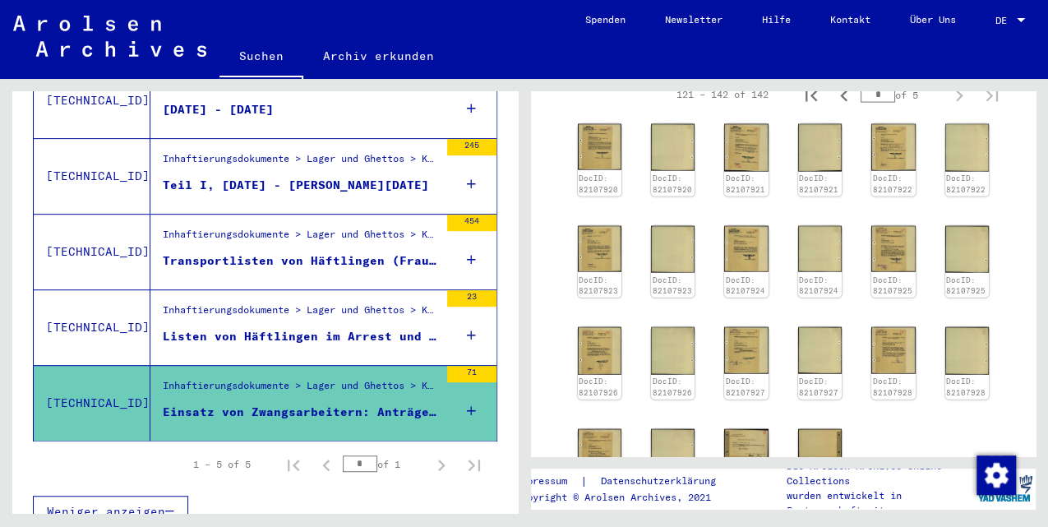
scroll to position [2027, 0]
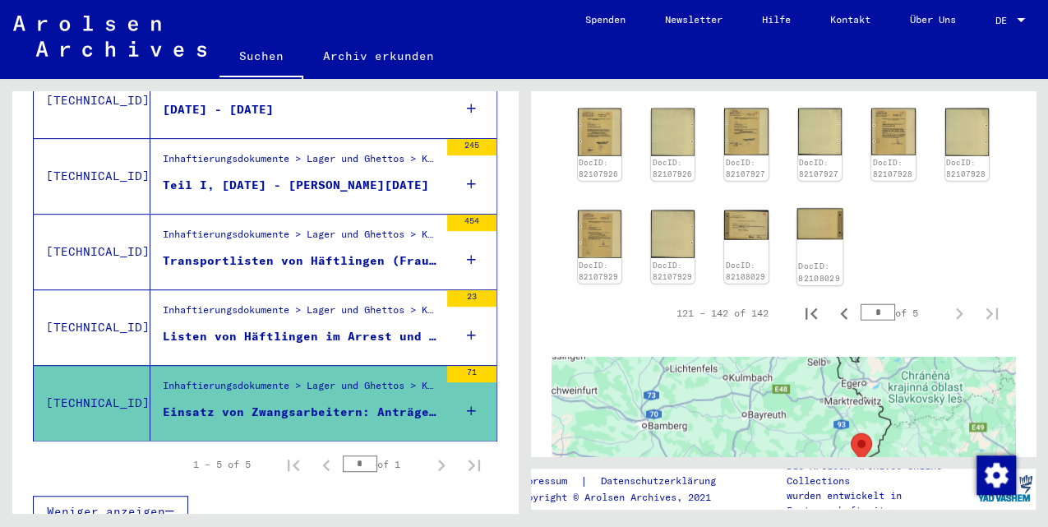
click at [804, 240] on div "DocID: 82108029" at bounding box center [820, 247] width 46 height 76
click at [344, 305] on figure "Inhaftierungsdokumente > Lager und Ghettos > Konzentrationslager [GEOGRAPHIC_DA…" at bounding box center [301, 314] width 276 height 25
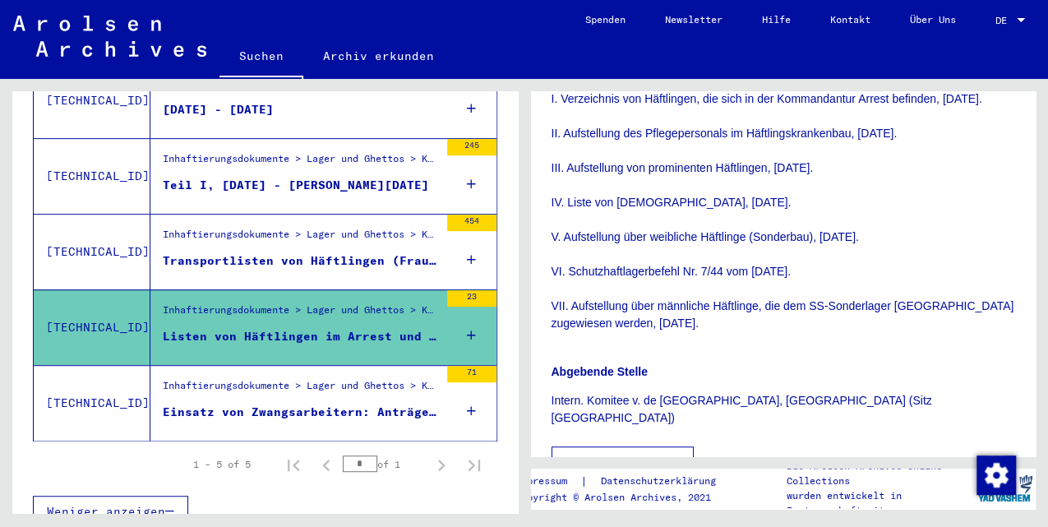
scroll to position [712, 0]
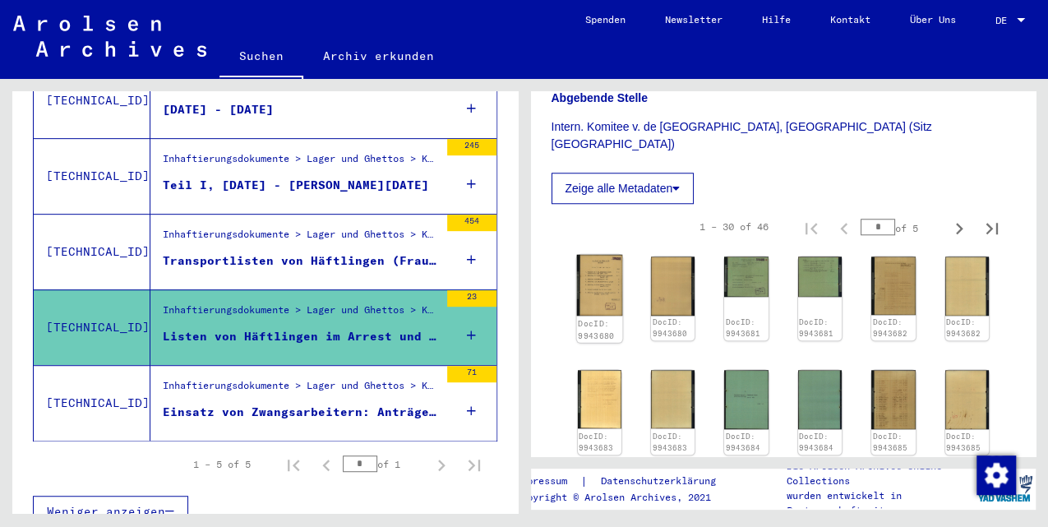
click at [595, 255] on img at bounding box center [599, 286] width 46 height 62
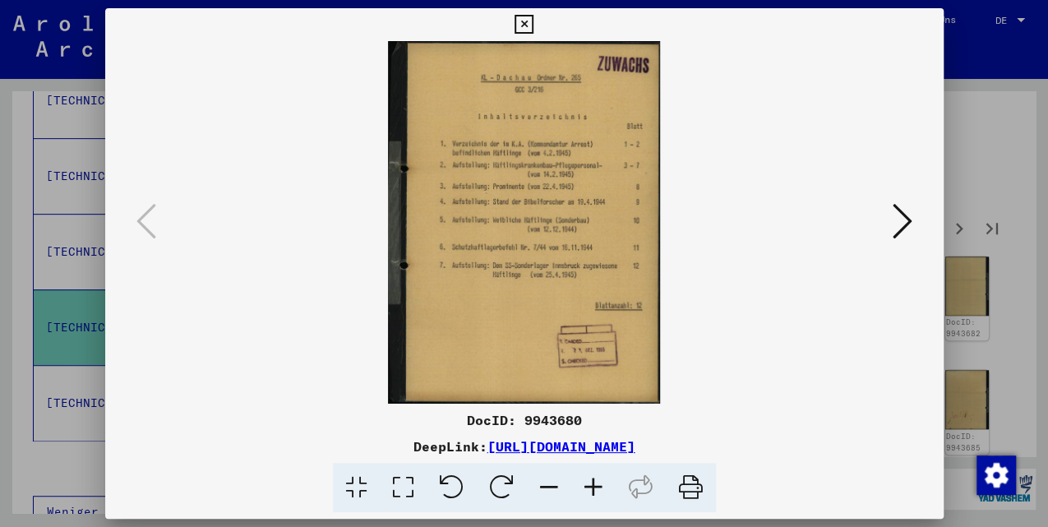
click at [907, 225] on icon at bounding box center [903, 220] width 20 height 39
click at [906, 224] on icon at bounding box center [903, 220] width 20 height 39
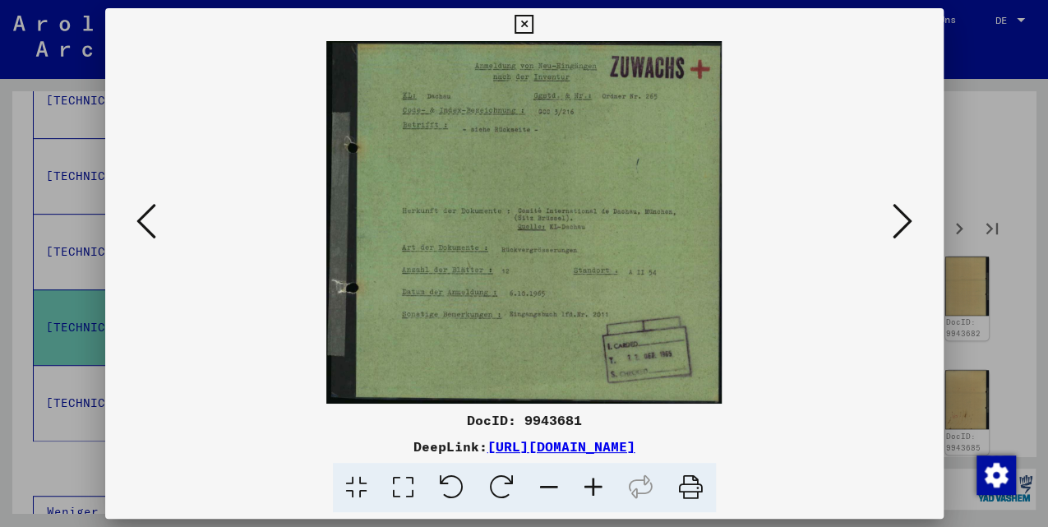
click at [906, 224] on icon at bounding box center [903, 220] width 20 height 39
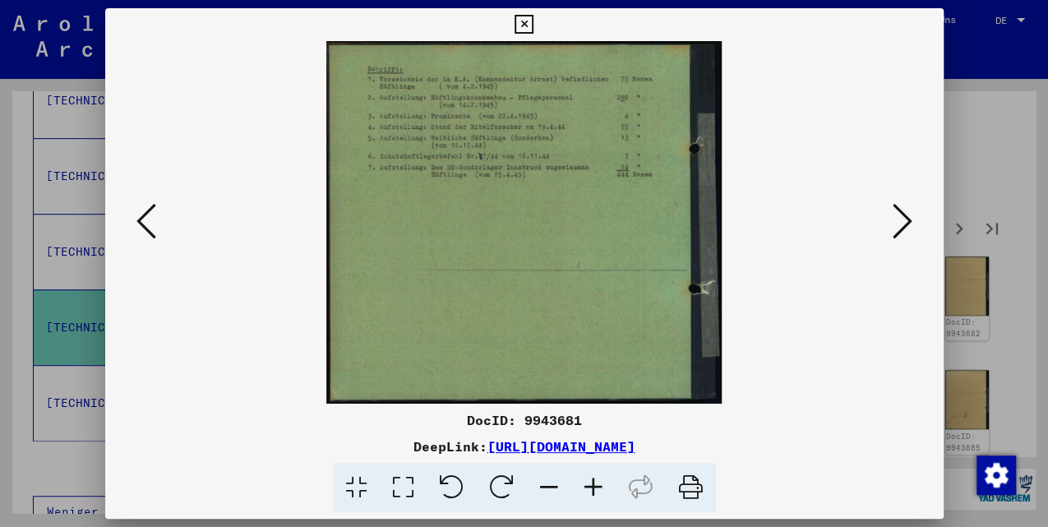
click at [906, 224] on icon at bounding box center [903, 220] width 20 height 39
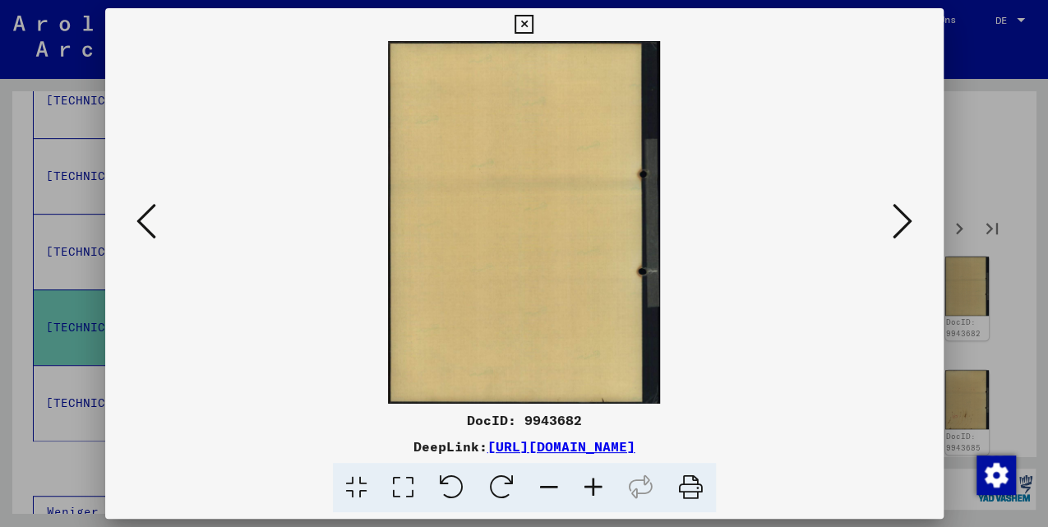
click at [906, 224] on icon at bounding box center [903, 220] width 20 height 39
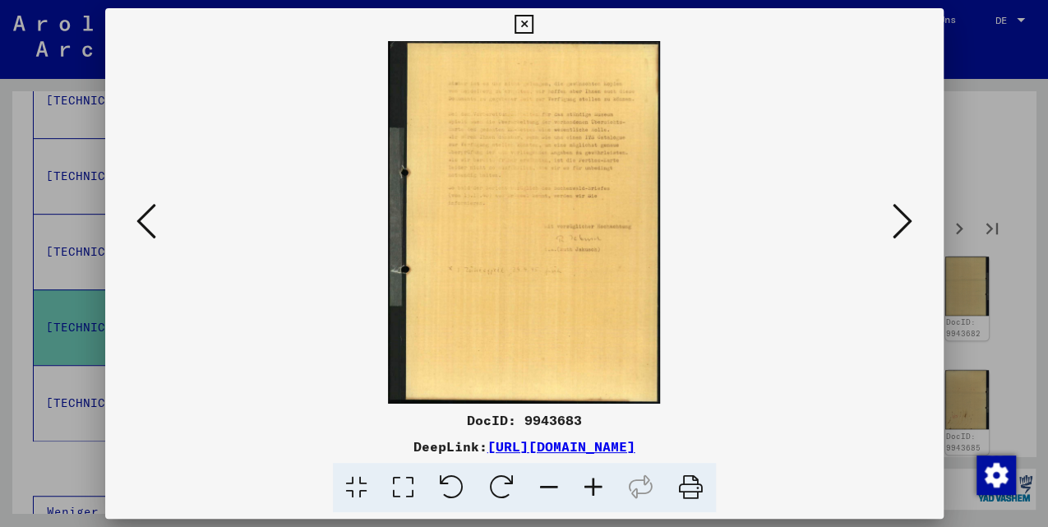
click at [901, 224] on icon at bounding box center [903, 220] width 20 height 39
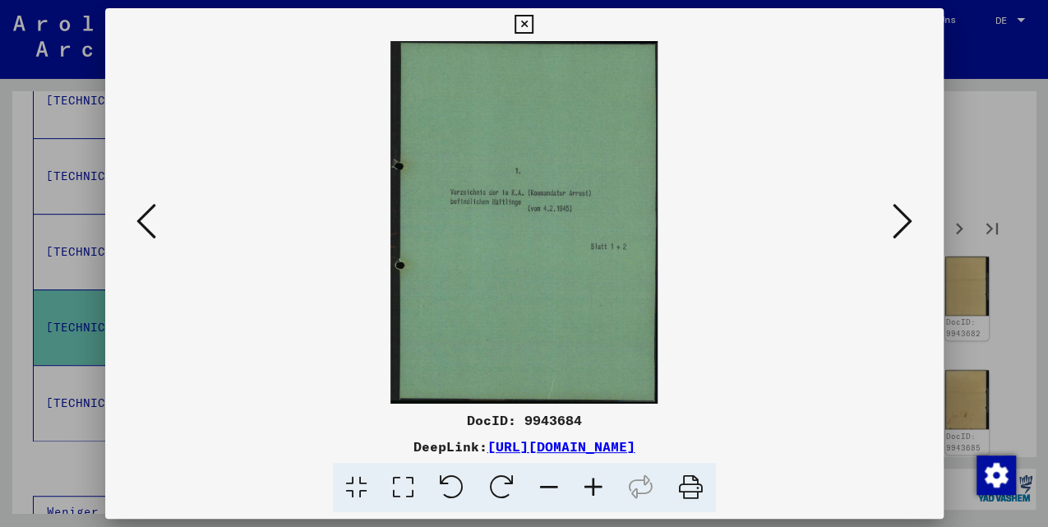
click at [901, 224] on icon at bounding box center [903, 220] width 20 height 39
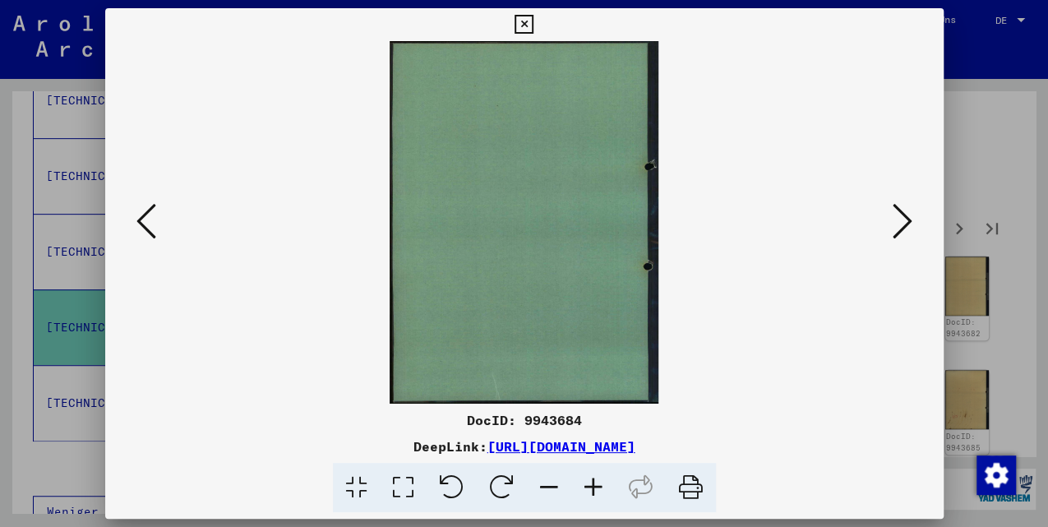
click at [900, 224] on icon at bounding box center [903, 220] width 20 height 39
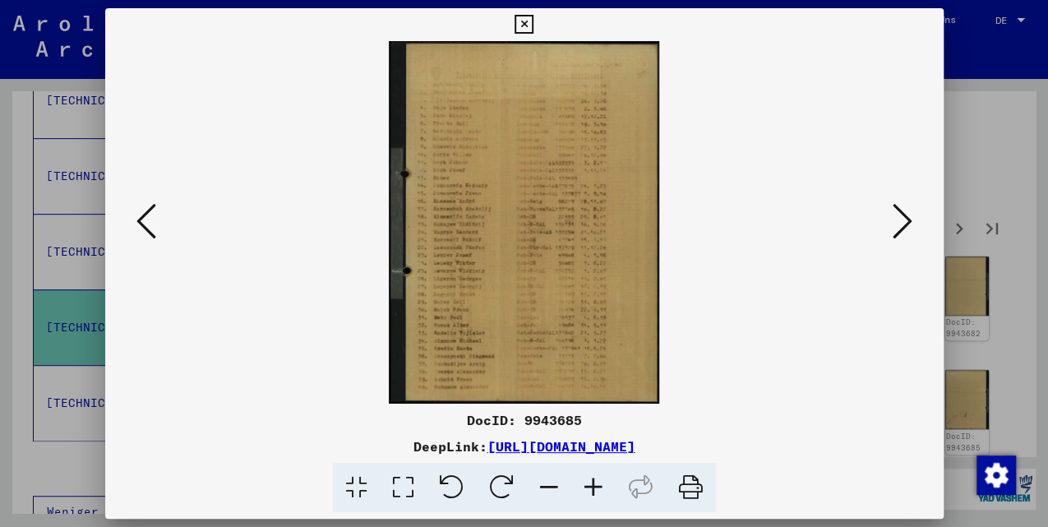
click at [900, 224] on icon at bounding box center [903, 220] width 20 height 39
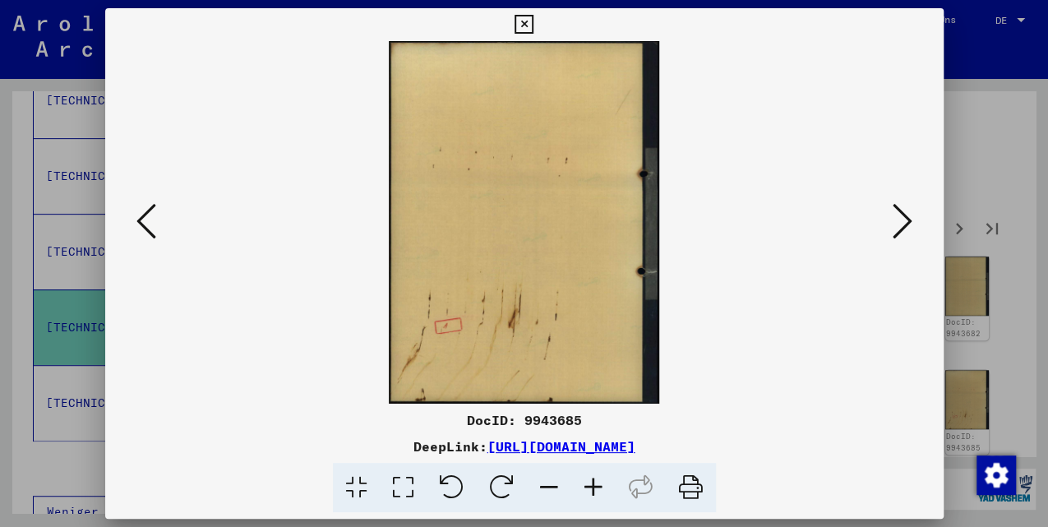
click at [900, 224] on icon at bounding box center [903, 220] width 20 height 39
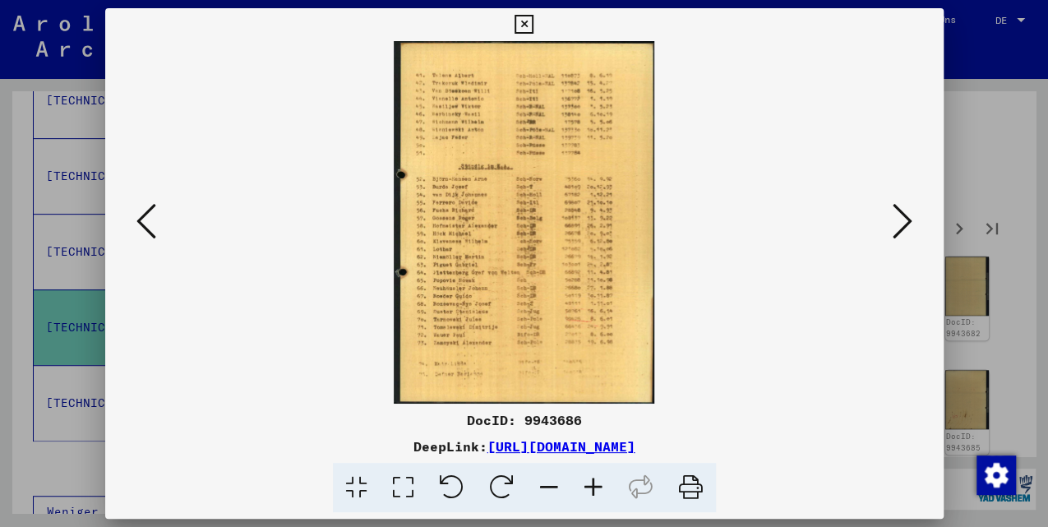
click at [900, 224] on icon at bounding box center [903, 220] width 20 height 39
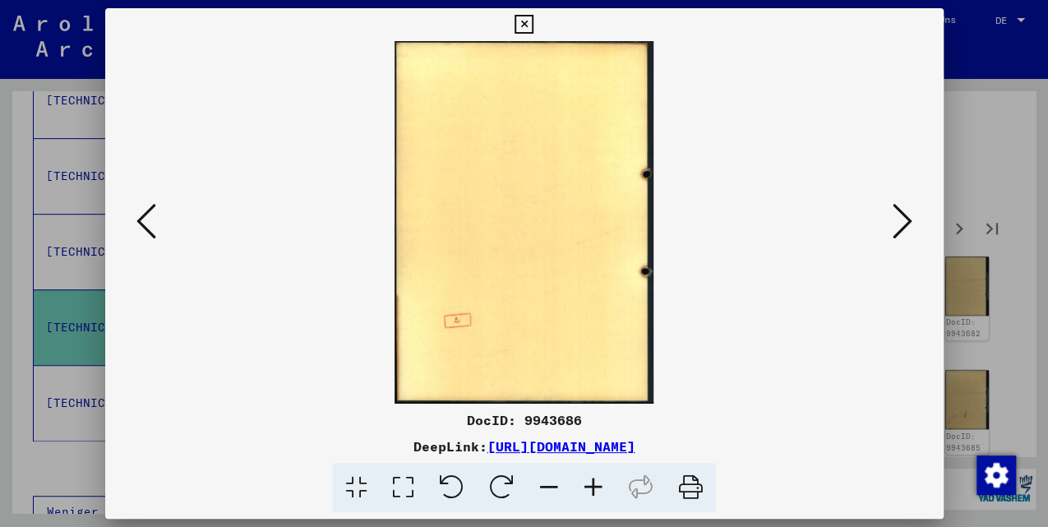
click at [900, 224] on icon at bounding box center [903, 220] width 20 height 39
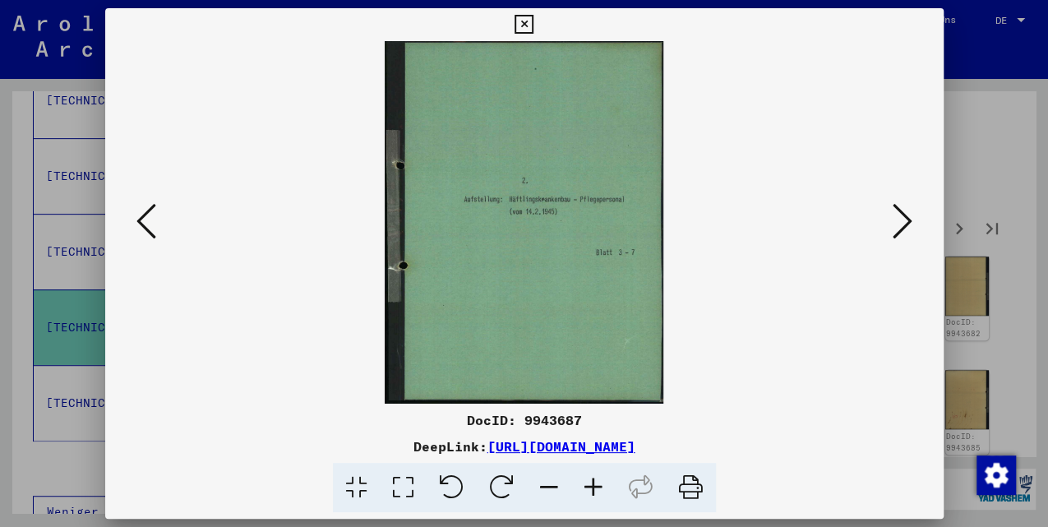
click at [900, 224] on icon at bounding box center [903, 220] width 20 height 39
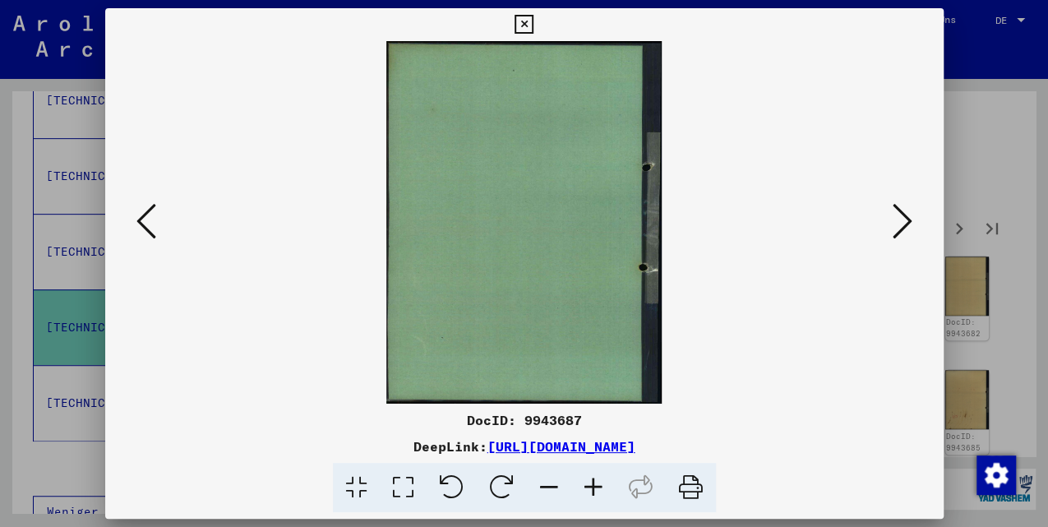
click at [900, 224] on icon at bounding box center [903, 220] width 20 height 39
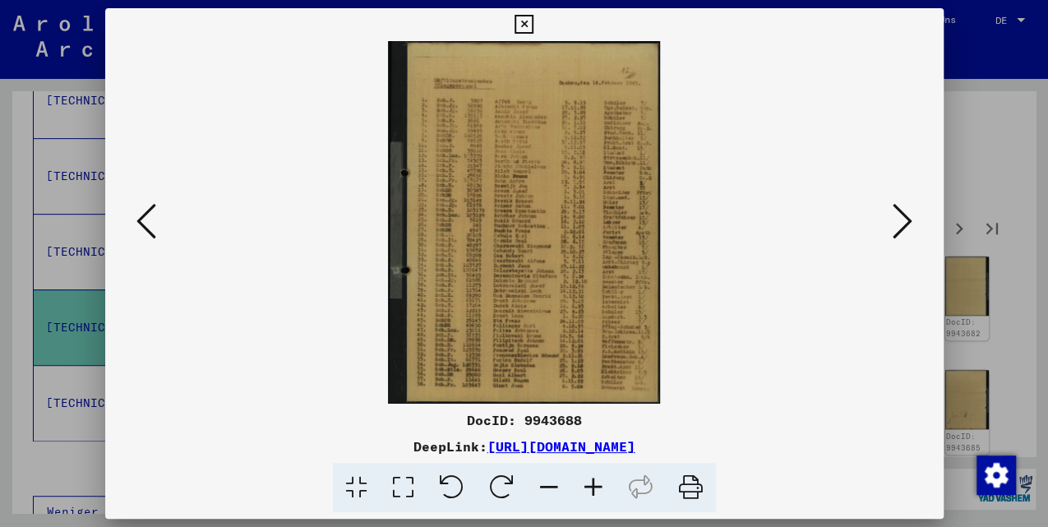
click at [900, 224] on icon at bounding box center [903, 220] width 20 height 39
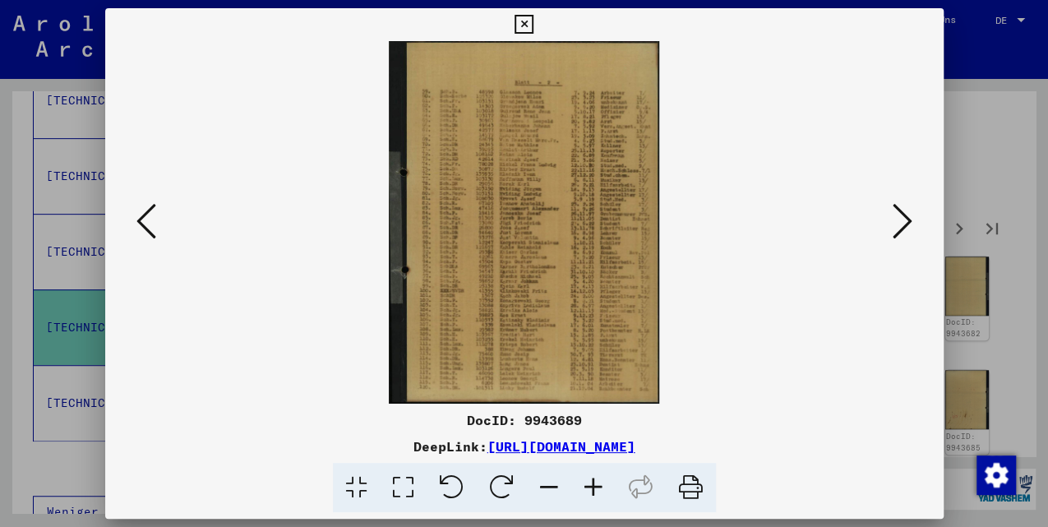
click at [900, 224] on icon at bounding box center [903, 220] width 20 height 39
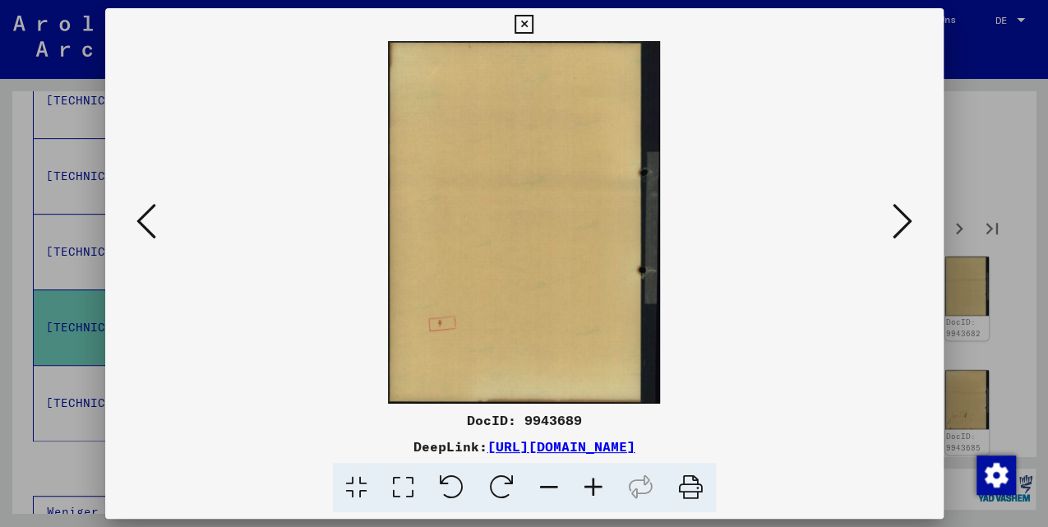
click at [900, 224] on icon at bounding box center [903, 220] width 20 height 39
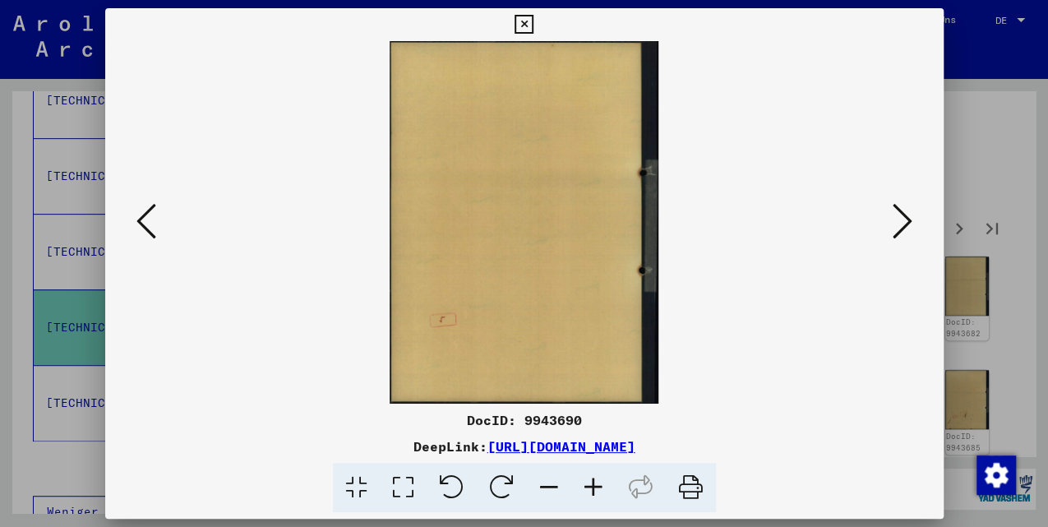
click at [900, 224] on icon at bounding box center [903, 220] width 20 height 39
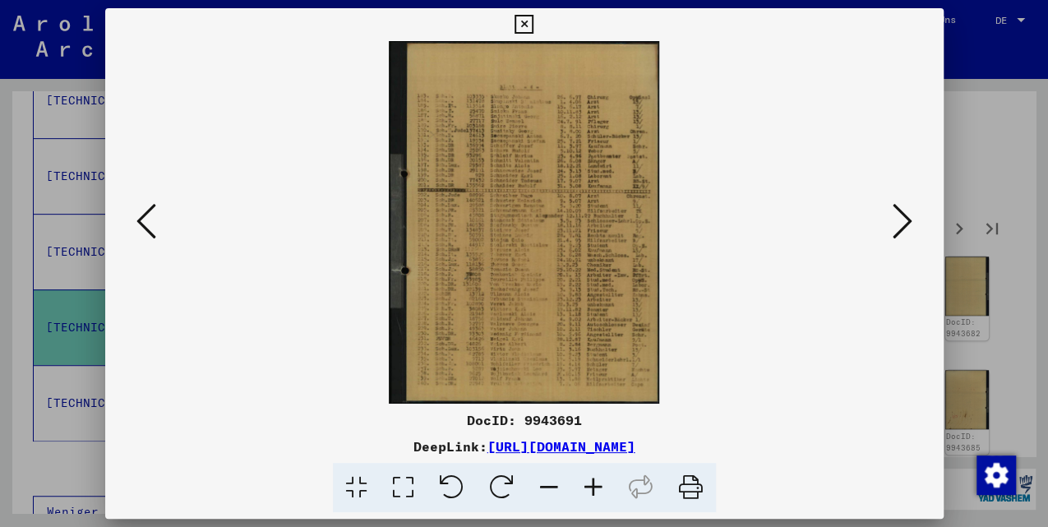
click at [900, 224] on icon at bounding box center [903, 220] width 20 height 39
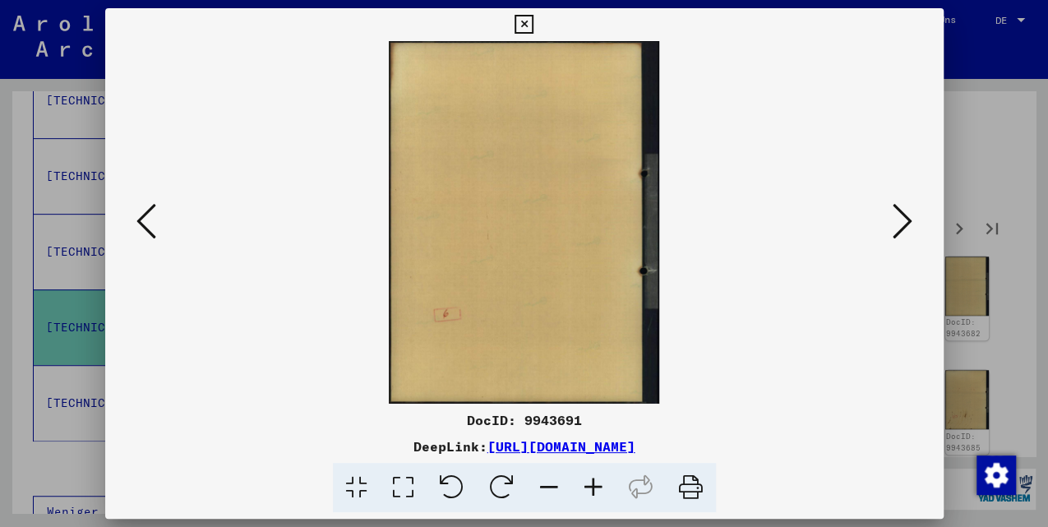
click at [900, 224] on icon at bounding box center [903, 220] width 20 height 39
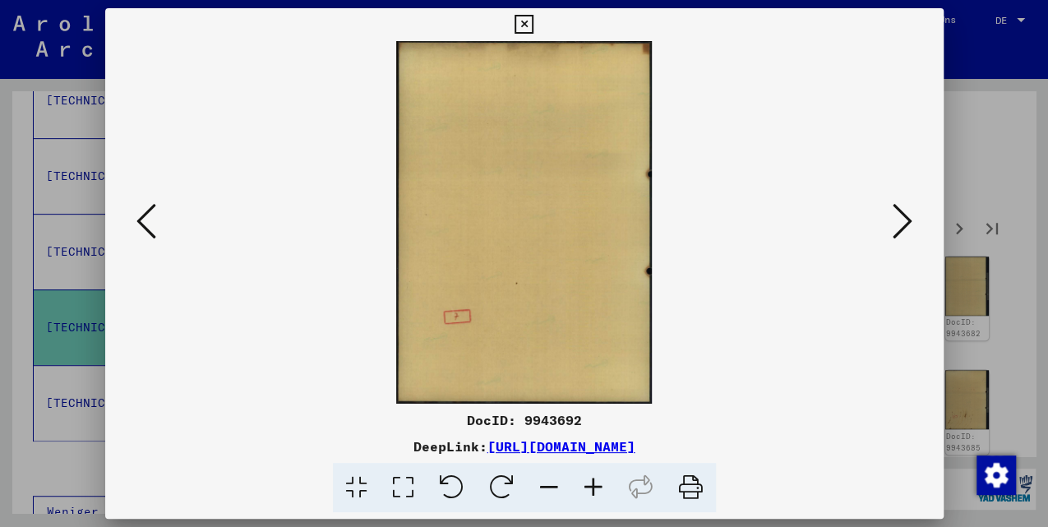
click at [900, 224] on icon at bounding box center [903, 220] width 20 height 39
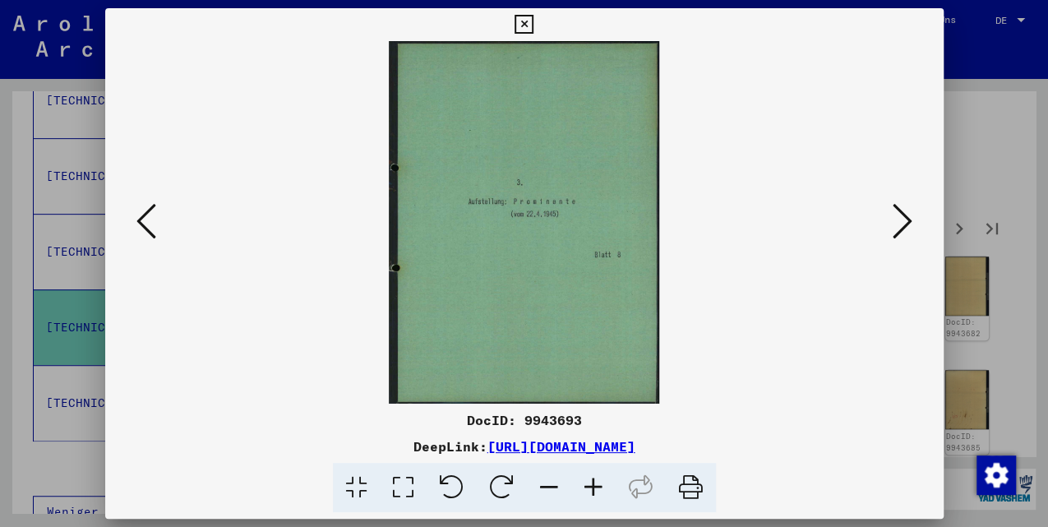
click at [900, 224] on icon at bounding box center [903, 220] width 20 height 39
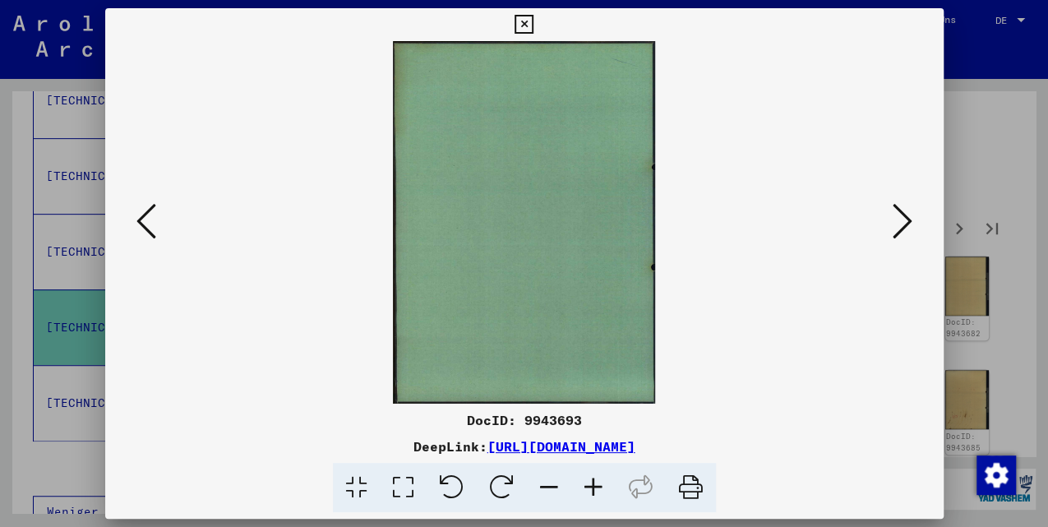
click at [146, 224] on icon at bounding box center [146, 220] width 20 height 39
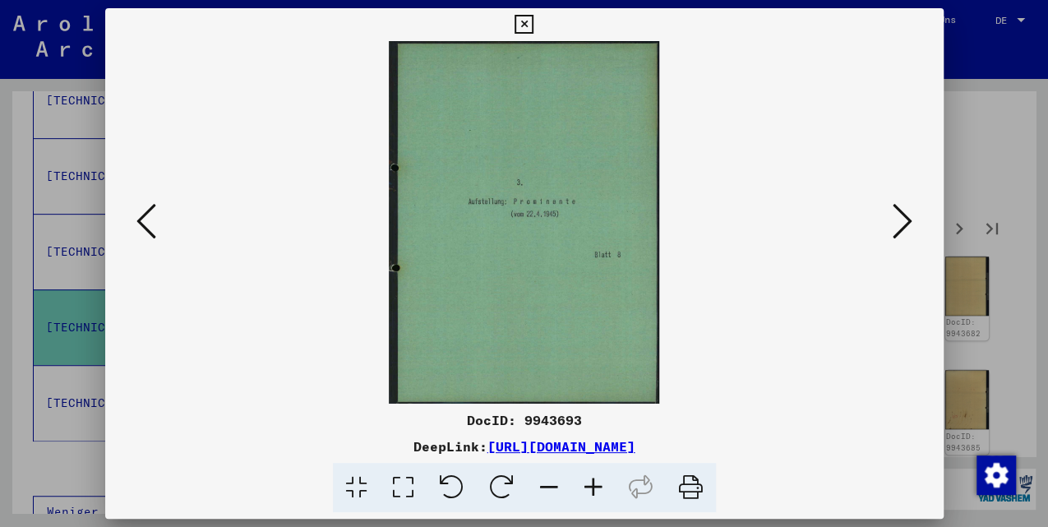
click at [898, 225] on icon at bounding box center [903, 220] width 20 height 39
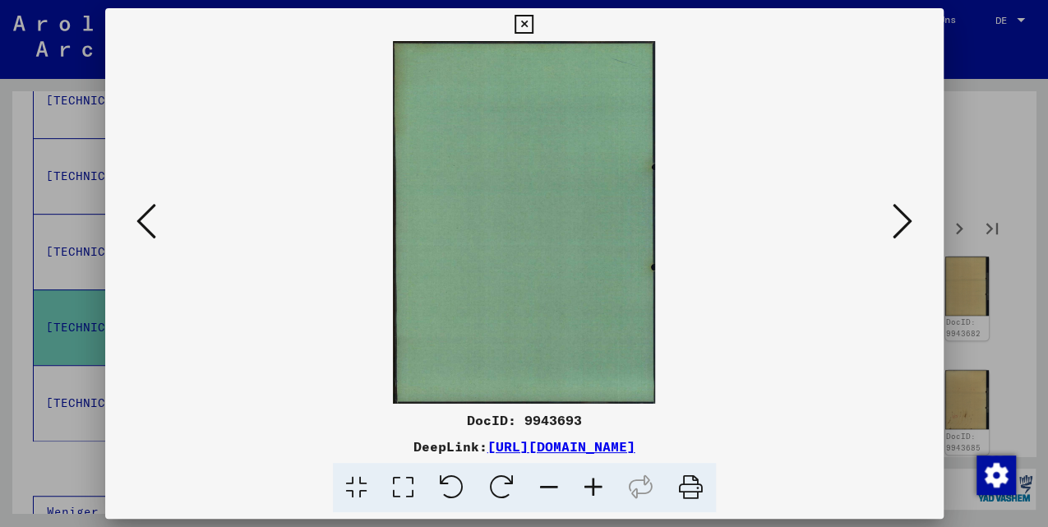
click at [898, 225] on icon at bounding box center [903, 220] width 20 height 39
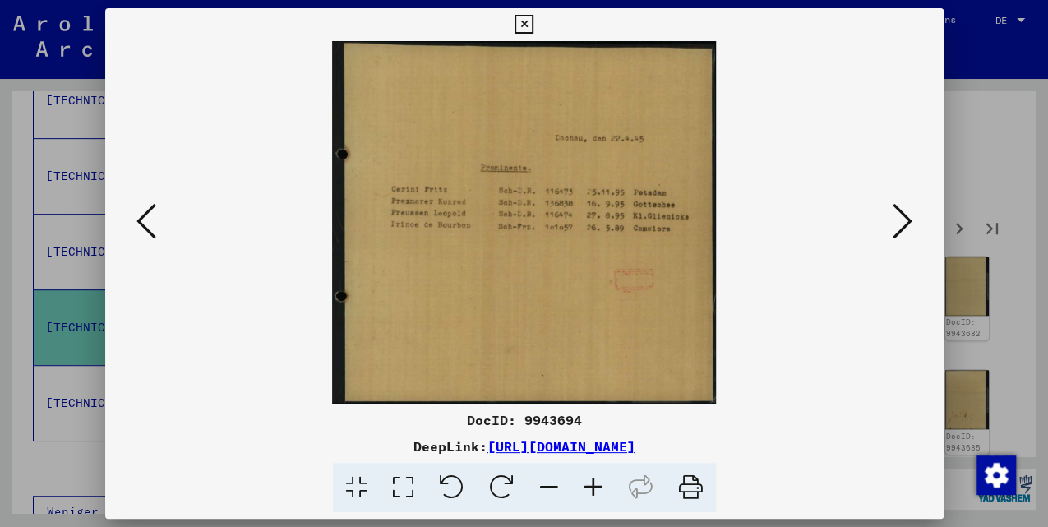
click at [898, 225] on icon at bounding box center [903, 220] width 20 height 39
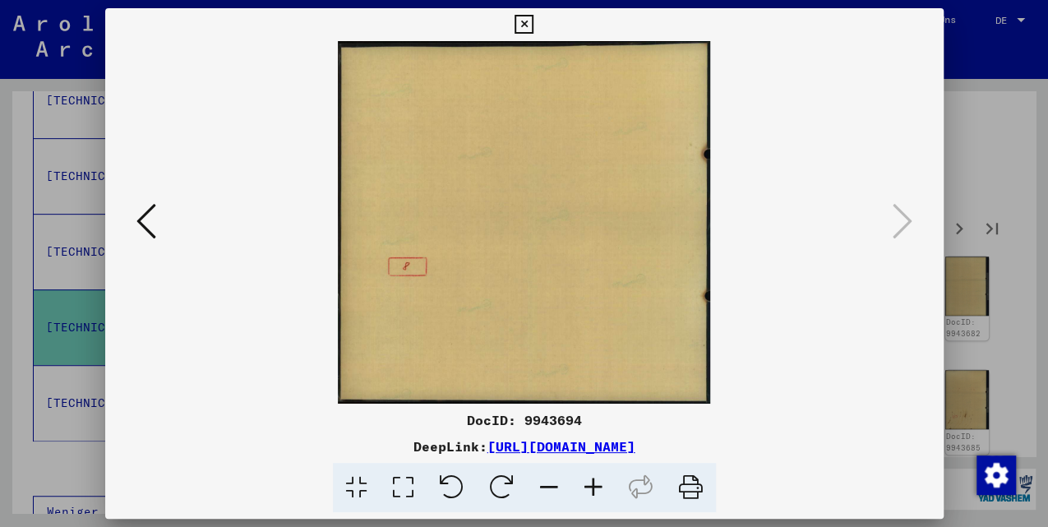
click at [530, 22] on icon at bounding box center [524, 25] width 19 height 20
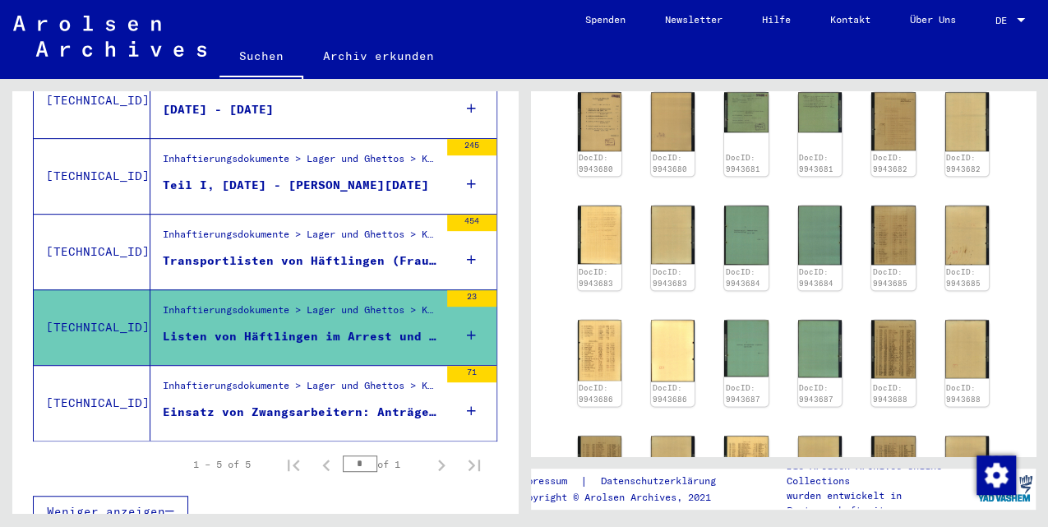
scroll to position [547, 0]
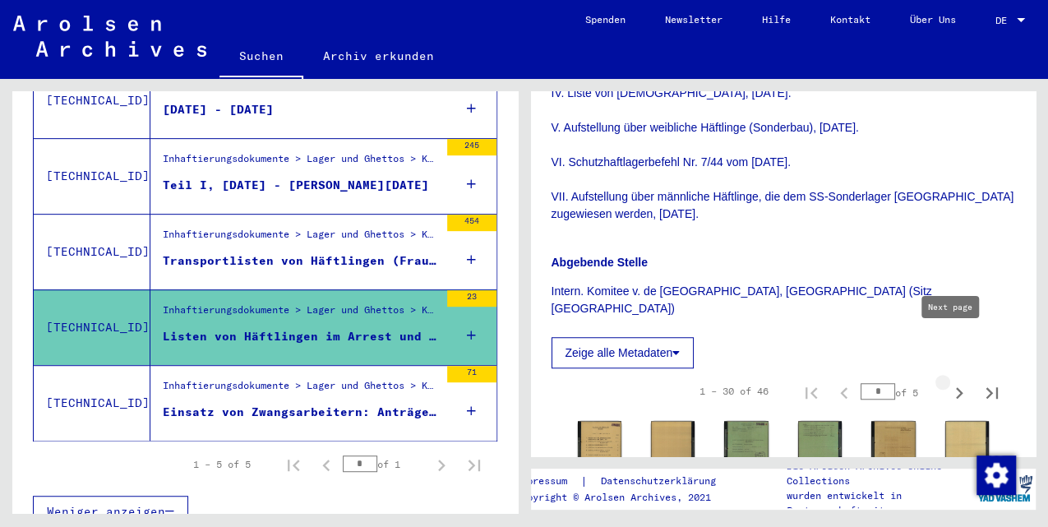
click at [955, 381] on icon "Next page" at bounding box center [959, 392] width 23 height 23
type input "*"
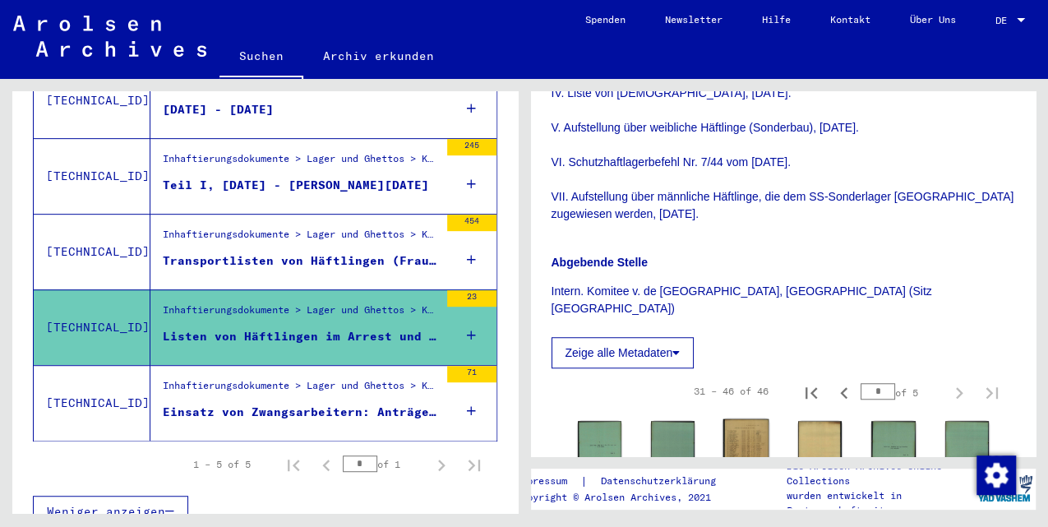
scroll to position [822, 0]
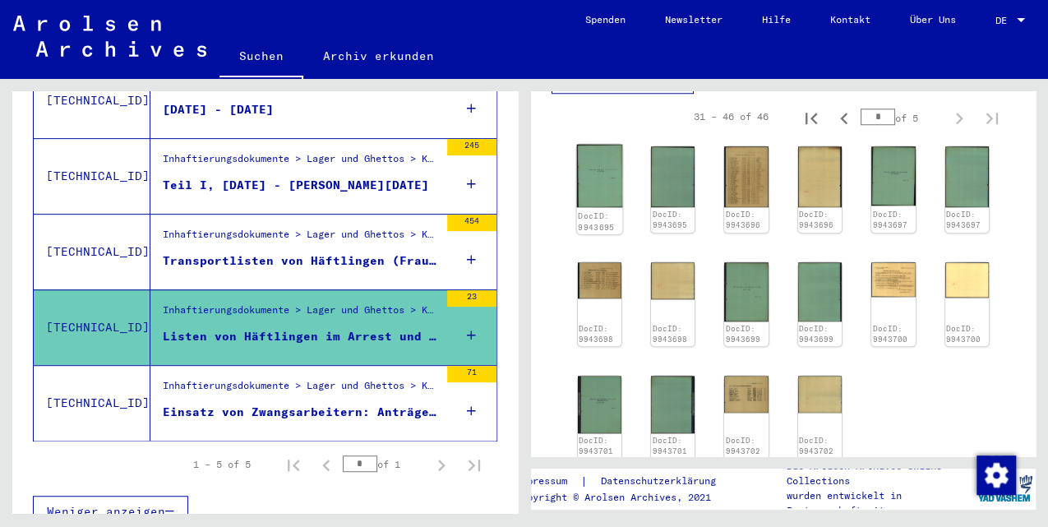
click at [598, 145] on img at bounding box center [599, 176] width 46 height 63
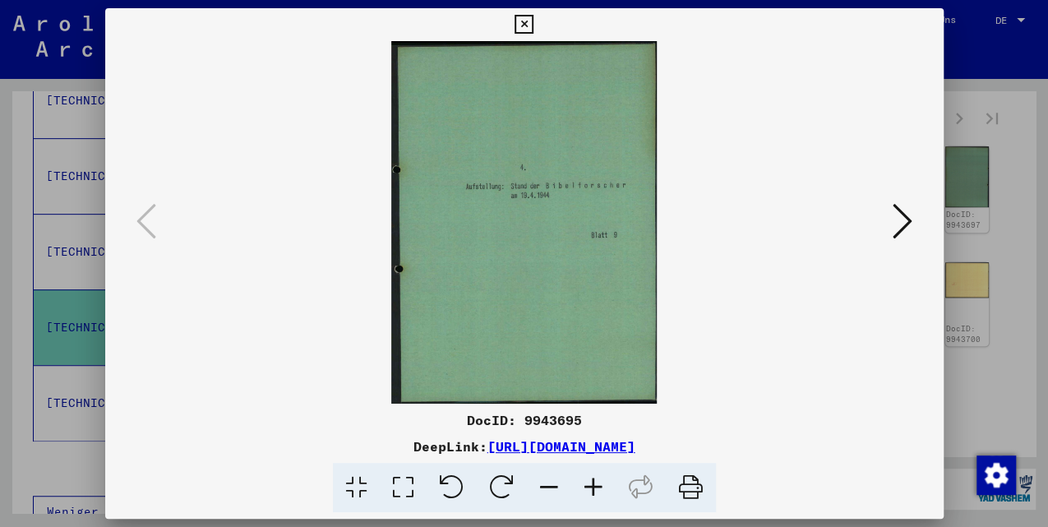
click at [896, 219] on icon at bounding box center [903, 220] width 20 height 39
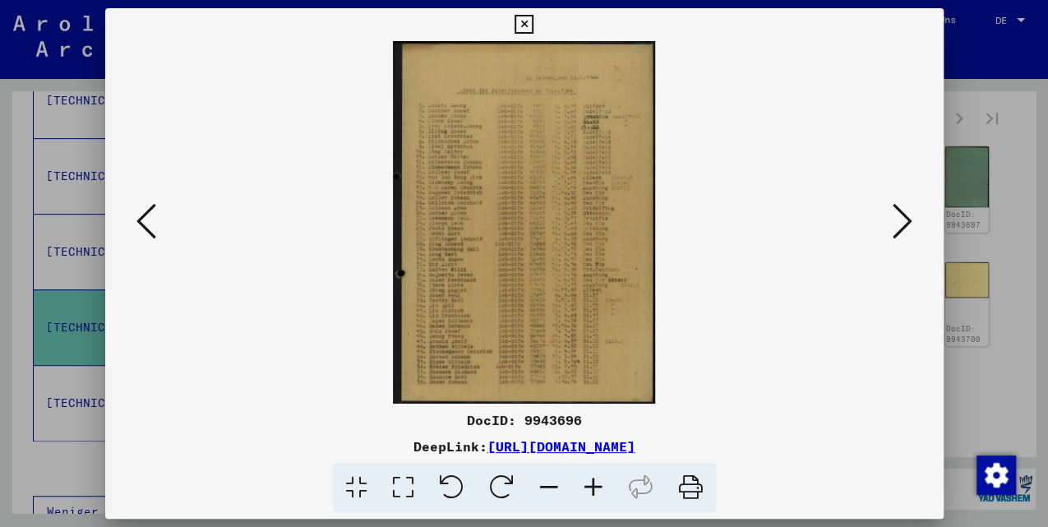
click at [897, 219] on icon at bounding box center [903, 220] width 20 height 39
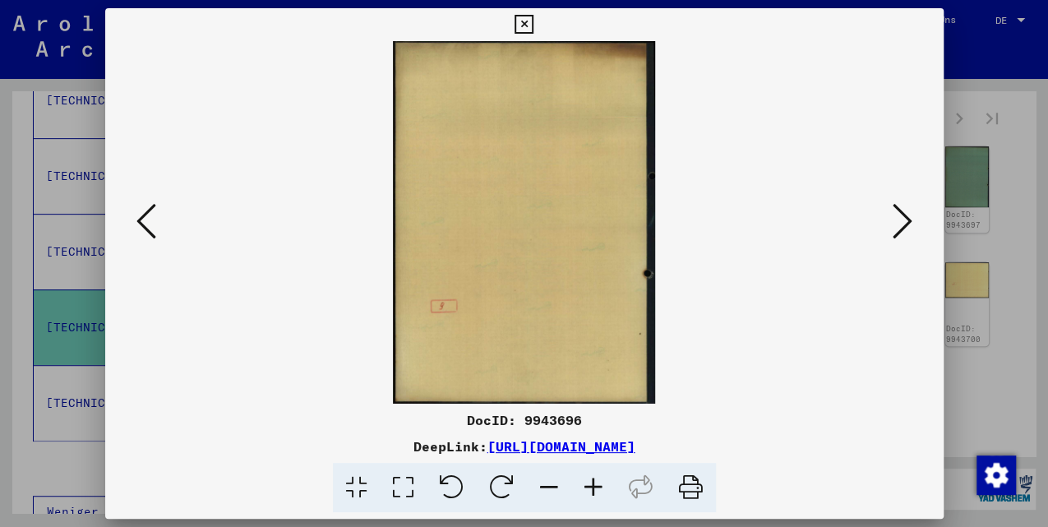
click at [898, 219] on icon at bounding box center [903, 220] width 20 height 39
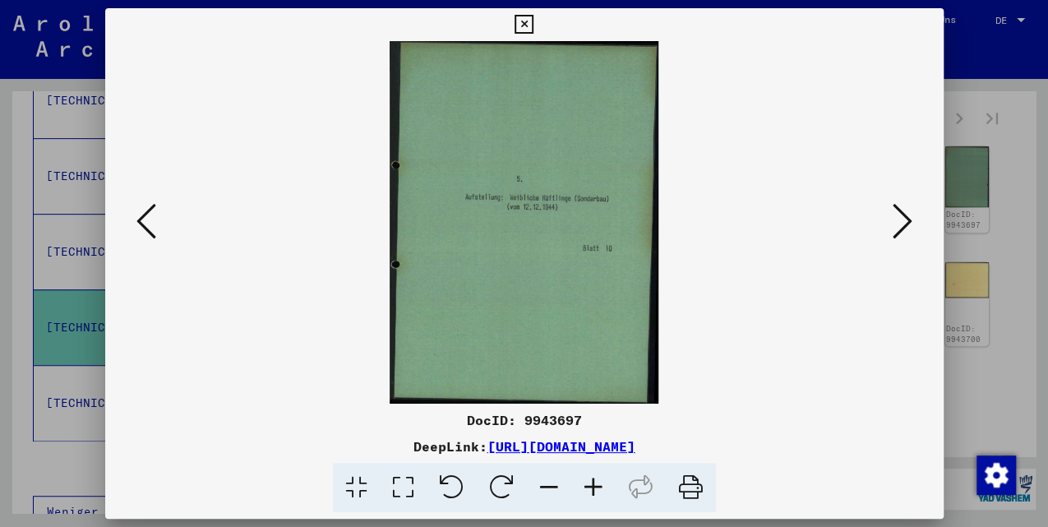
click at [898, 224] on icon at bounding box center [903, 220] width 20 height 39
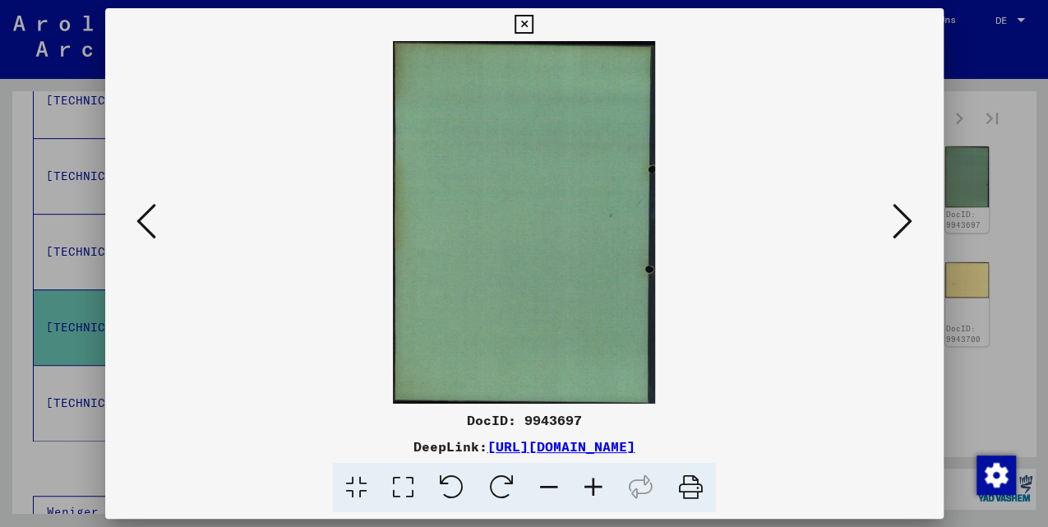
click at [898, 224] on icon at bounding box center [903, 220] width 20 height 39
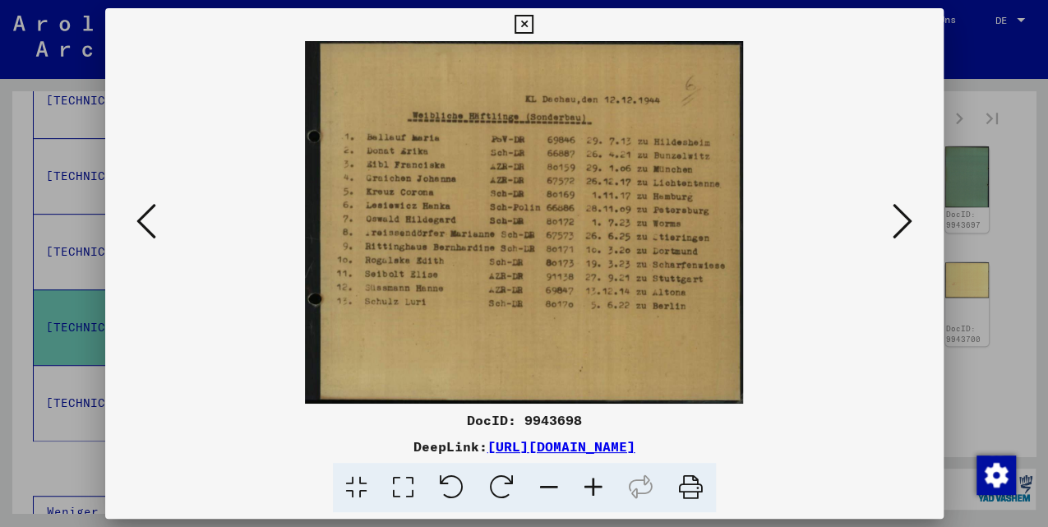
click at [896, 222] on icon at bounding box center [903, 220] width 20 height 39
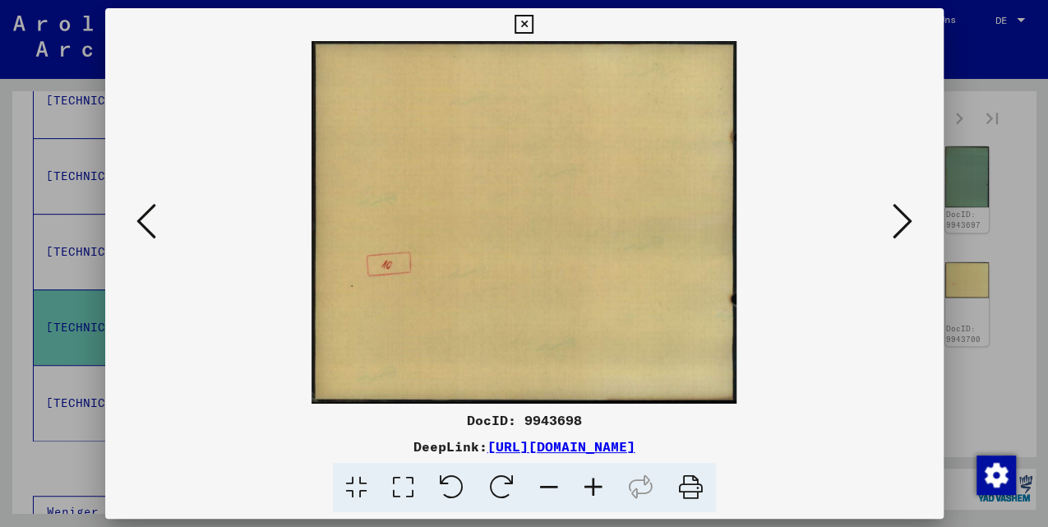
click at [896, 222] on icon at bounding box center [903, 220] width 20 height 39
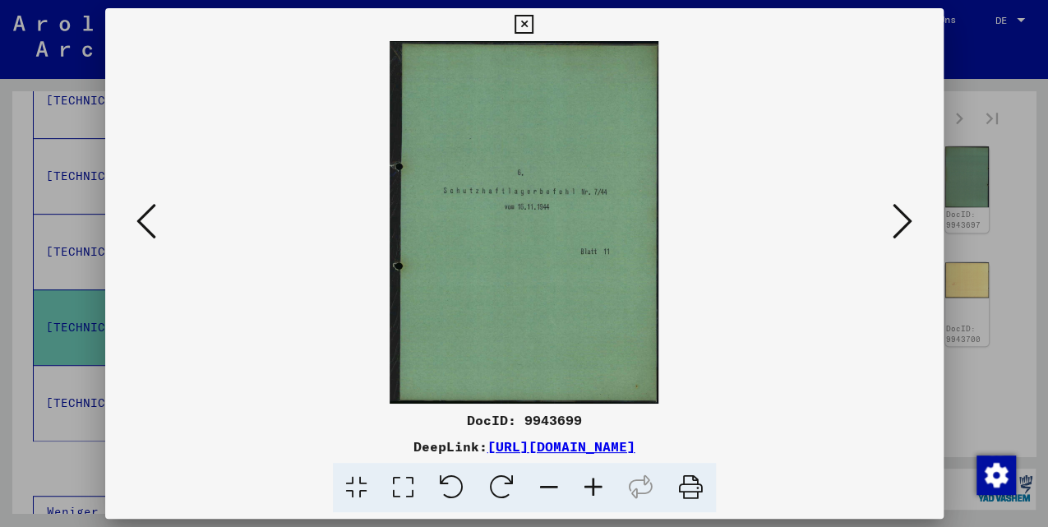
click at [135, 215] on button at bounding box center [147, 222] width 30 height 47
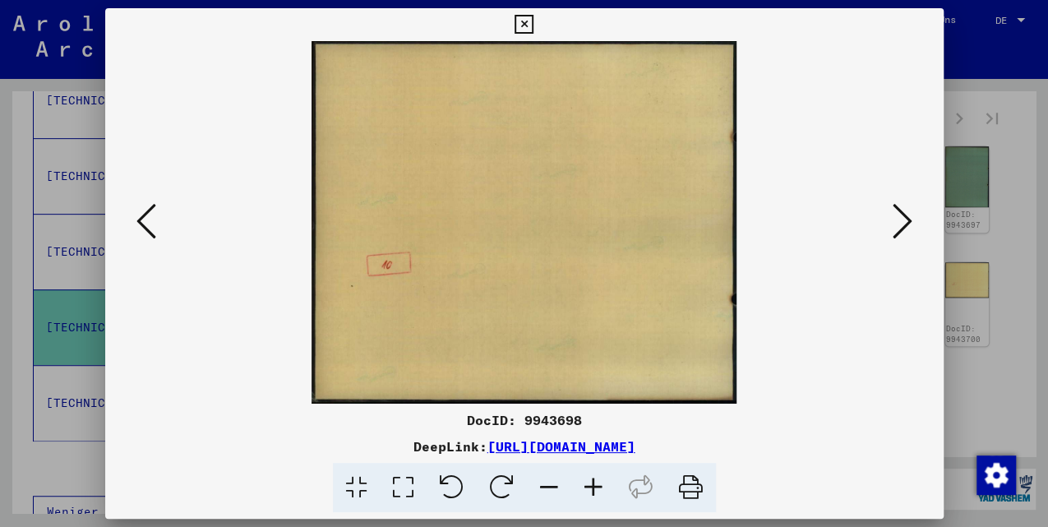
click at [136, 215] on icon at bounding box center [146, 220] width 20 height 39
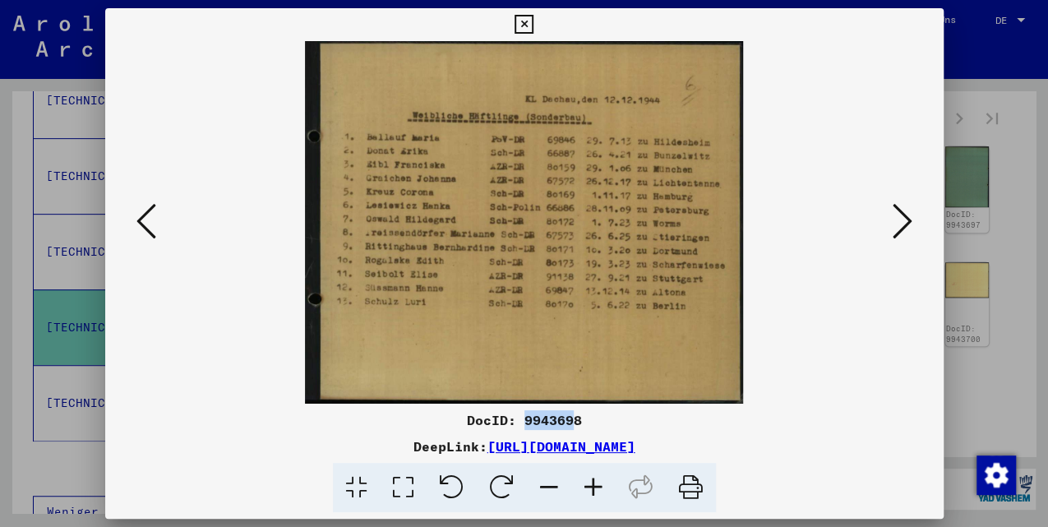
drag, startPoint x: 525, startPoint y: 419, endPoint x: 576, endPoint y: 418, distance: 51.0
click at [576, 418] on div "DocID: 9943698" at bounding box center [524, 420] width 838 height 20
click at [149, 227] on icon at bounding box center [146, 220] width 20 height 39
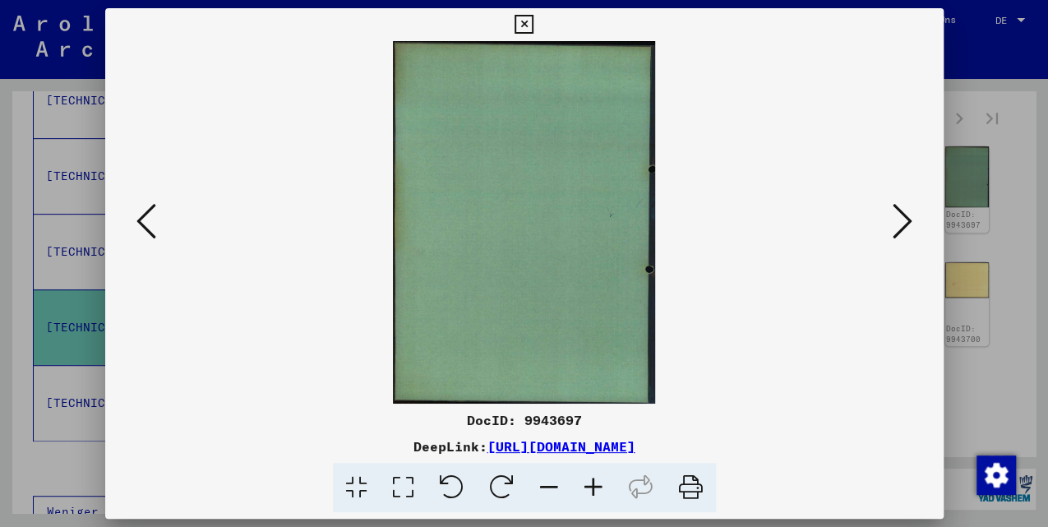
click at [135, 219] on button at bounding box center [147, 222] width 30 height 47
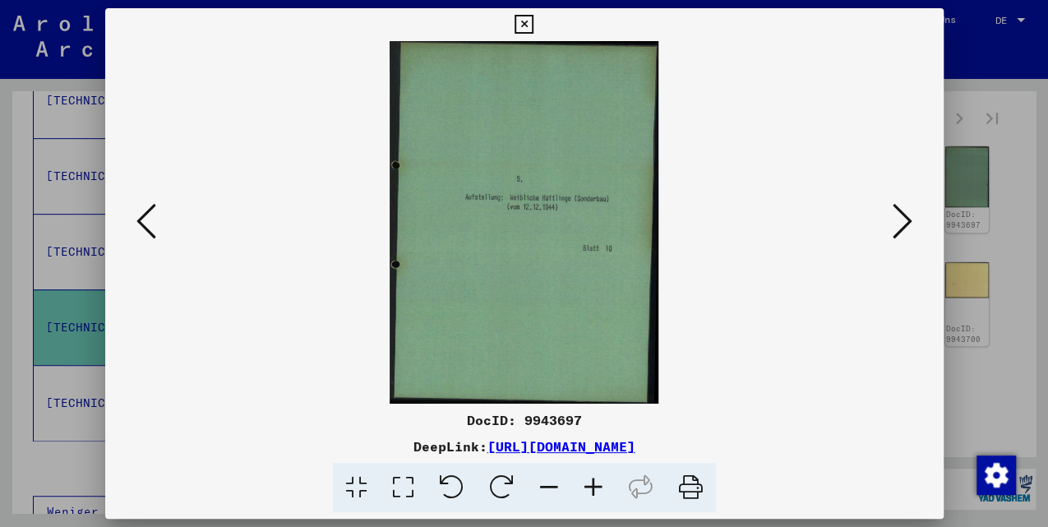
click at [902, 222] on icon at bounding box center [903, 220] width 20 height 39
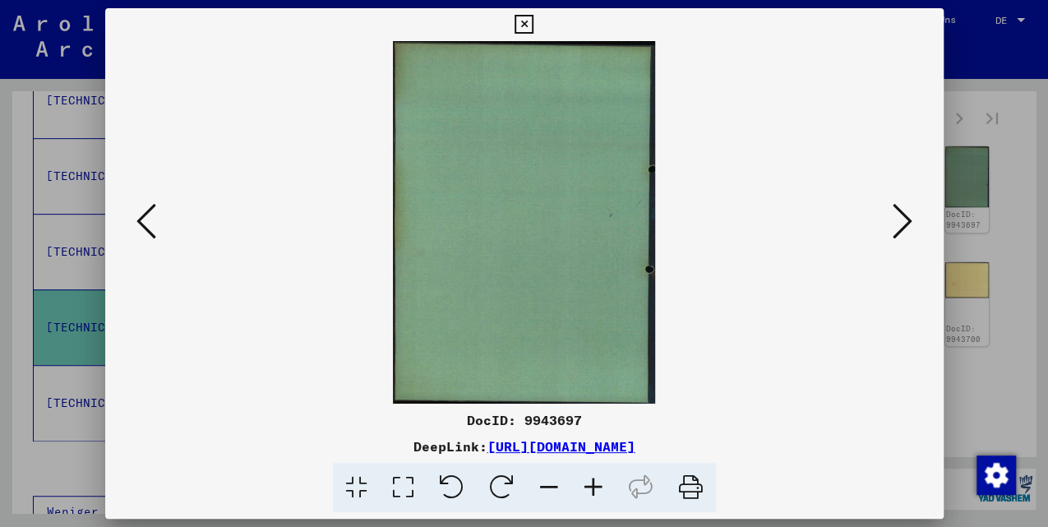
click at [907, 222] on icon at bounding box center [903, 220] width 20 height 39
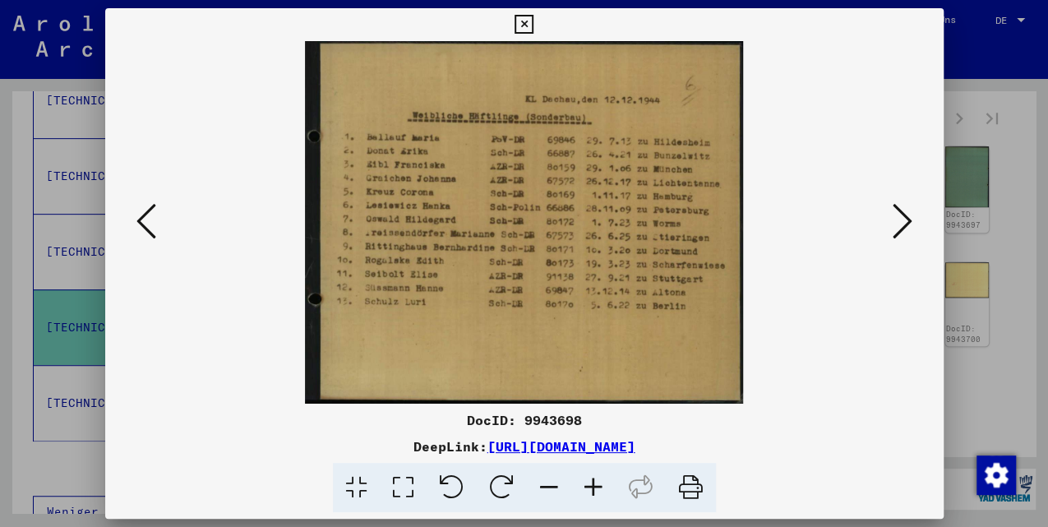
click at [145, 227] on icon at bounding box center [146, 220] width 20 height 39
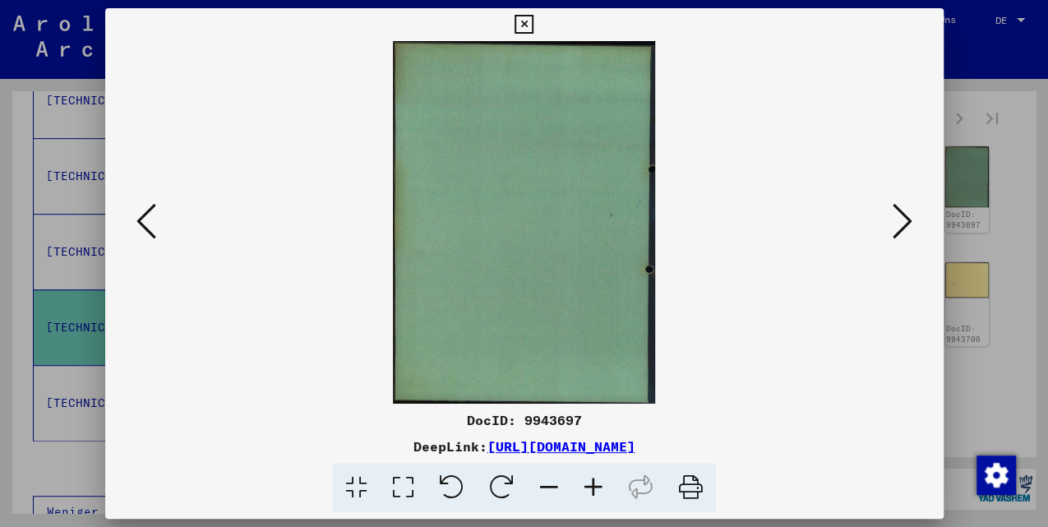
click at [146, 233] on icon at bounding box center [146, 220] width 20 height 39
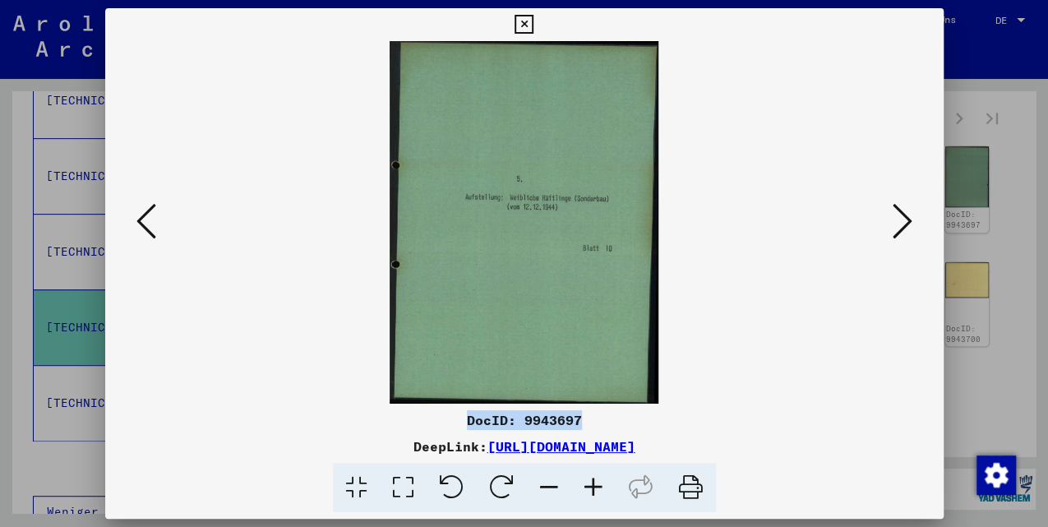
drag, startPoint x: 465, startPoint y: 419, endPoint x: 579, endPoint y: 419, distance: 113.4
click at [579, 419] on div "DocID: 9943697" at bounding box center [524, 420] width 838 height 20
drag, startPoint x: 579, startPoint y: 419, endPoint x: 569, endPoint y: 423, distance: 10.4
copy div "DocID: 9943697"
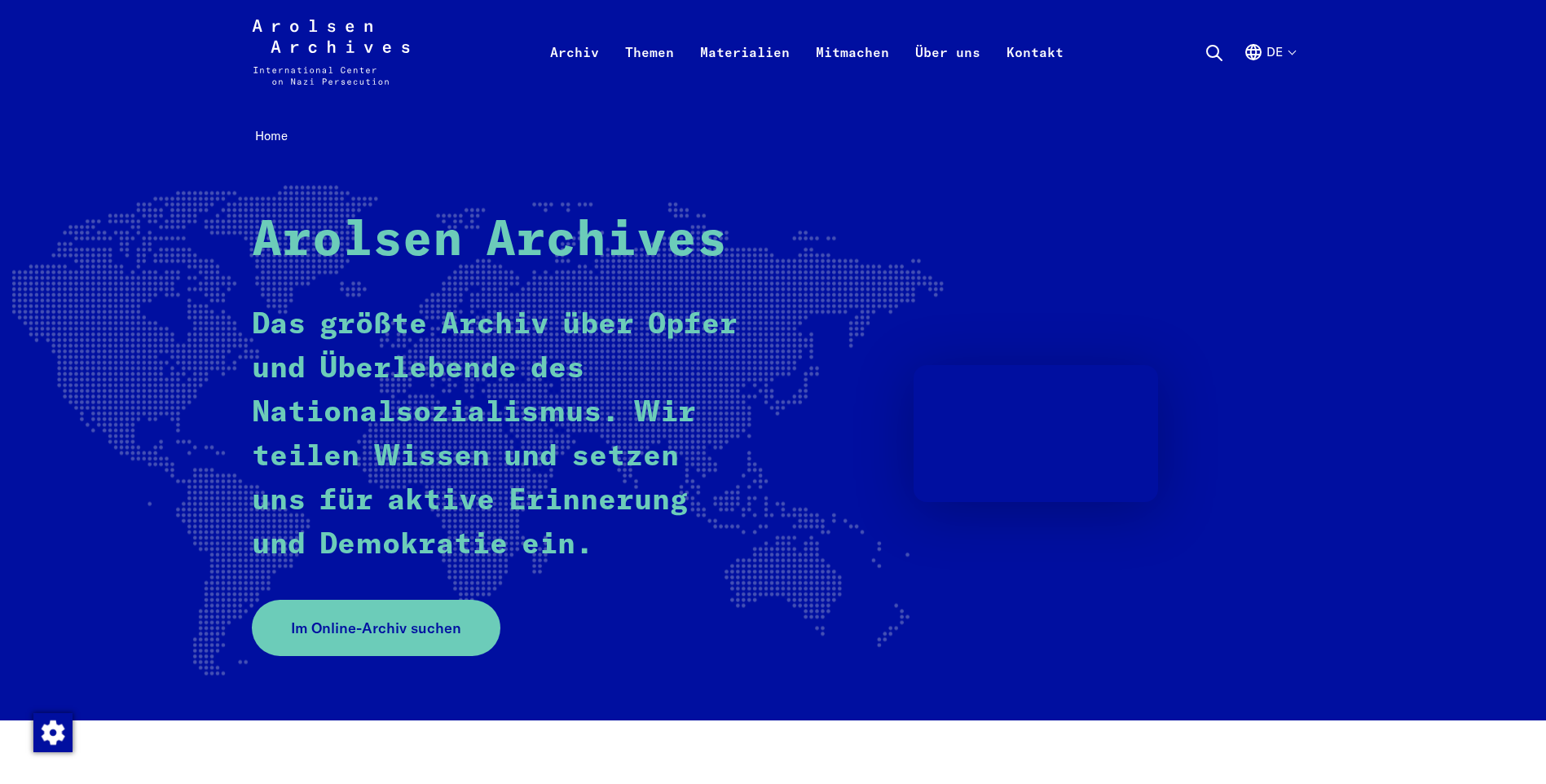
click at [444, 594] on div "Arolsen Archives Das größte Archiv über Opfer und Überlebende des Nationalsozia…" at bounding box center [773, 434] width 1043 height 444
click at [448, 630] on span "Im Online-Archiv suchen" at bounding box center [370, 627] width 171 height 22
click at [322, 624] on span "Im Online-Archiv suchen" at bounding box center [370, 627] width 171 height 22
